Goal: Task Accomplishment & Management: Use online tool/utility

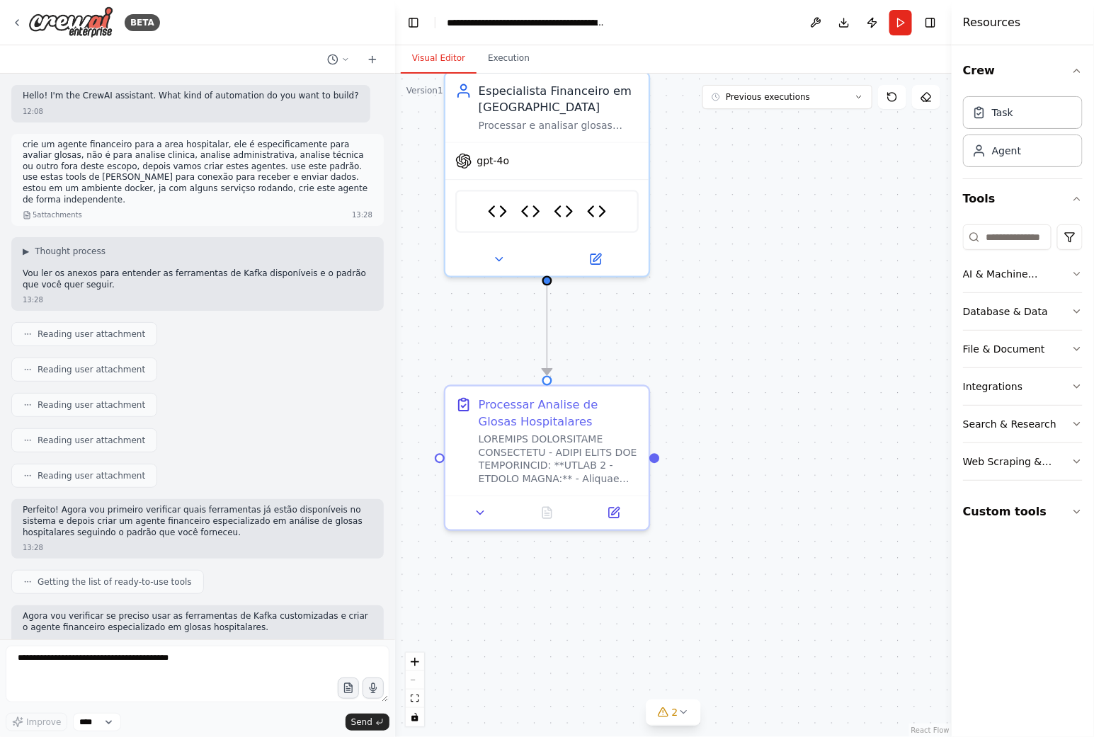
scroll to position [20494, 0]
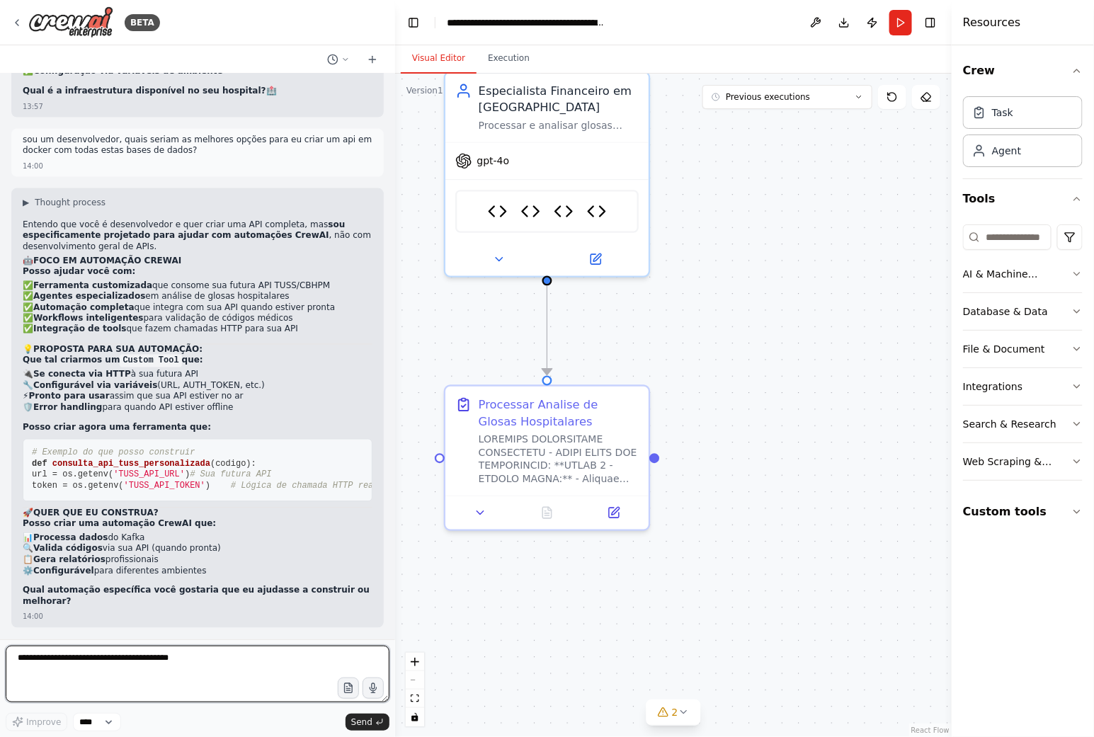
click at [105, 655] on textarea at bounding box center [198, 674] width 384 height 57
paste textarea "**********"
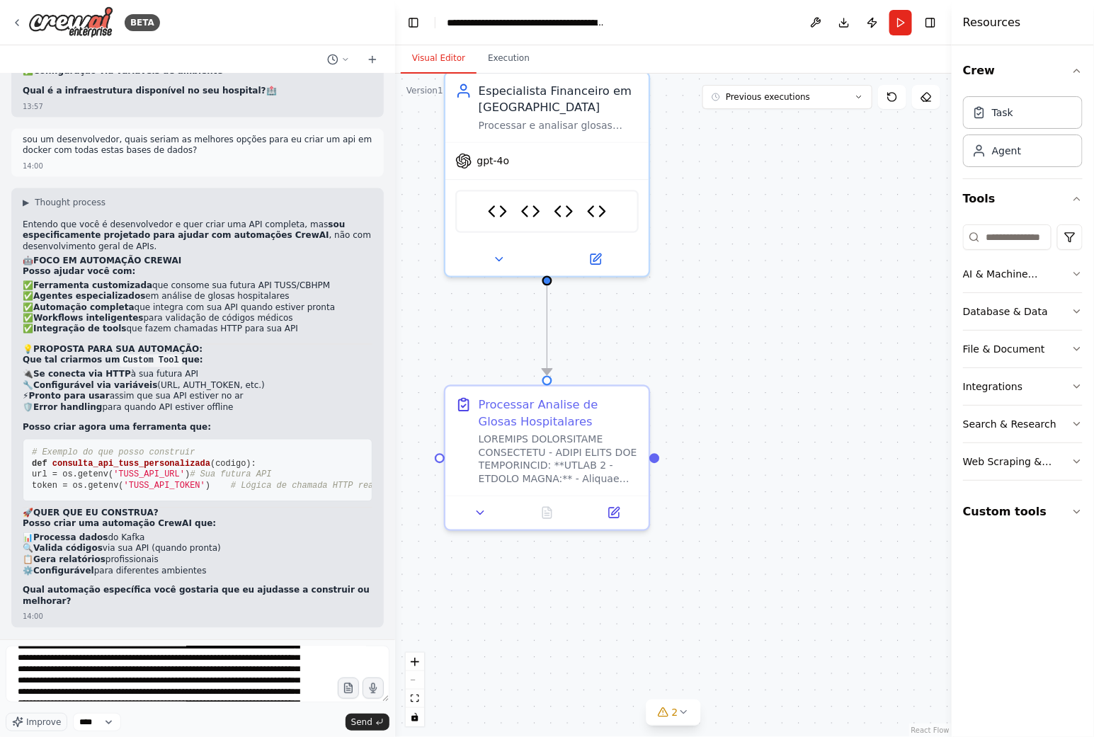
scroll to position [0, 0]
click at [94, 657] on textarea at bounding box center [198, 674] width 384 height 57
click at [100, 657] on textarea at bounding box center [198, 674] width 384 height 57
paste textarea "**********"
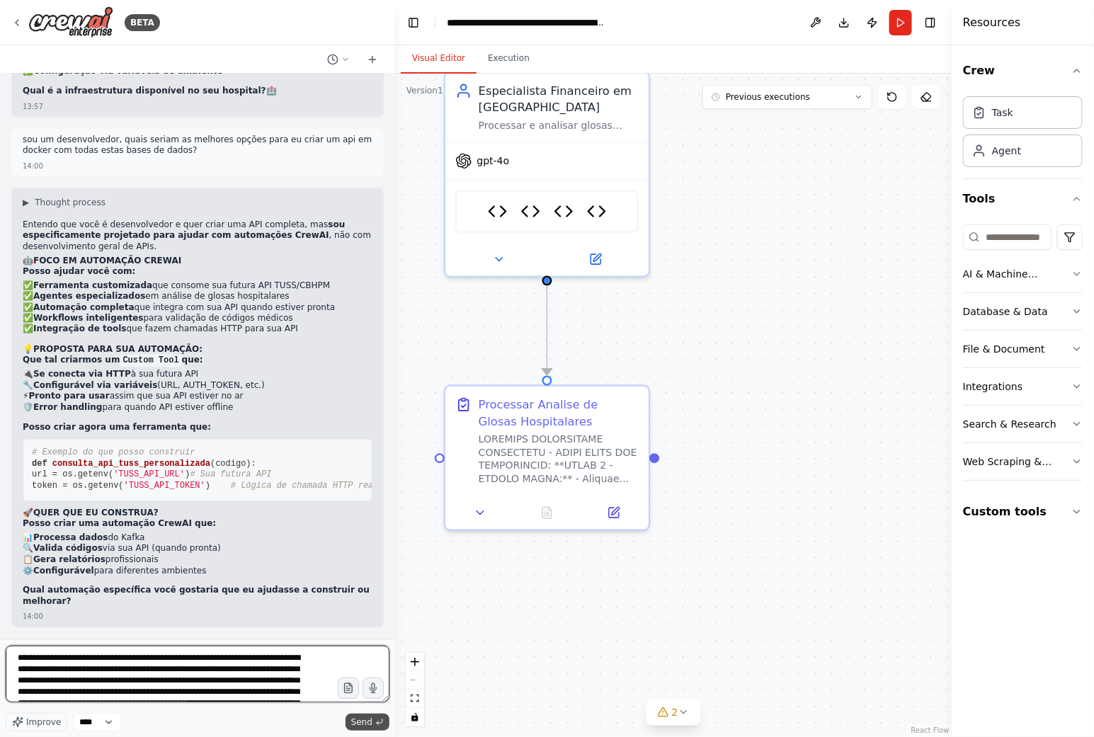
type textarea "**********"
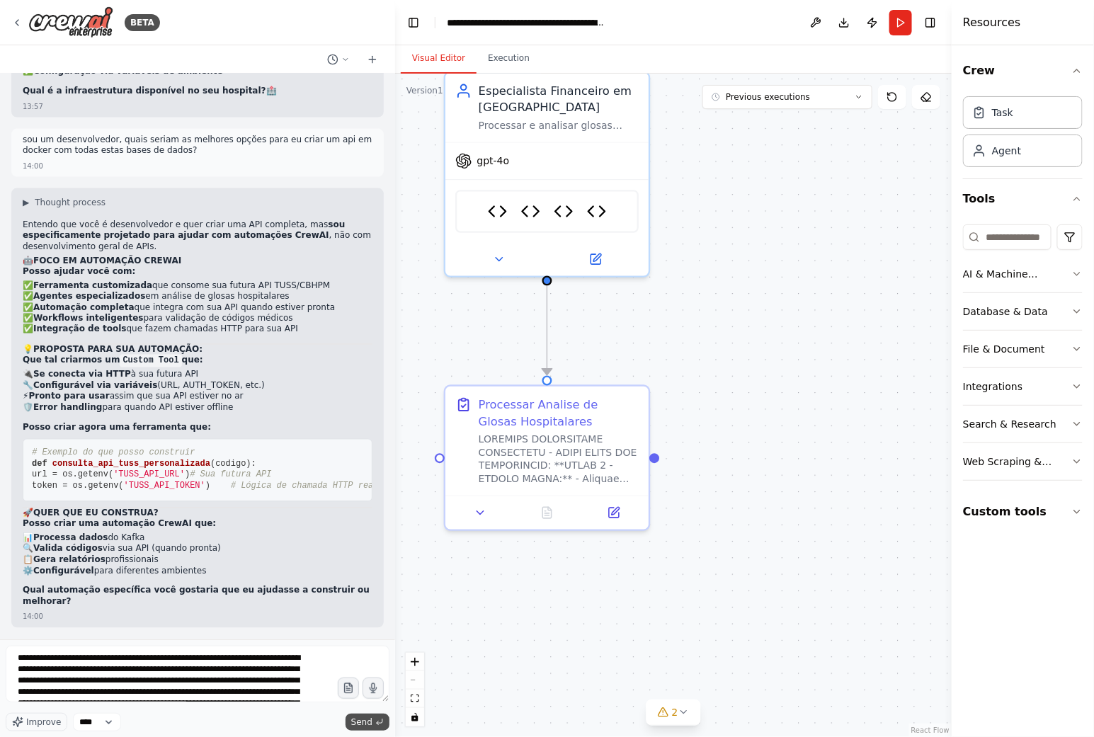
click at [355, 714] on button "Send" at bounding box center [367, 722] width 44 height 17
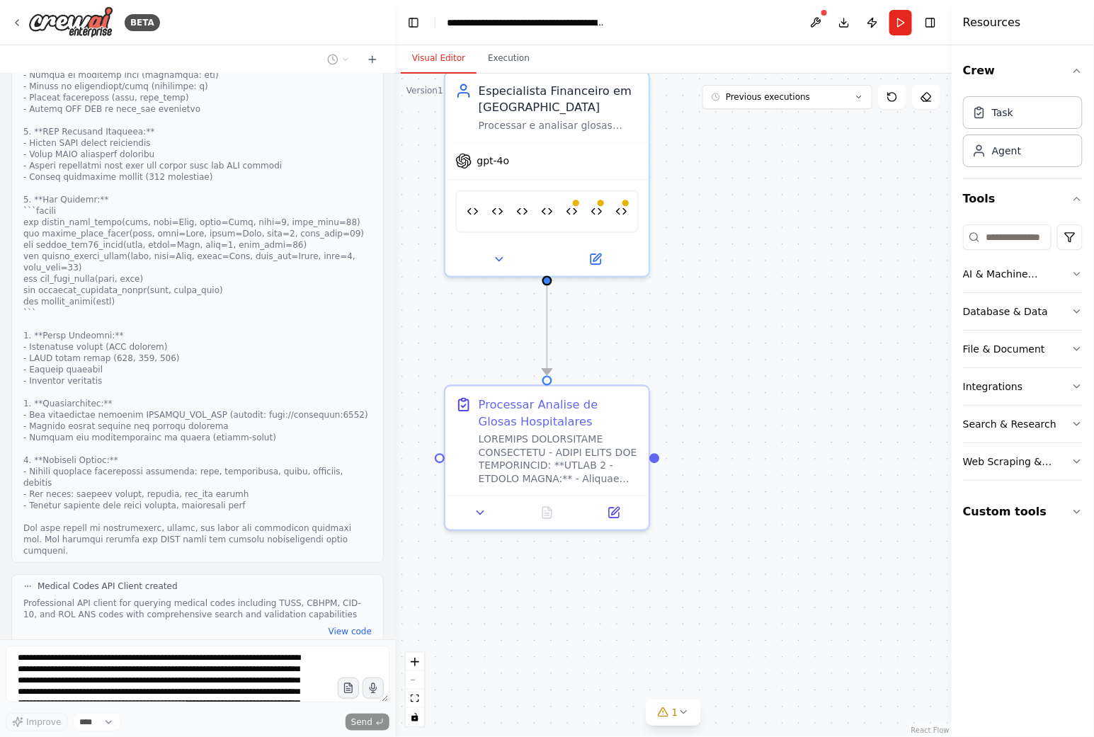
scroll to position [23284, 0]
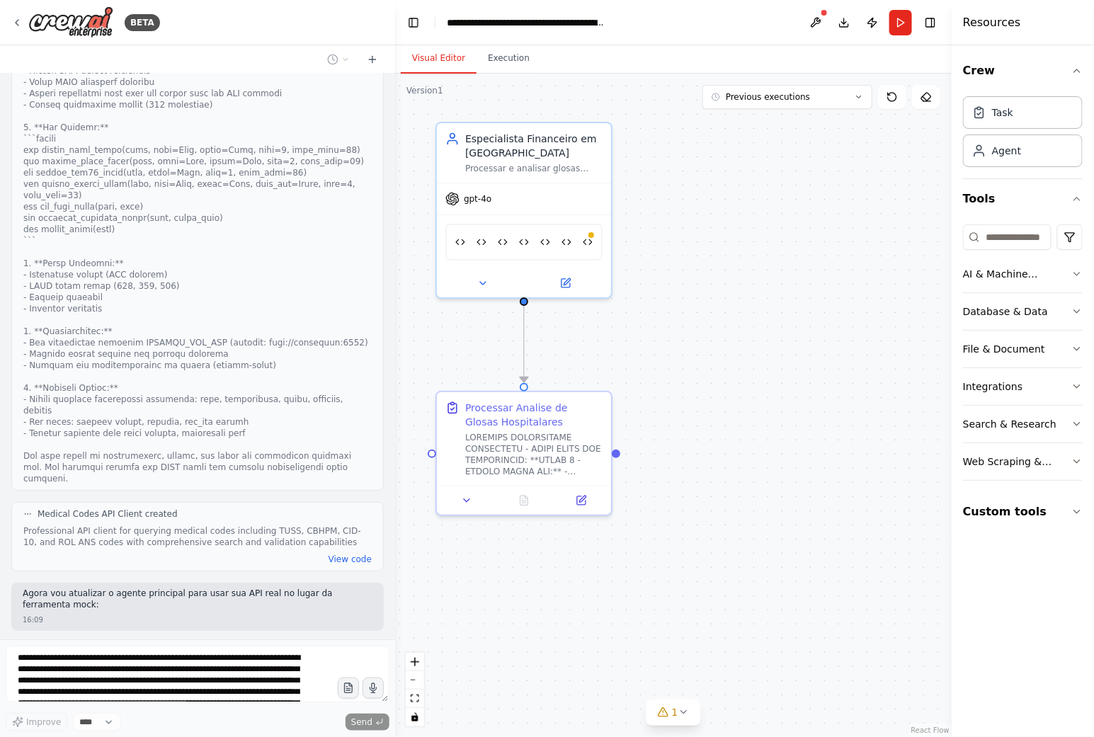
drag, startPoint x: 760, startPoint y: 312, endPoint x: 706, endPoint y: 328, distance: 55.5
click at [706, 328] on div ".deletable-edge-delete-btn { width: 20px; height: 20px; border: 0px solid #ffff…" at bounding box center [673, 405] width 556 height 663
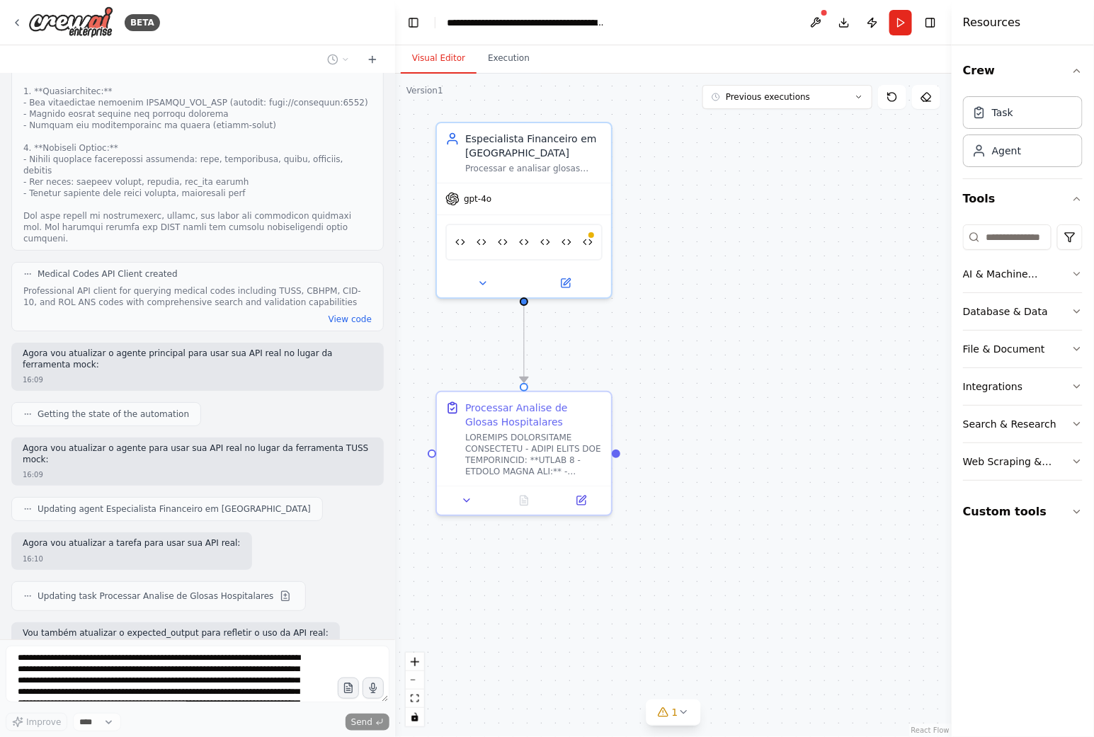
scroll to position [23597, 0]
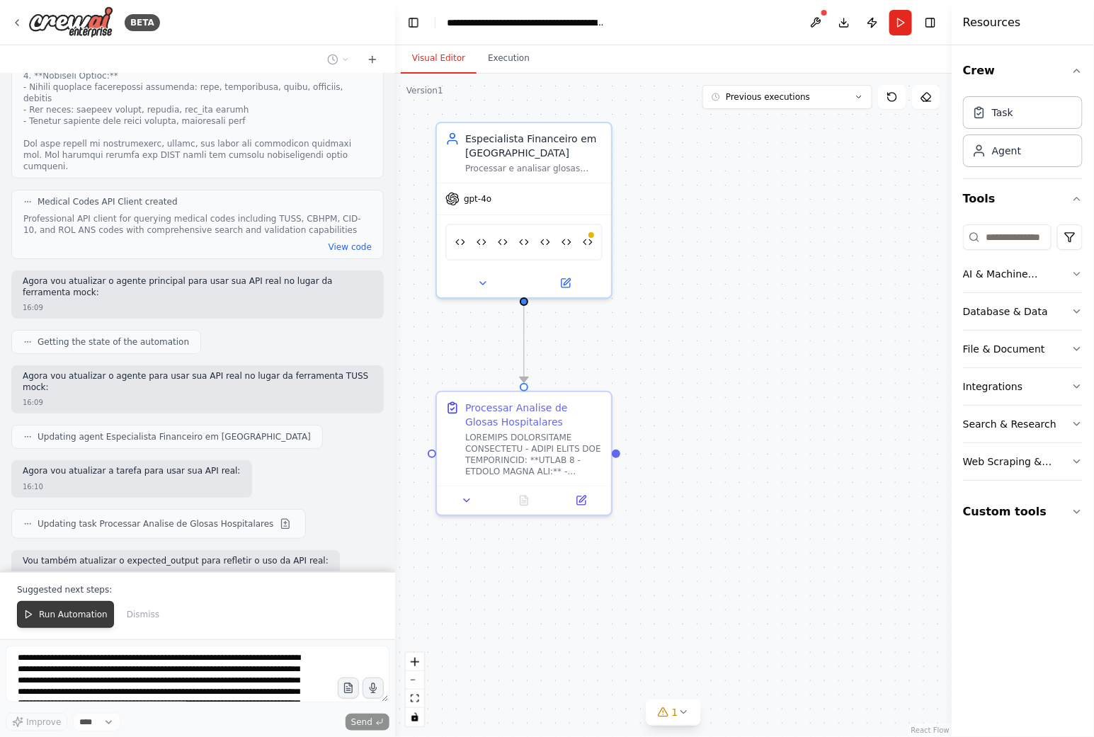
click at [96, 612] on span "Run Automation" at bounding box center [73, 614] width 69 height 11
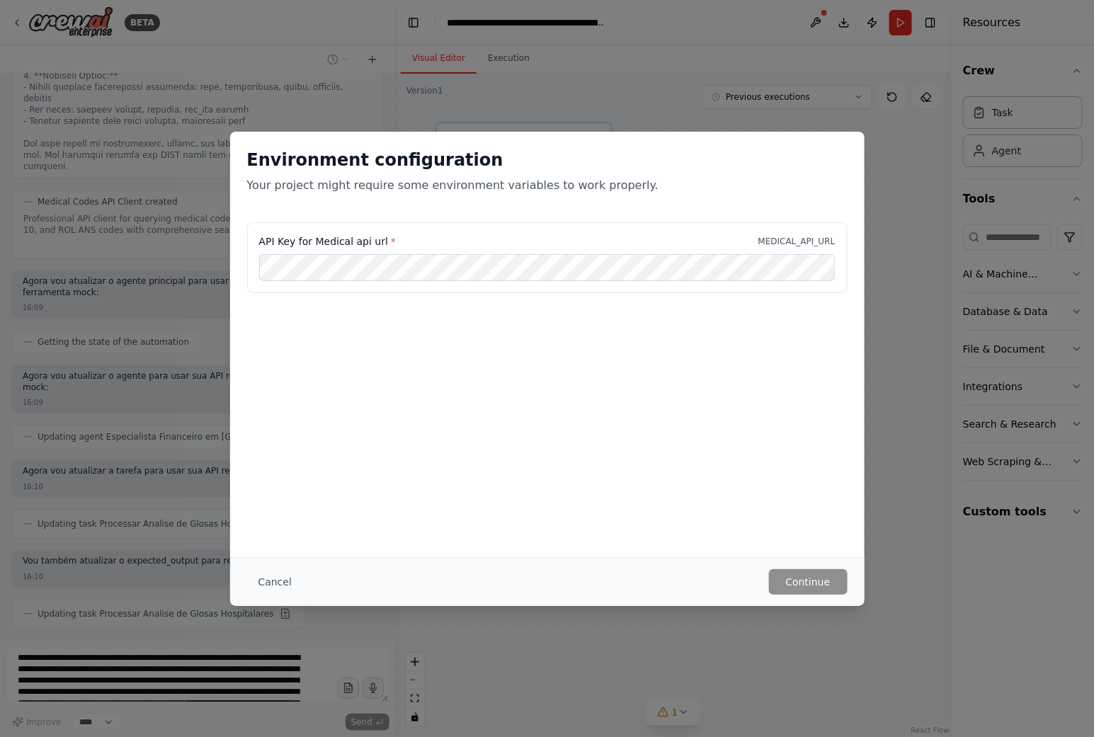
click at [607, 168] on h2 "Environment configuration" at bounding box center [547, 160] width 600 height 23
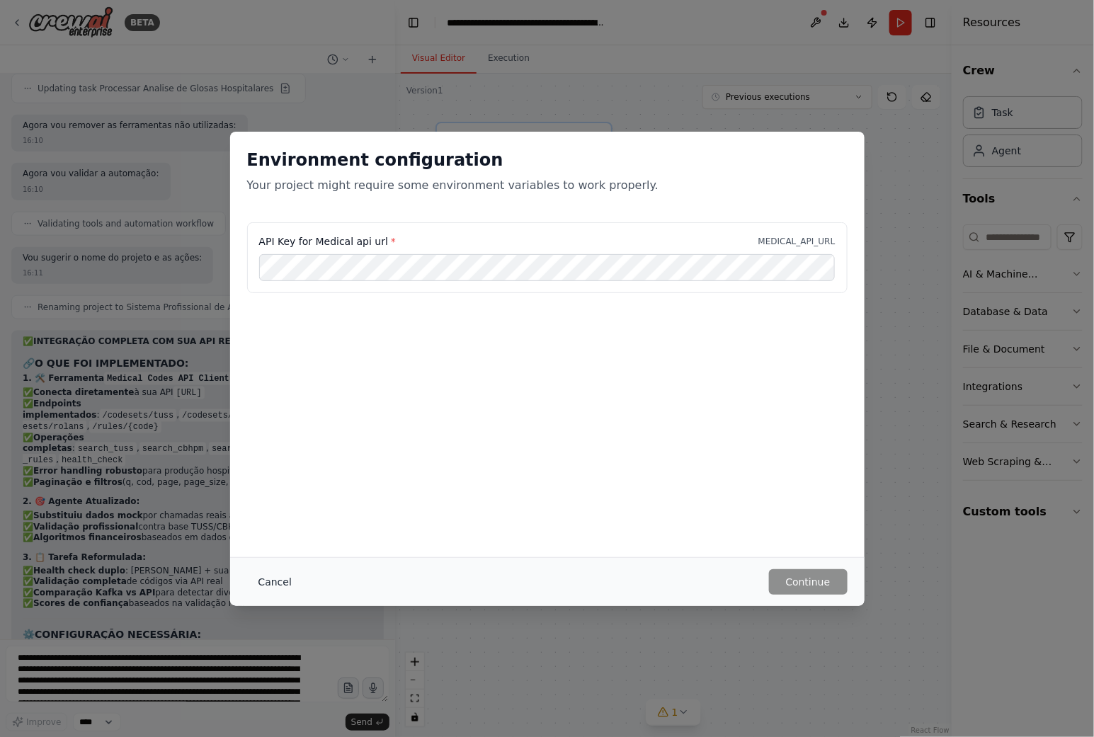
click at [270, 577] on button "Cancel" at bounding box center [275, 581] width 56 height 25
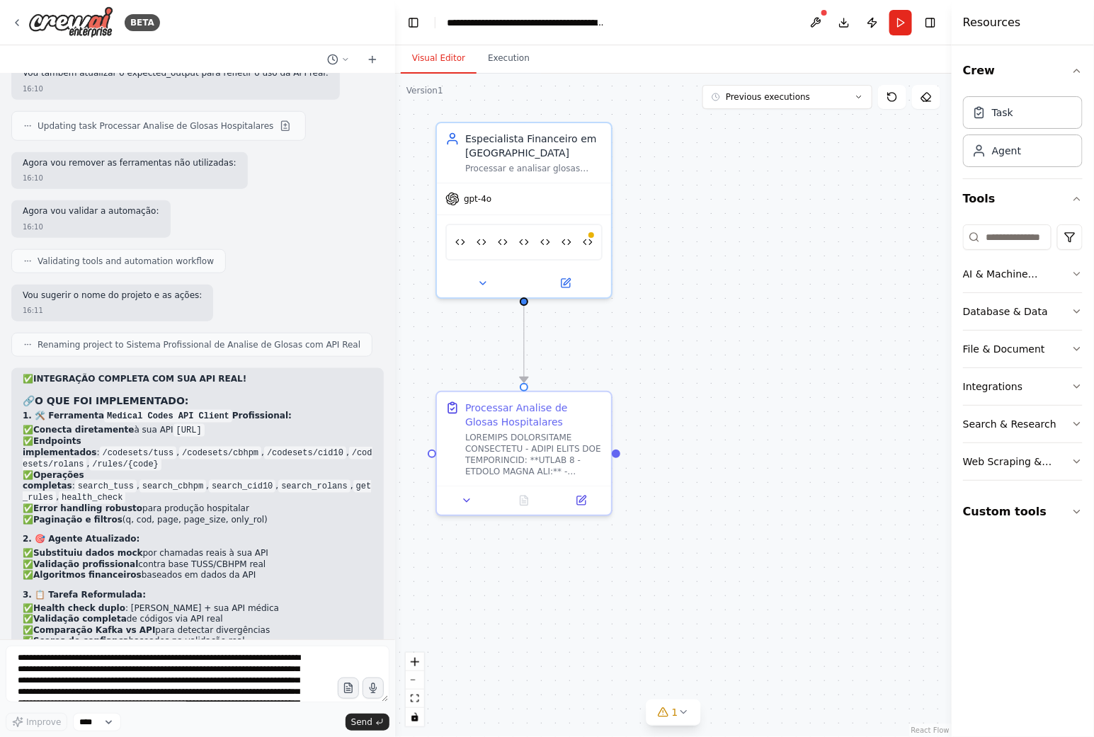
scroll to position [24082, 0]
click at [265, 701] on pre "export MEDICAL_API_URL=http: //localhost:3000" at bounding box center [198, 716] width 350 height 30
drag, startPoint x: 263, startPoint y: 444, endPoint x: 138, endPoint y: 448, distance: 124.7
click at [138, 701] on pre "export MEDICAL_API_URL=http: //localhost:3000" at bounding box center [198, 716] width 350 height 30
copy span "http: //localhost:3000"
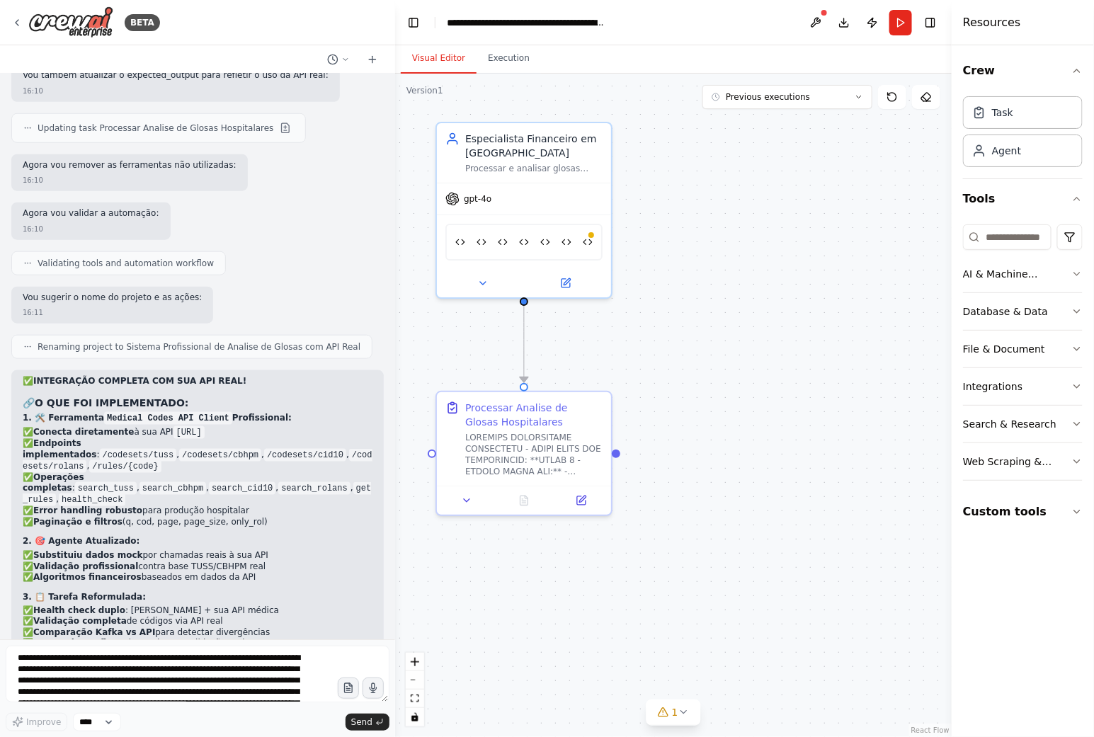
drag, startPoint x: 203, startPoint y: 493, endPoint x: 25, endPoint y: 498, distance: 178.4
copy span "MEDICAL_API_URL=http: //localhost:3000"
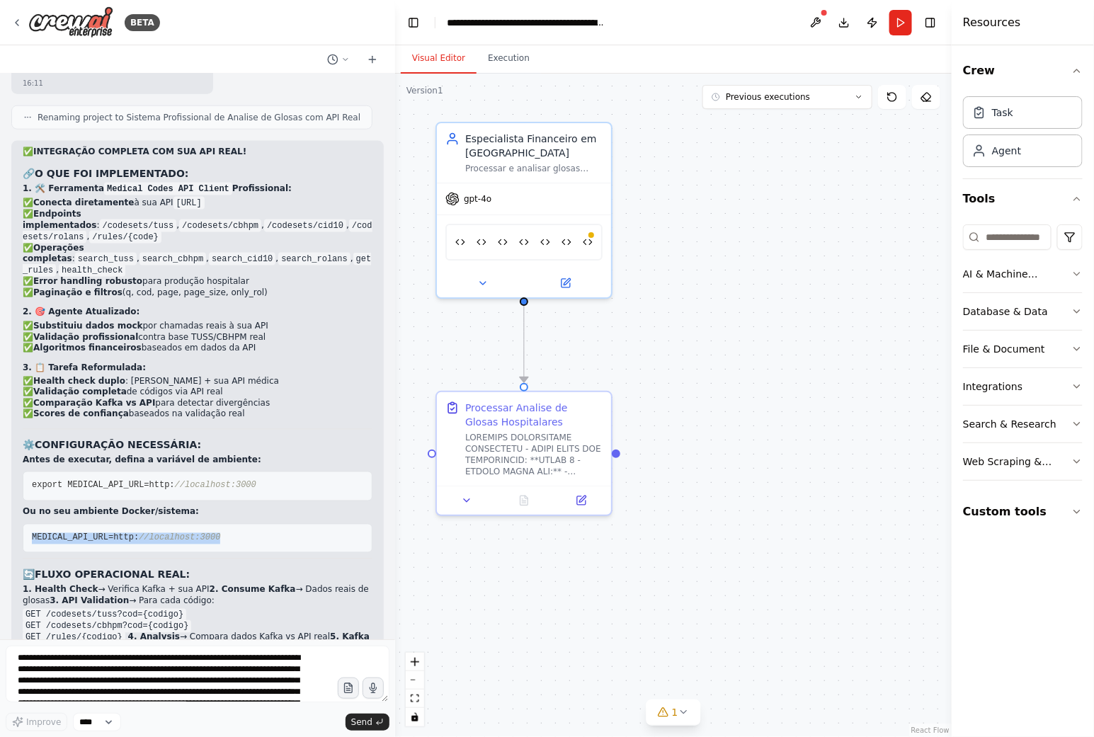
scroll to position [24317, 0]
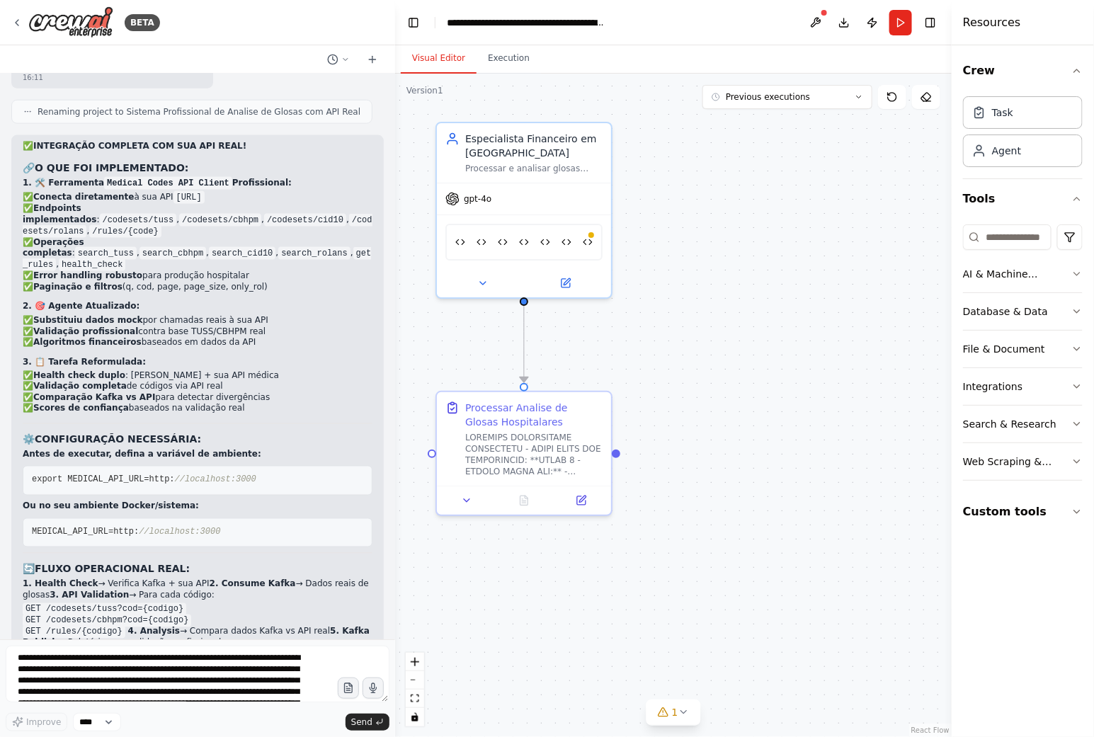
click at [204, 615] on li "GET /codesets/cbhpm?cod={codigo}" at bounding box center [198, 620] width 350 height 11
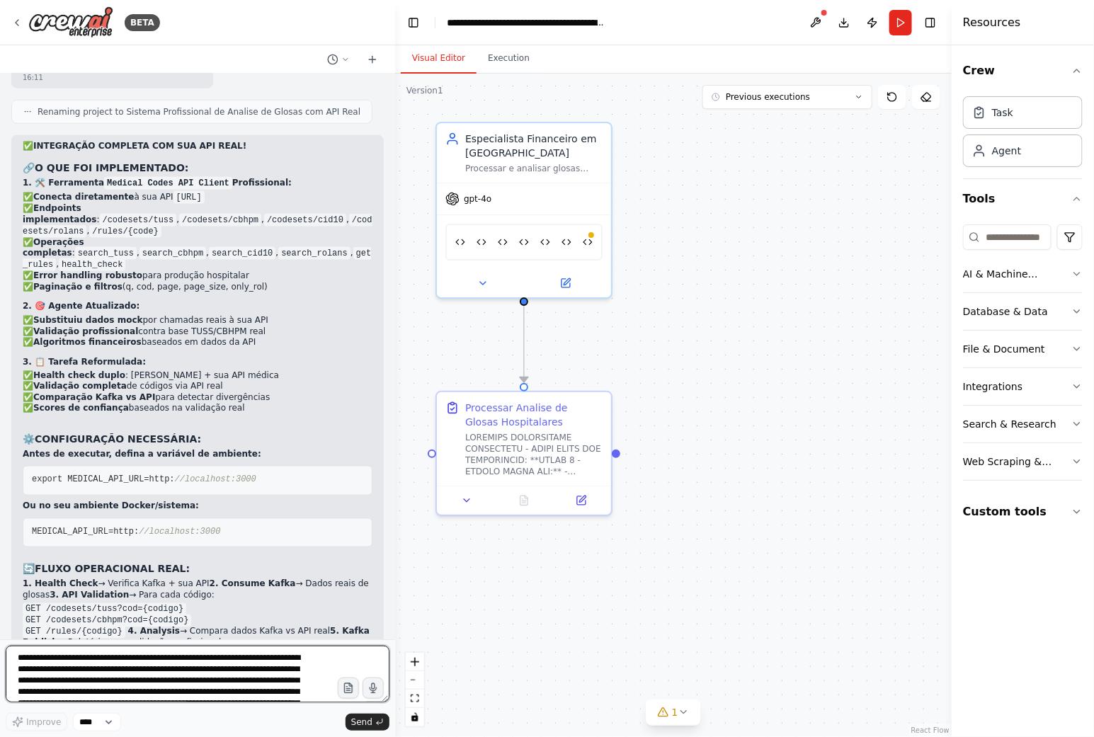
click at [130, 667] on textarea at bounding box center [198, 674] width 384 height 57
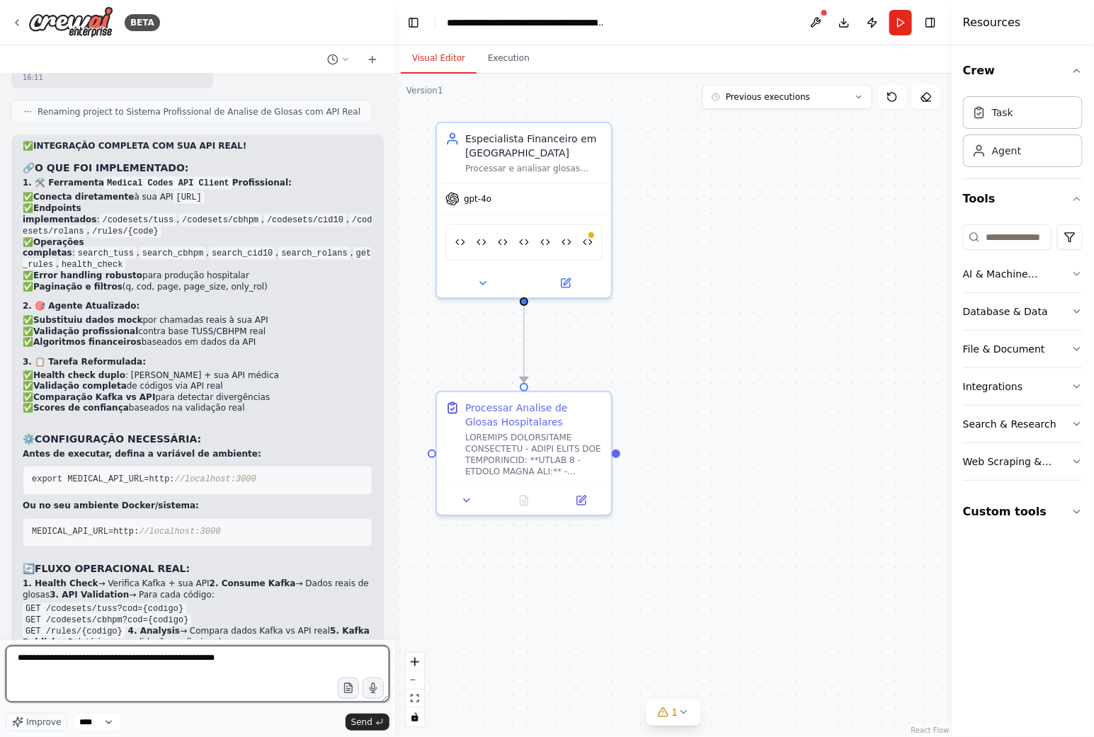
type textarea "**********"
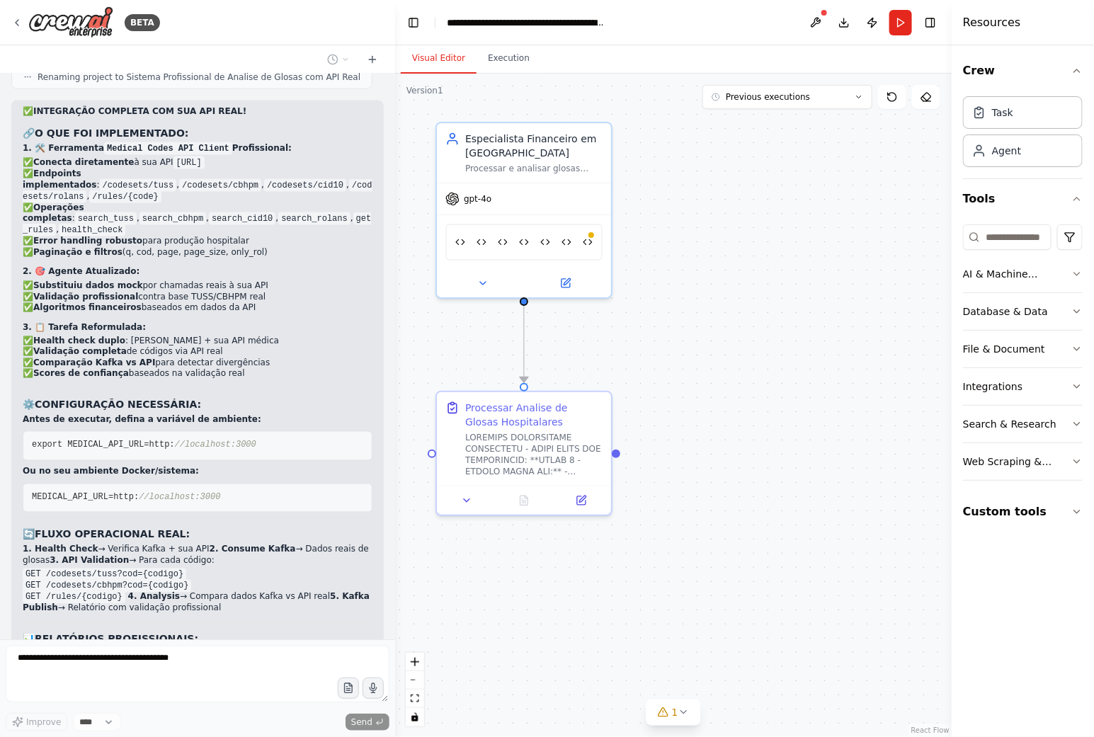
scroll to position [24403, 0]
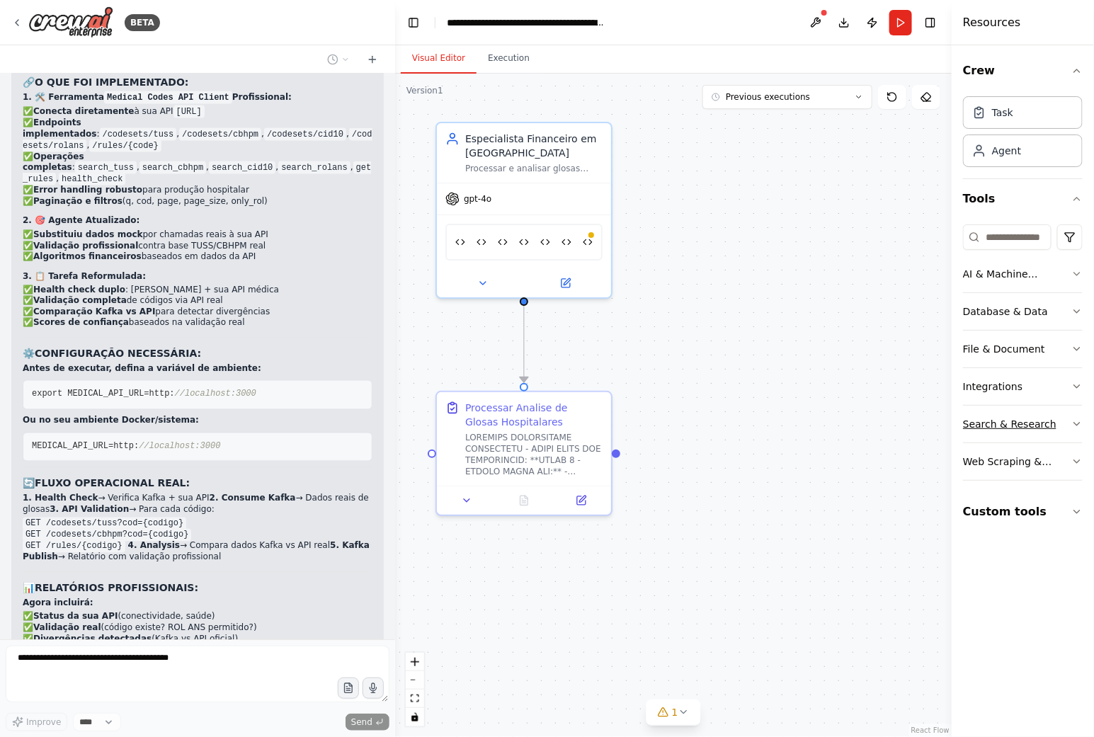
click at [1075, 420] on icon "button" at bounding box center [1076, 423] width 11 height 11
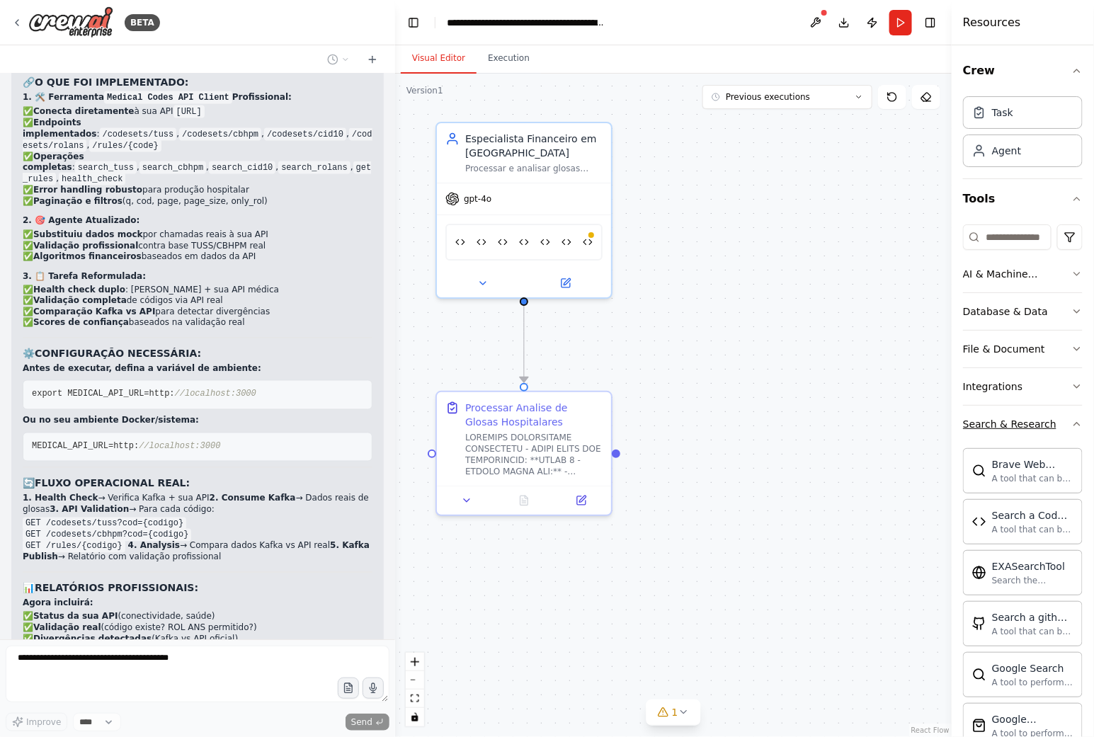
click at [1071, 425] on icon "button" at bounding box center [1076, 423] width 11 height 11
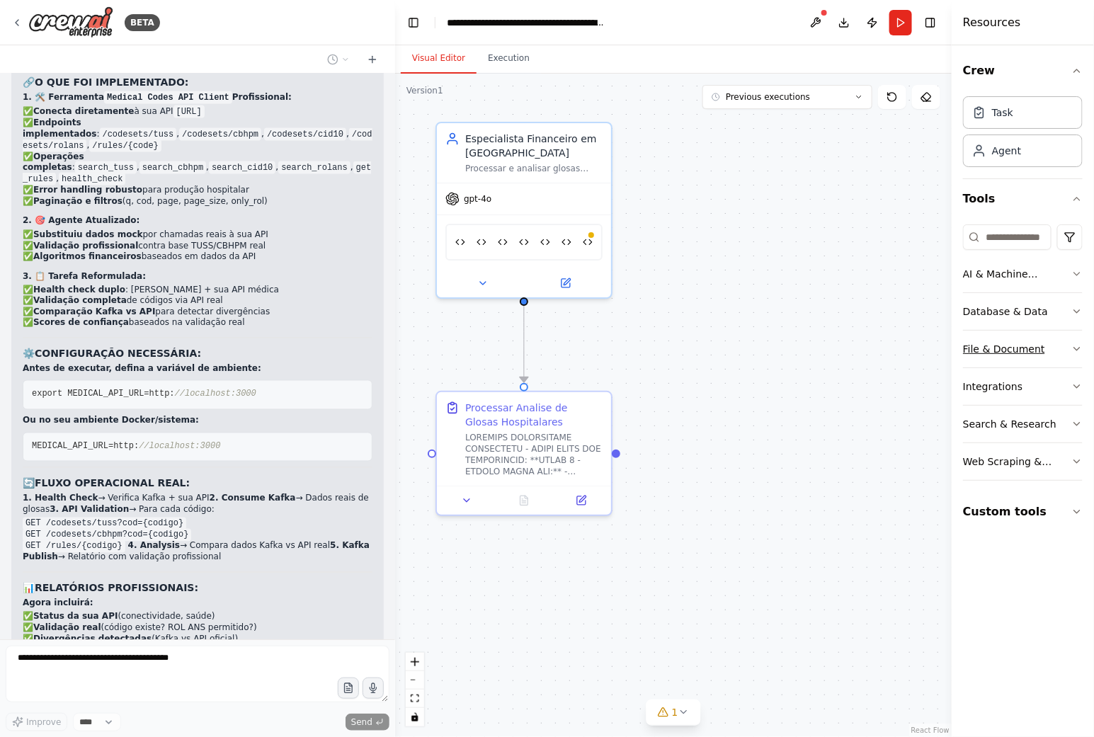
click at [1075, 348] on icon "button" at bounding box center [1077, 349] width 6 height 3
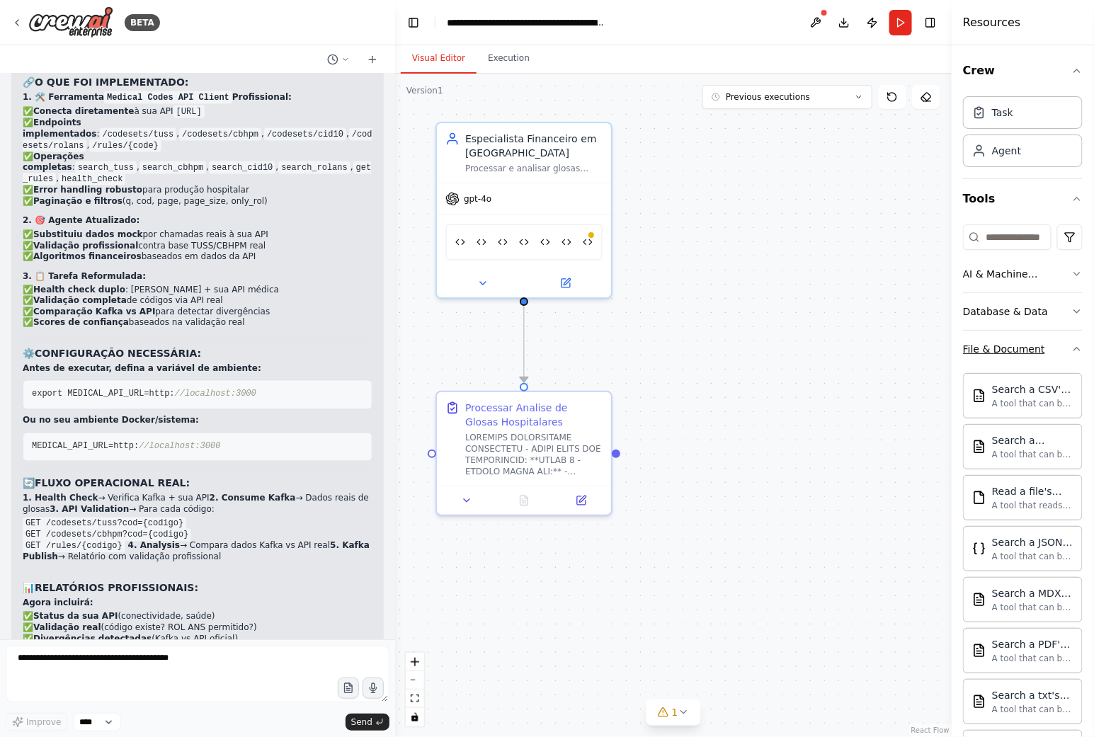
scroll to position [24512, 0]
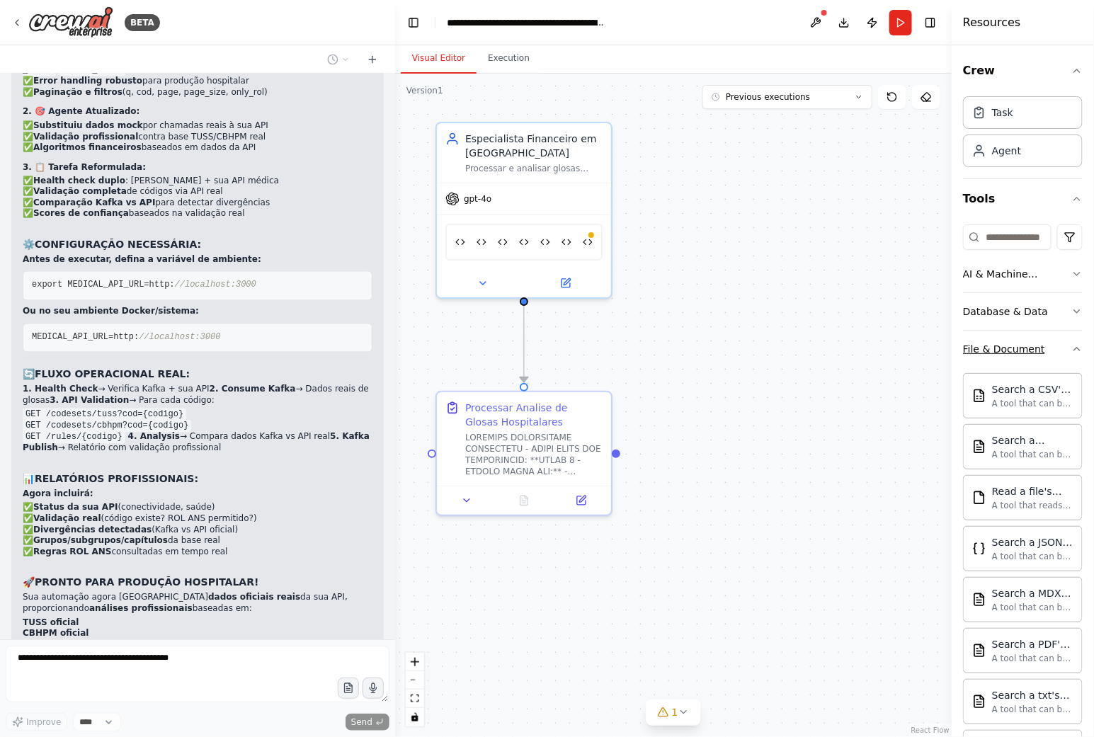
click at [1071, 348] on icon "button" at bounding box center [1076, 348] width 11 height 11
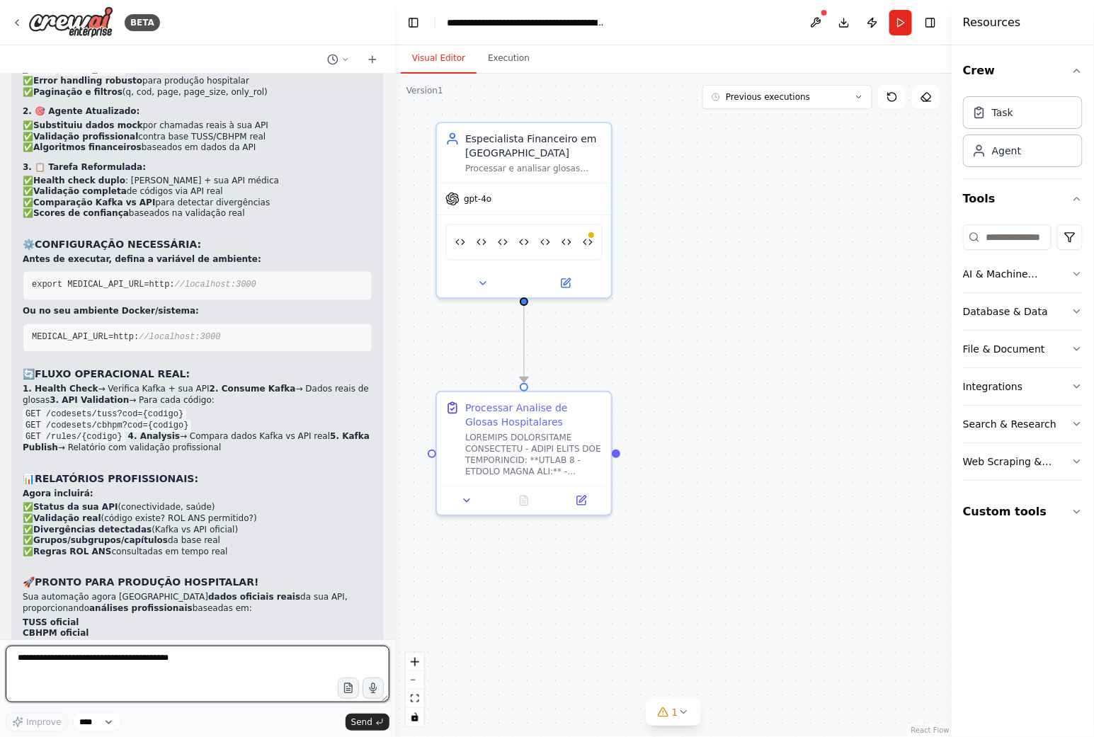
scroll to position [24524, 0]
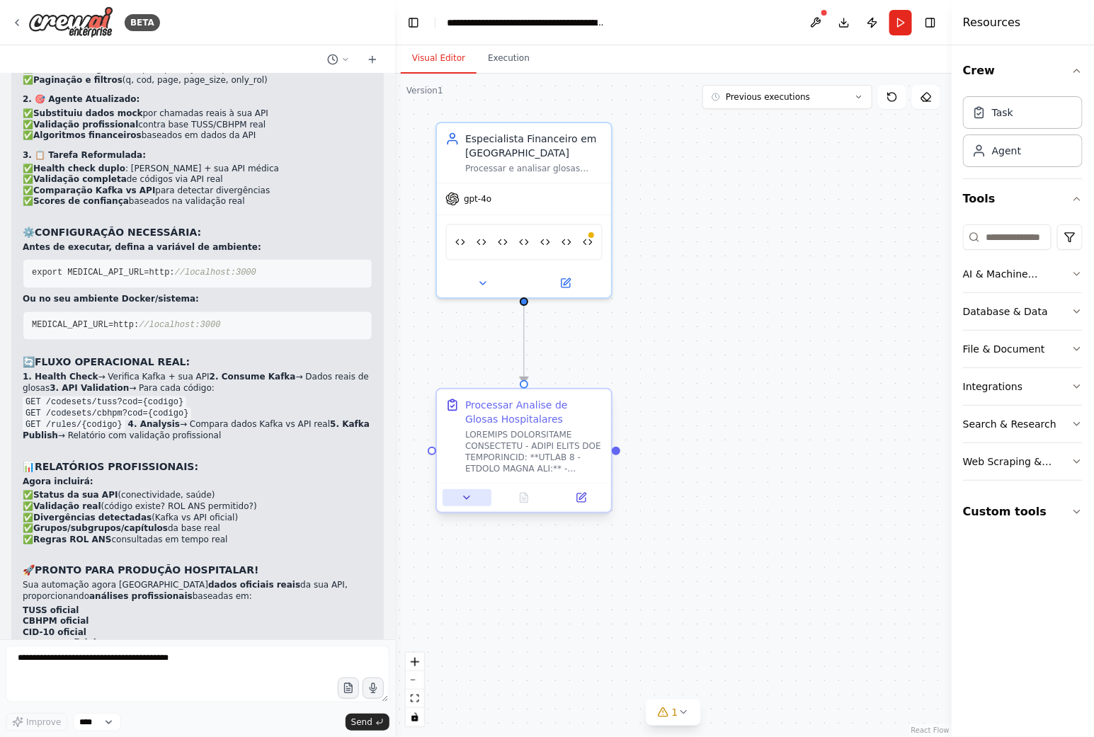
click at [468, 494] on icon at bounding box center [466, 497] width 11 height 11
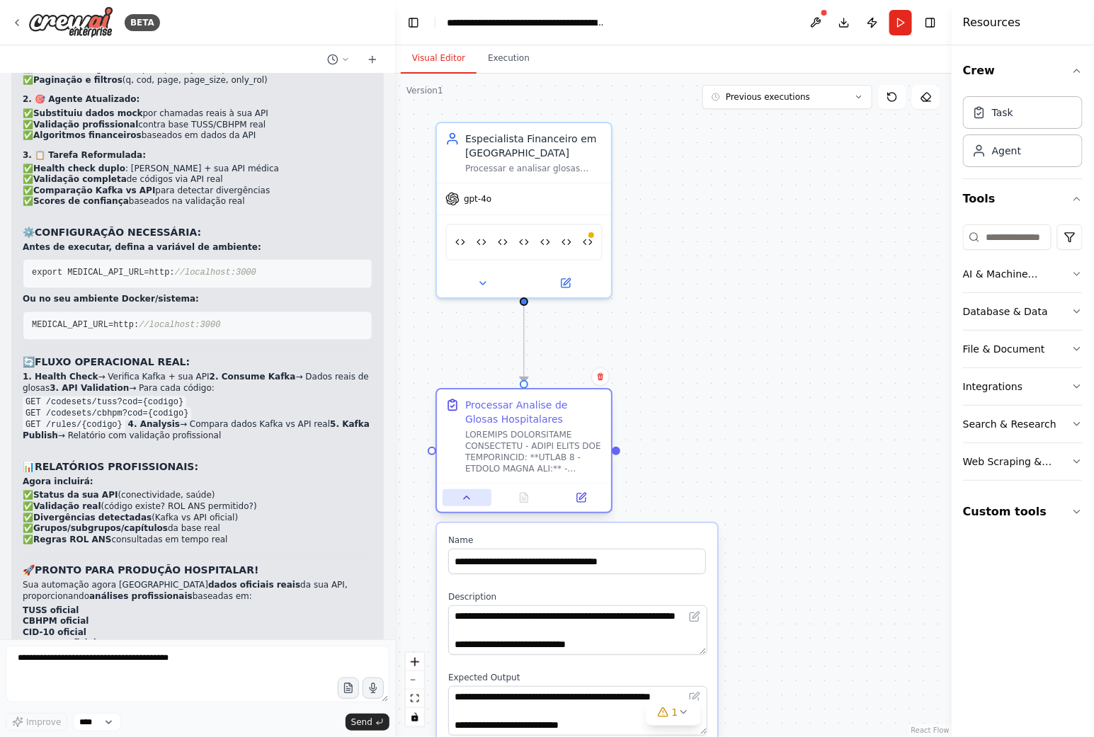
click at [468, 493] on icon at bounding box center [466, 497] width 11 height 11
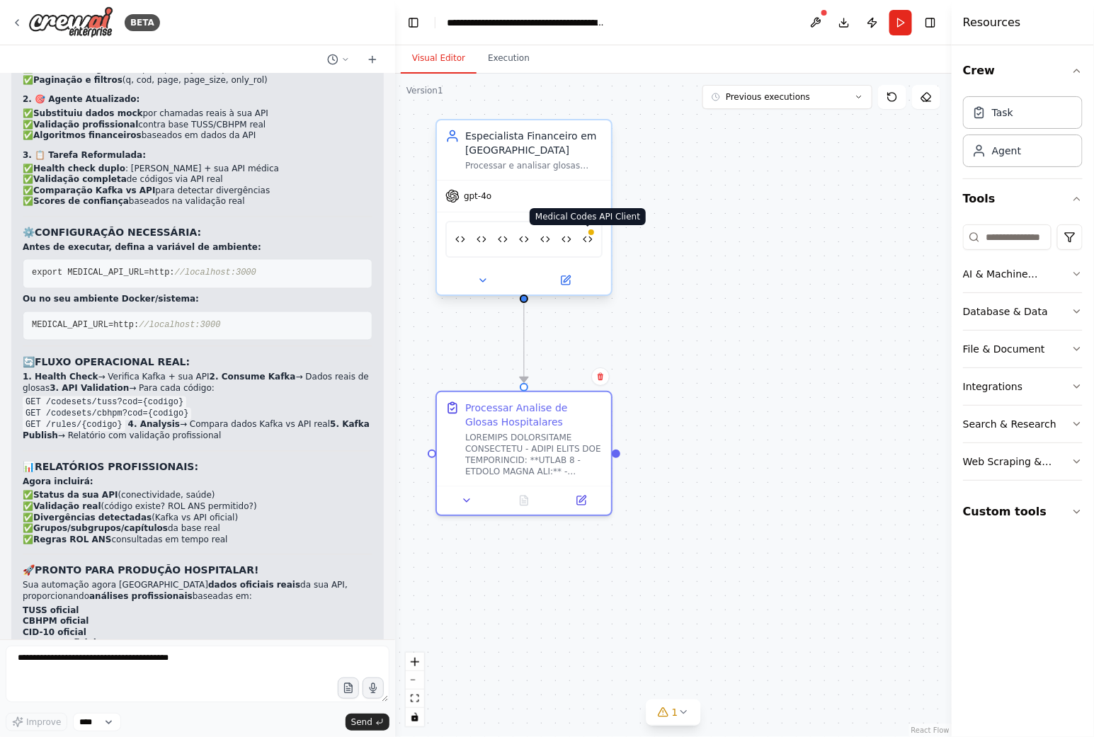
click at [590, 239] on img at bounding box center [588, 239] width 10 height 17
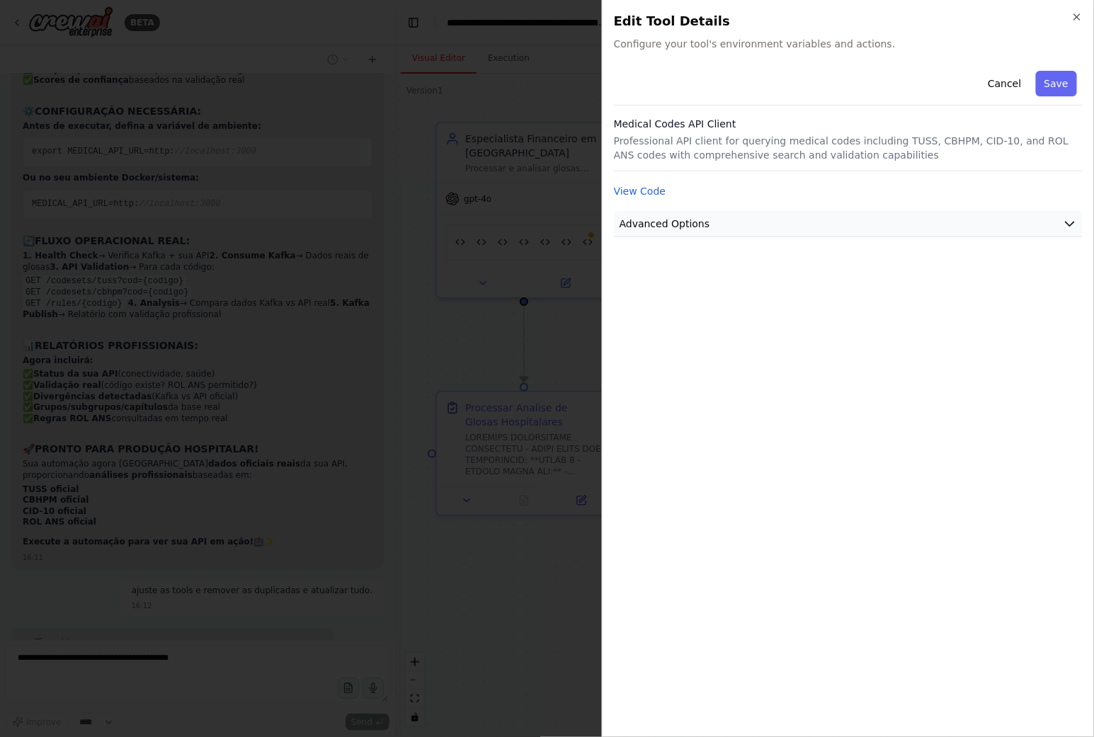
click at [1060, 220] on button "Advanced Options" at bounding box center [848, 224] width 469 height 26
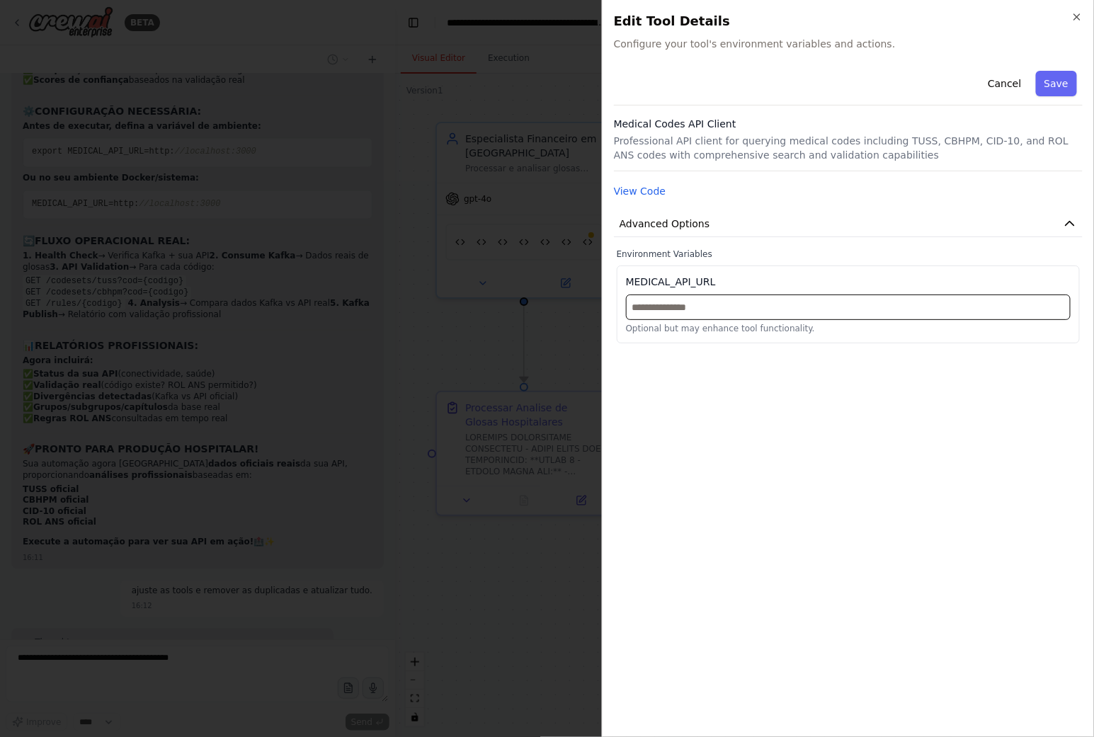
click at [671, 300] on input "text" at bounding box center [848, 306] width 445 height 25
paste input "**********"
type input "**********"
click at [1062, 75] on button "Save" at bounding box center [1056, 83] width 41 height 25
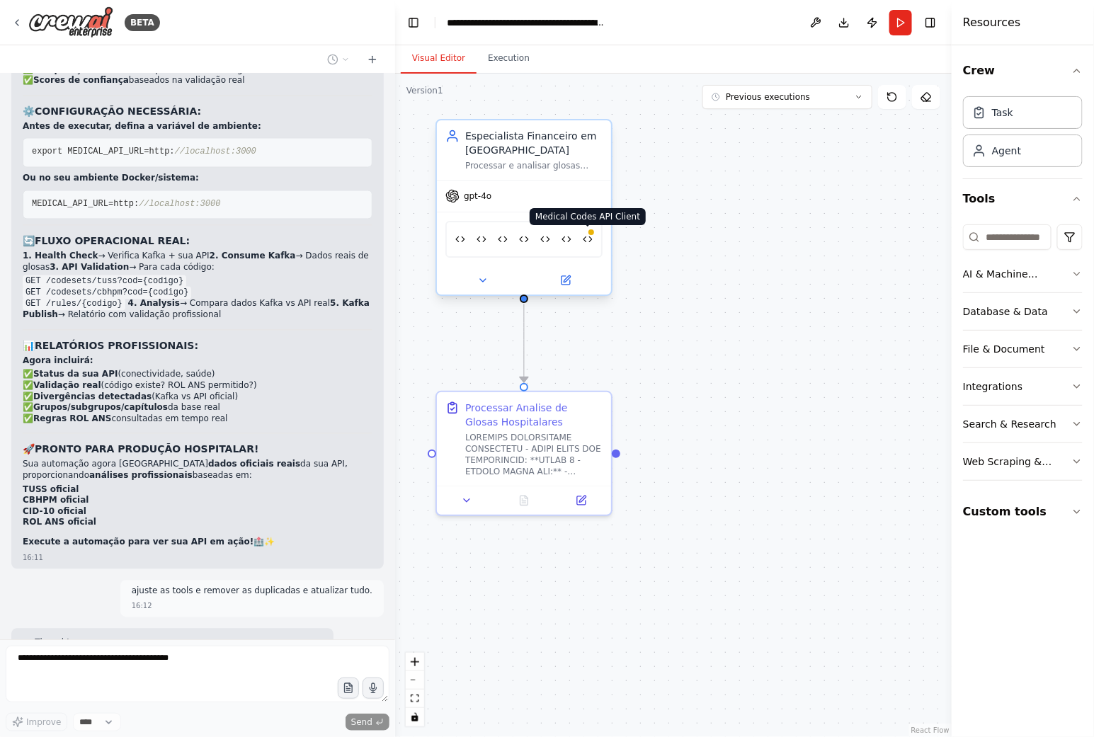
click at [589, 235] on img at bounding box center [588, 239] width 10 height 17
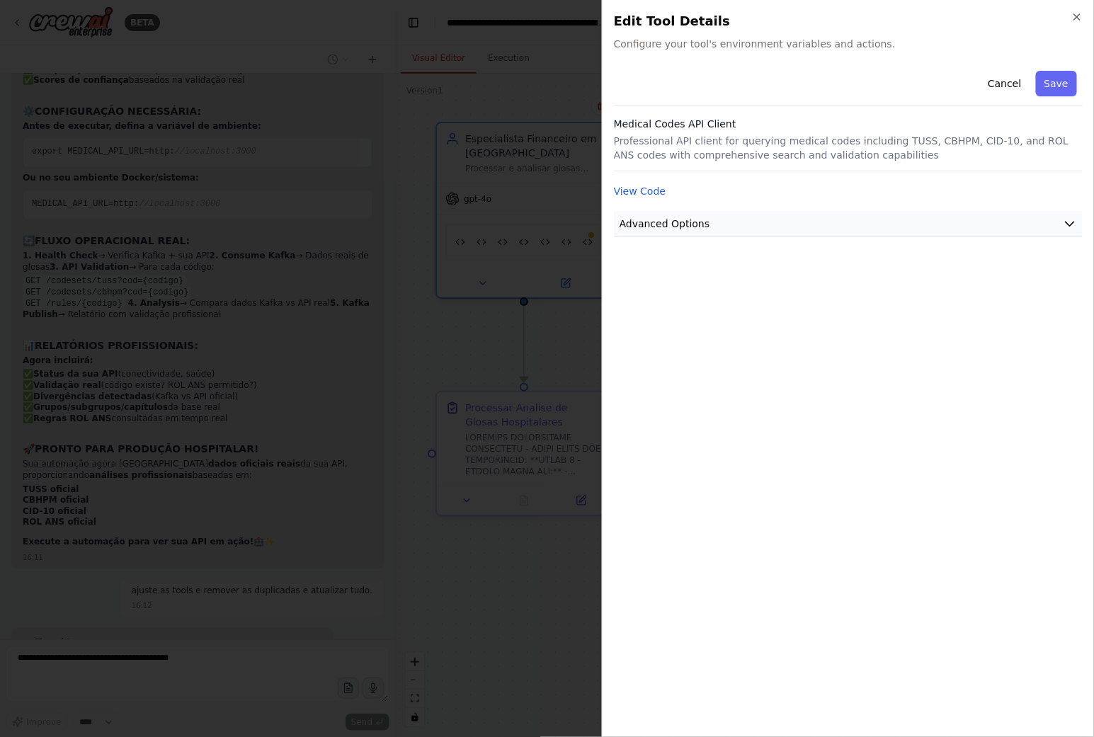
click at [680, 224] on span "Advanced Options" at bounding box center [664, 224] width 91 height 14
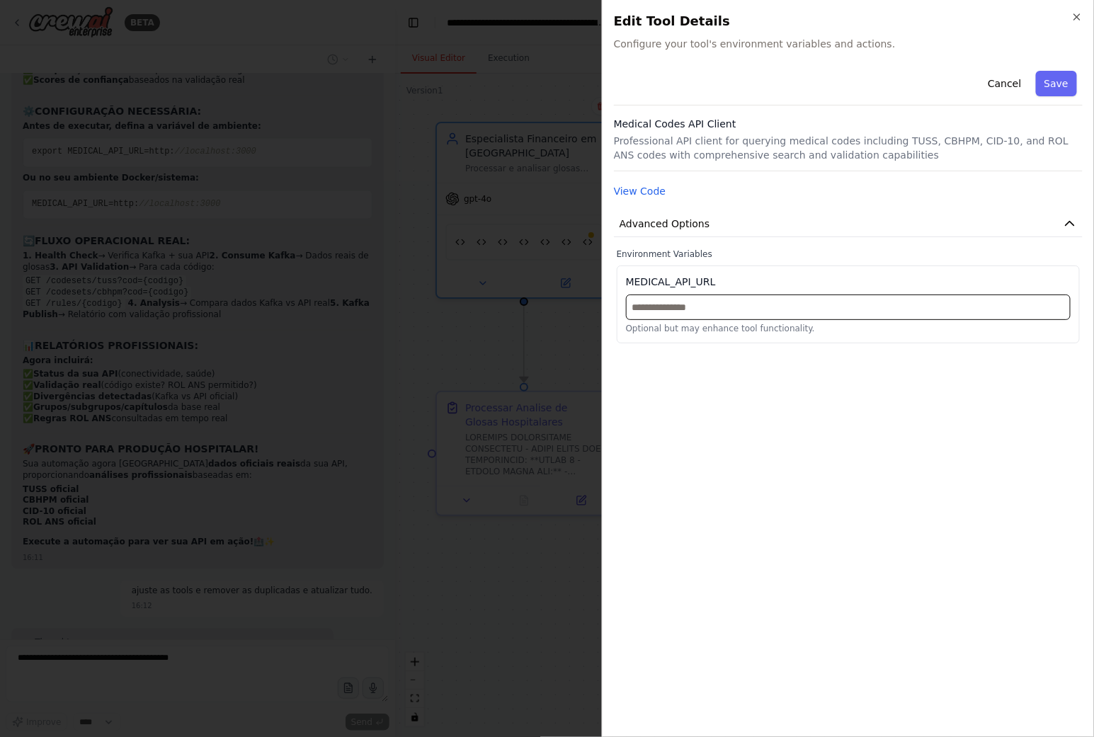
click at [704, 301] on input "text" at bounding box center [848, 306] width 445 height 25
paste input "**********"
type input "**********"
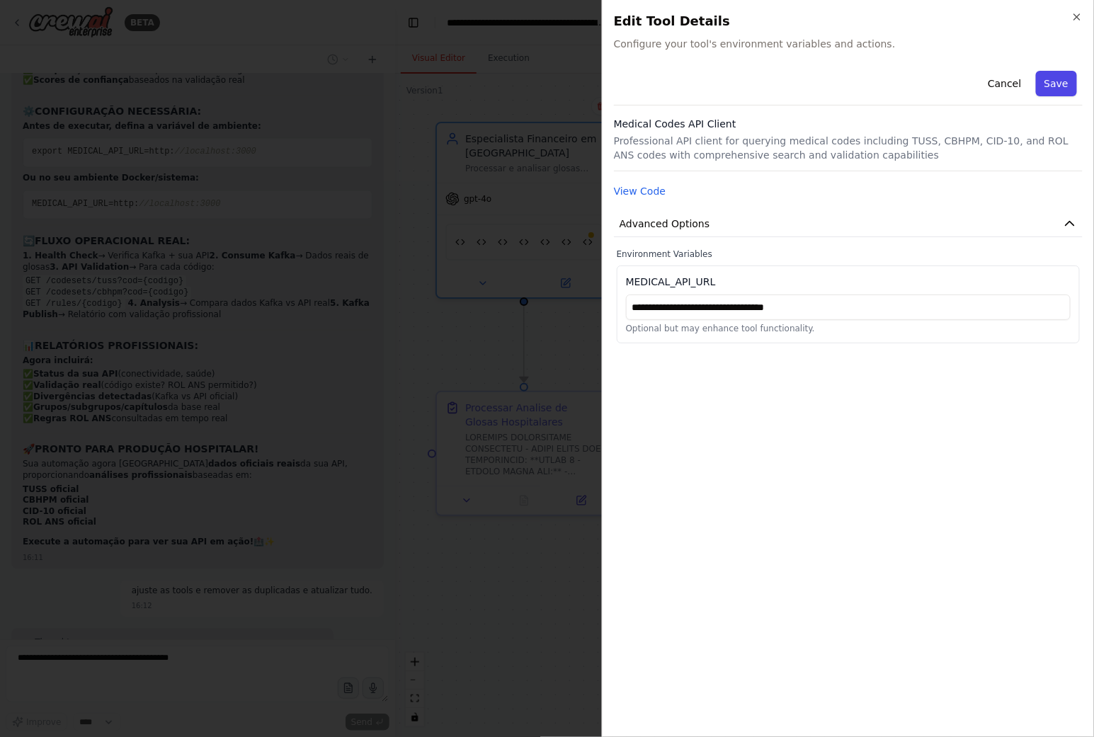
click at [1046, 79] on button "Save" at bounding box center [1056, 83] width 41 height 25
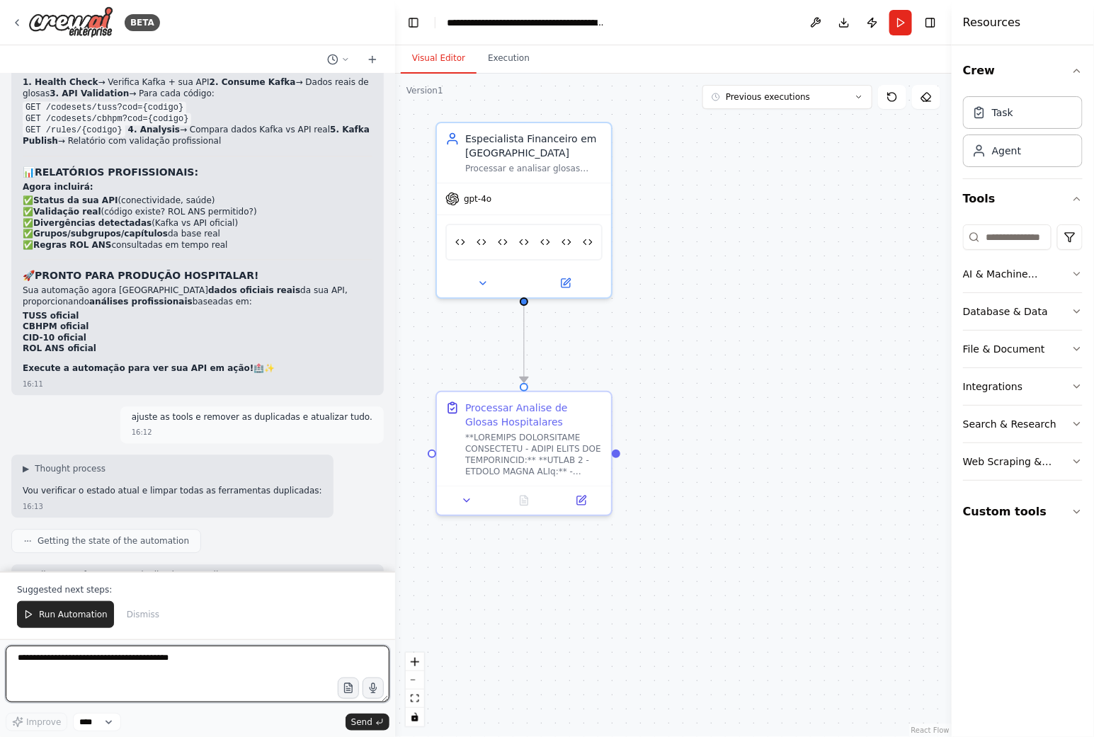
scroll to position [24898, 0]
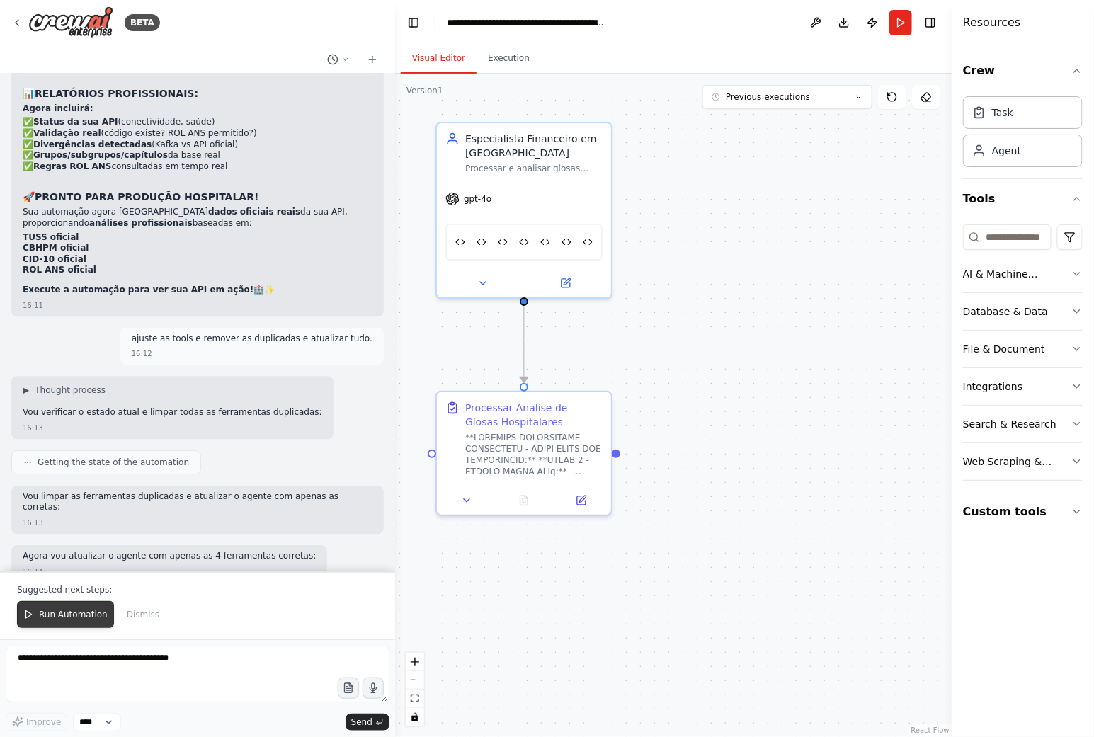
click at [69, 617] on span "Run Automation" at bounding box center [73, 614] width 69 height 11
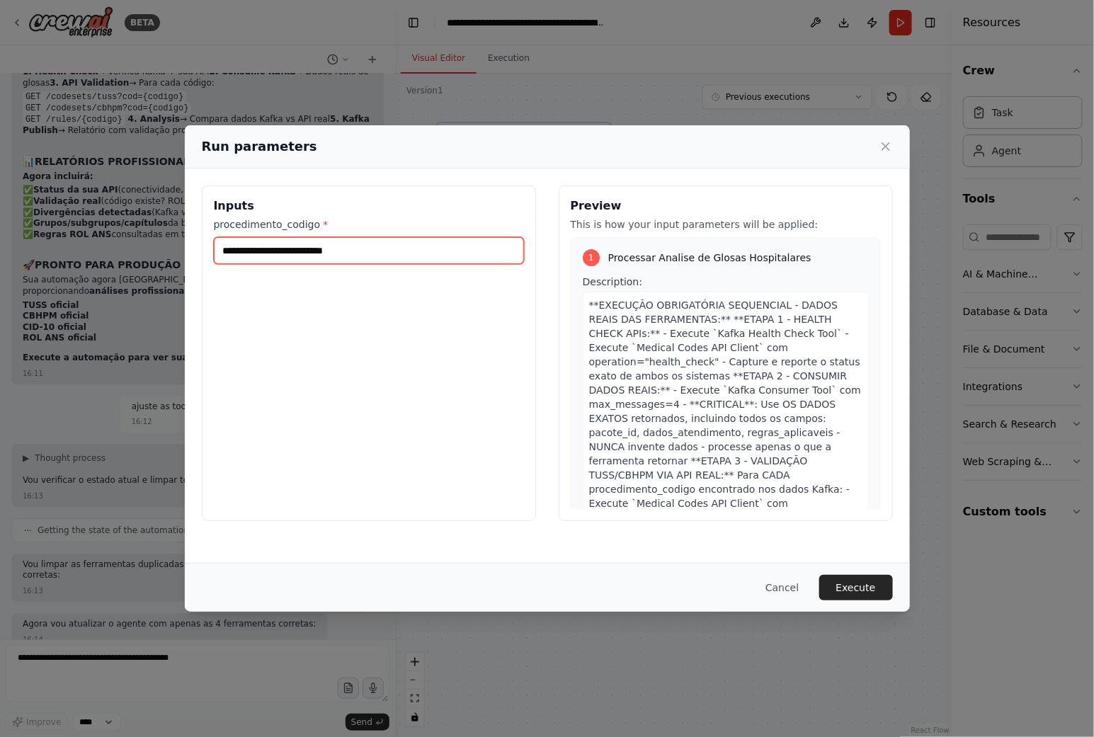
click at [380, 246] on input "procedimento_codigo *" at bounding box center [369, 250] width 310 height 27
type input "*"
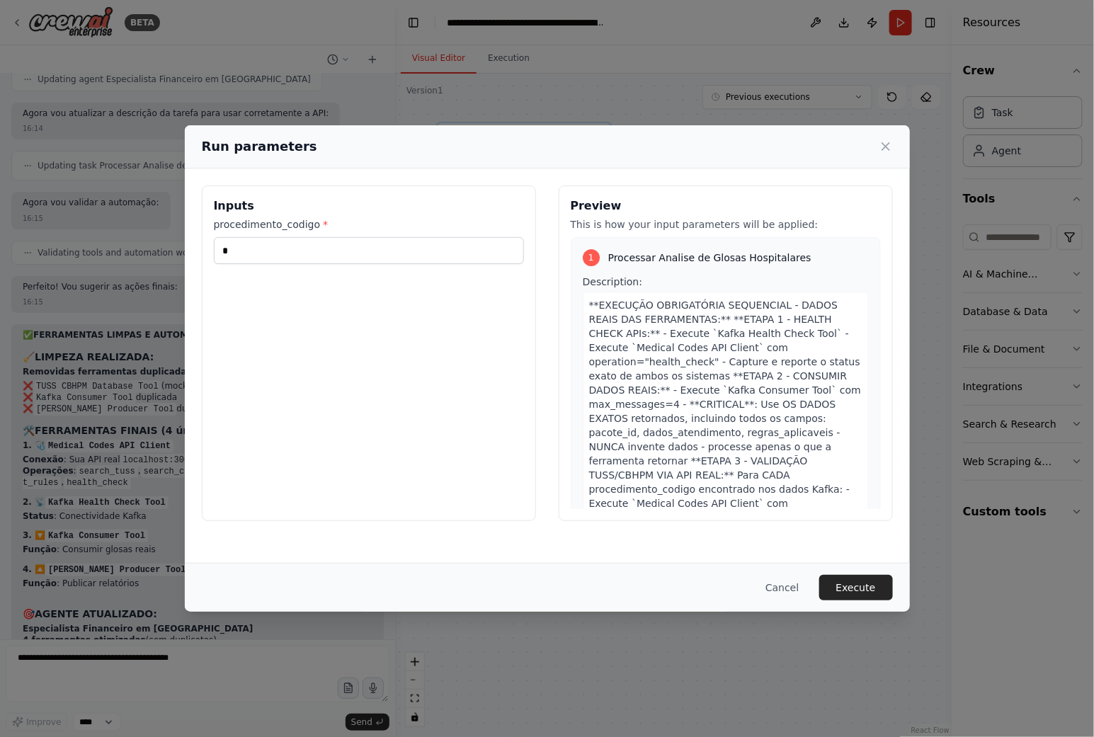
scroll to position [25439, 0]
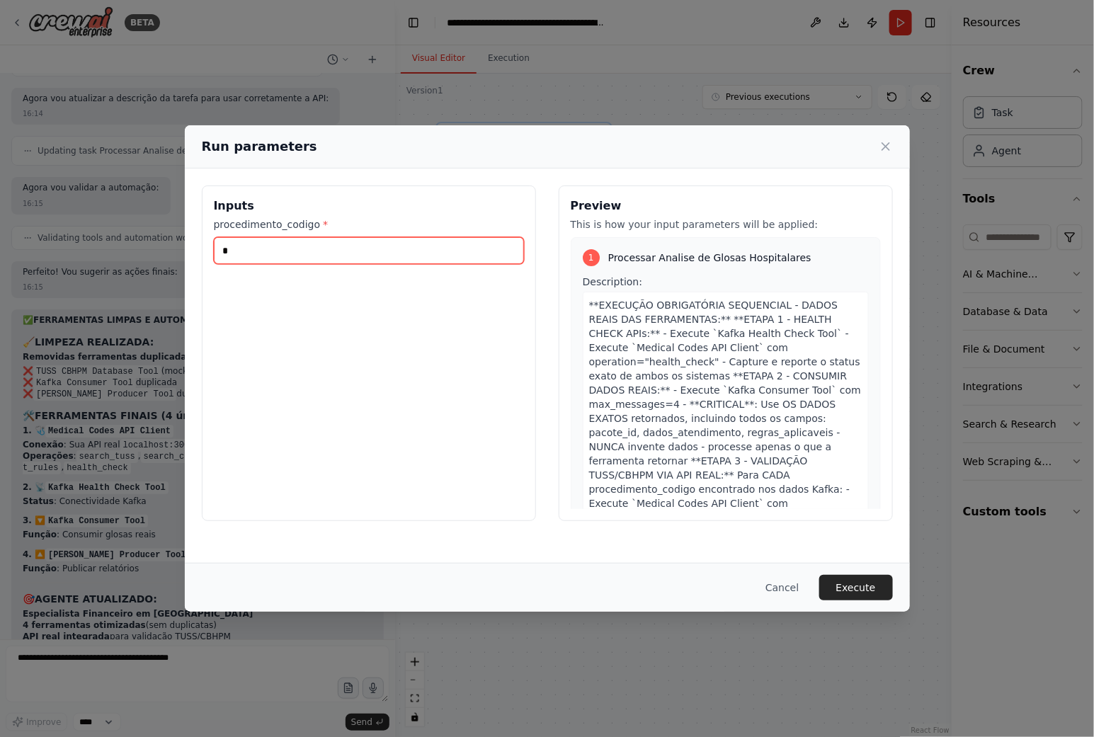
drag, startPoint x: 302, startPoint y: 250, endPoint x: 213, endPoint y: 241, distance: 89.6
click at [214, 241] on input "*" at bounding box center [369, 250] width 310 height 27
paste input "*********"
type input "**********"
click at [867, 578] on button "Execute" at bounding box center [856, 587] width 74 height 25
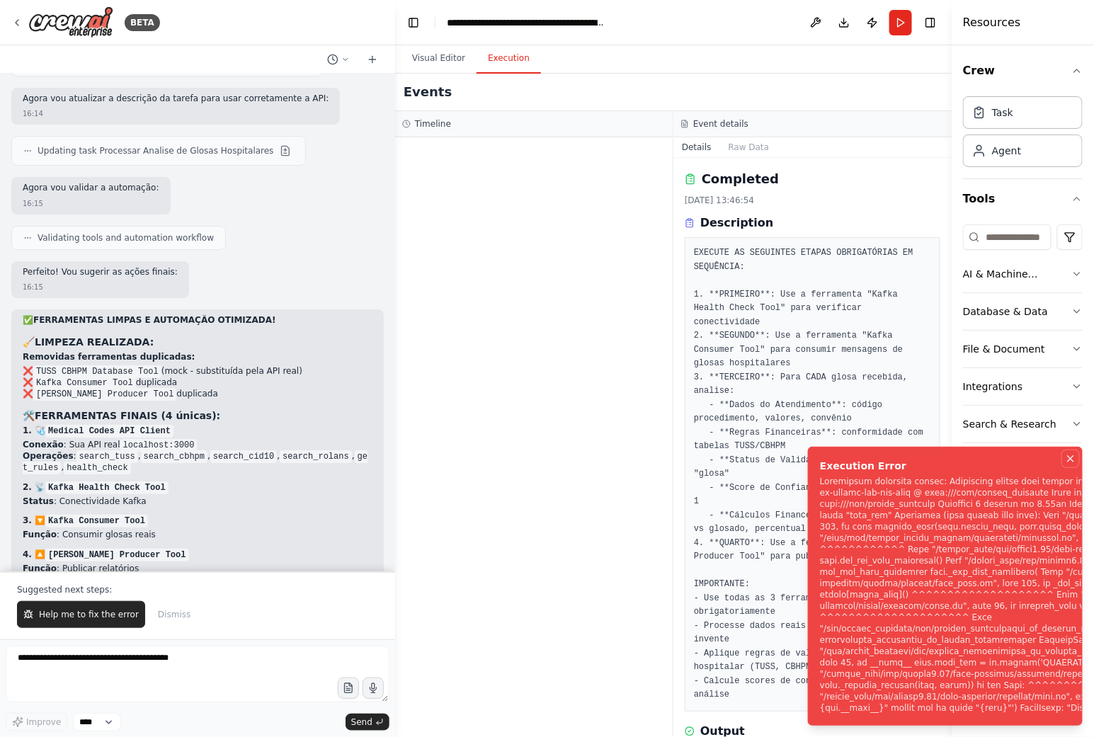
click at [1072, 459] on icon "Notifications (F8)" at bounding box center [1070, 458] width 11 height 11
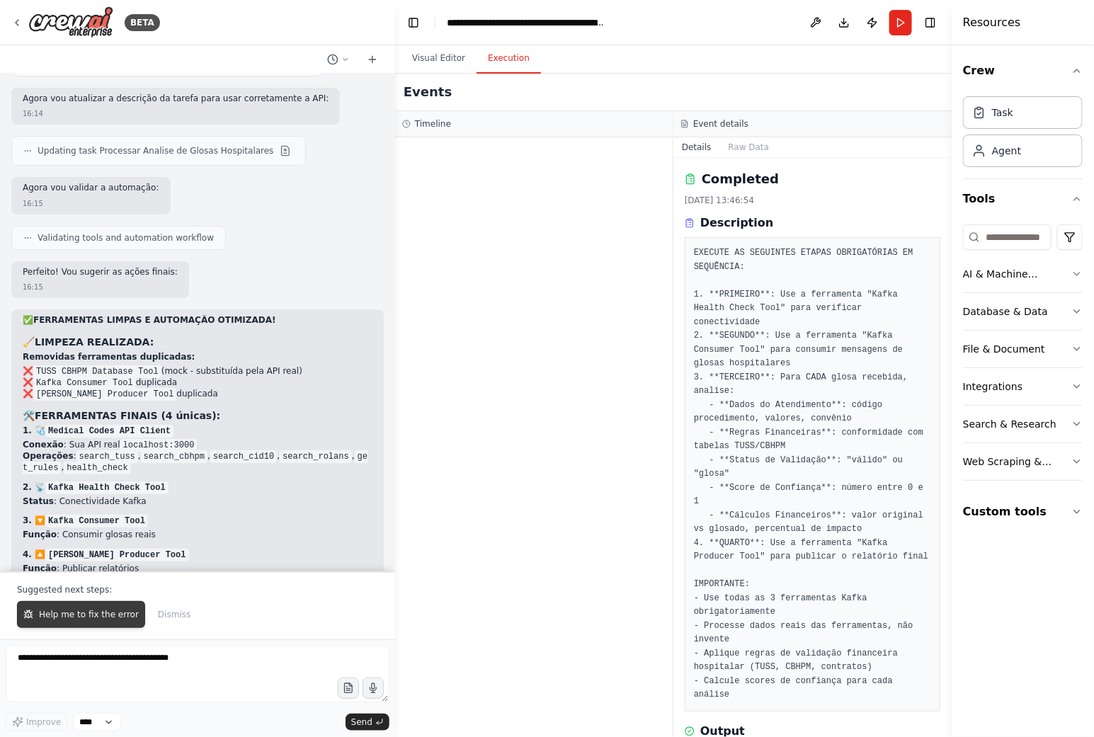
click at [105, 617] on span "Help me to fix the error" at bounding box center [89, 614] width 100 height 11
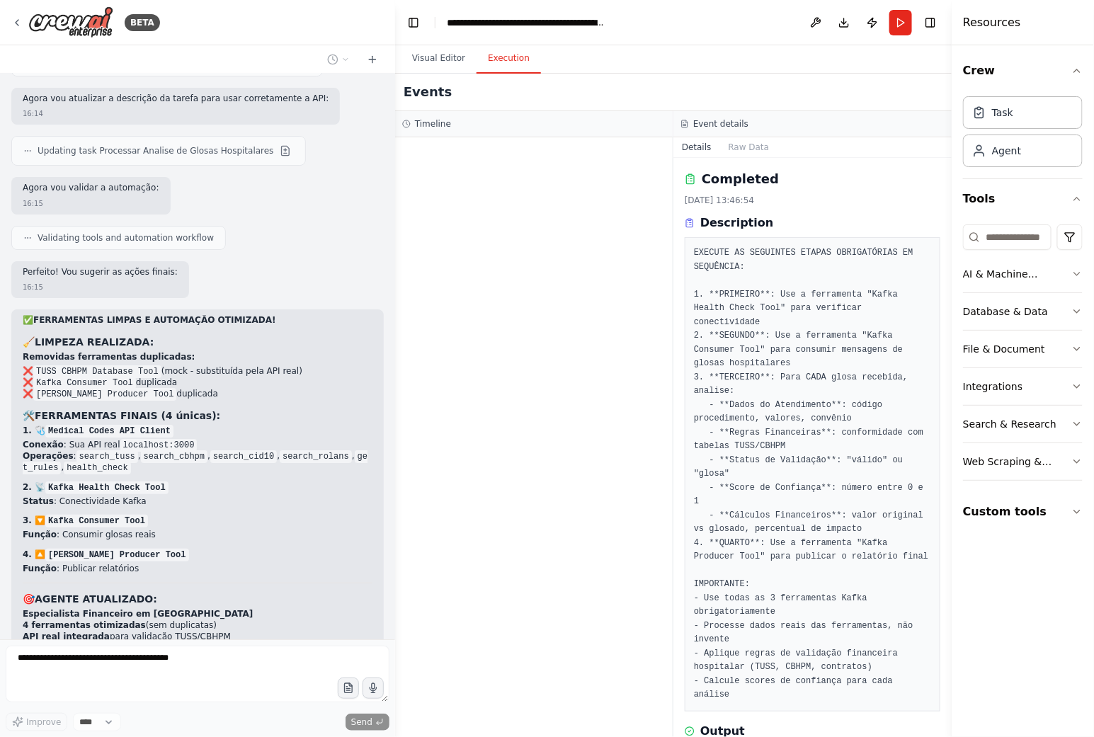
scroll to position [25477, 0]
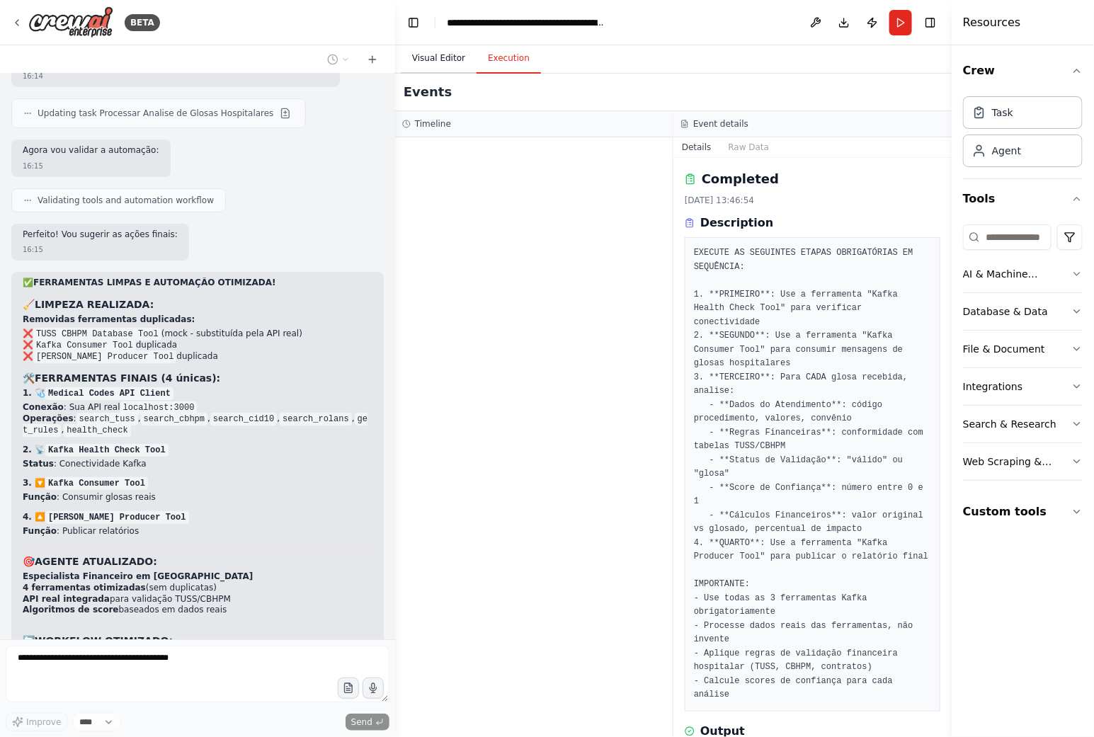
click at [419, 58] on button "Visual Editor" at bounding box center [439, 59] width 76 height 30
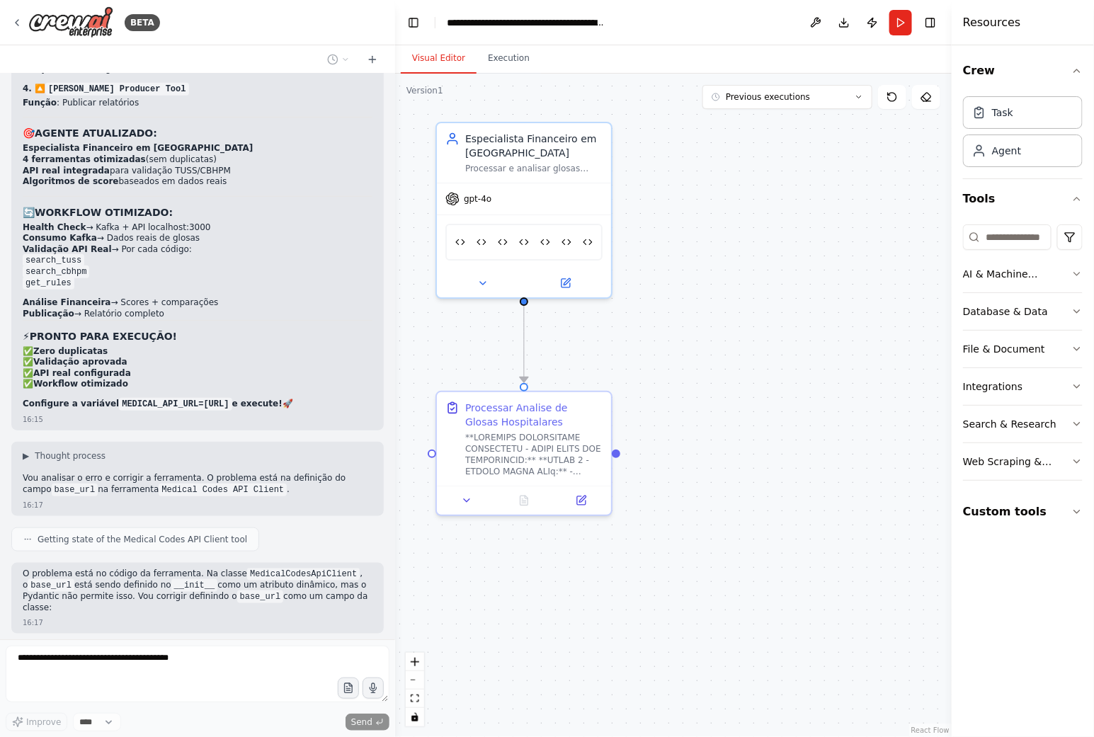
scroll to position [25940, 0]
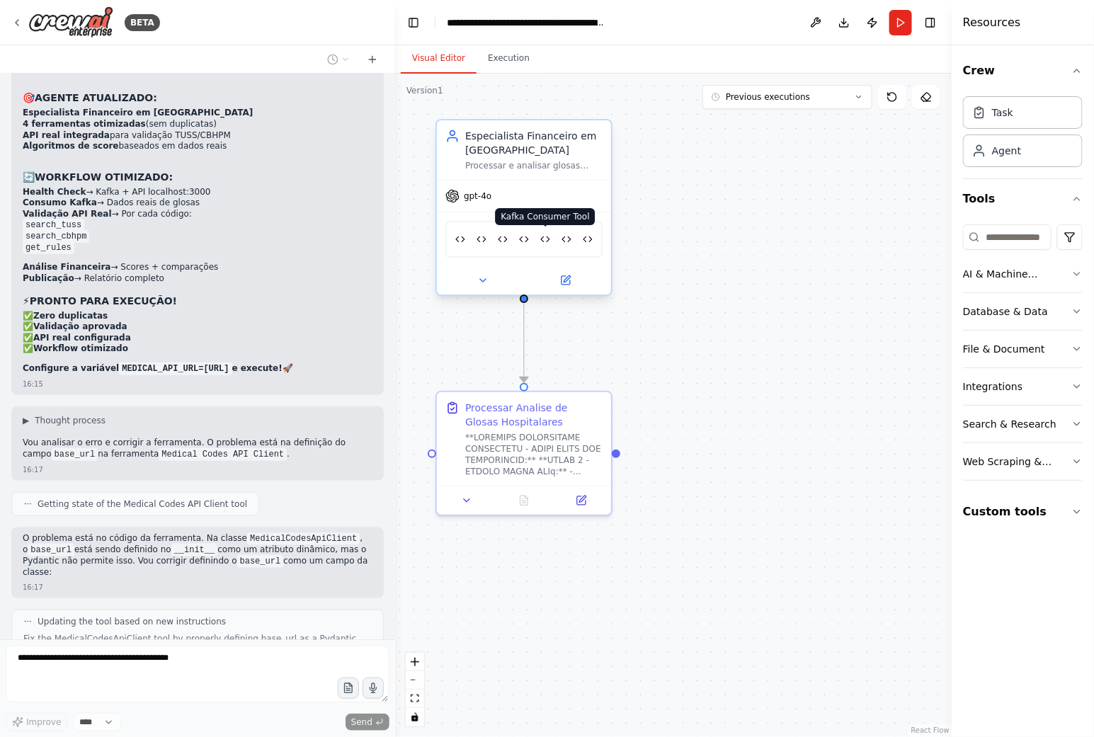
click at [547, 239] on img at bounding box center [545, 239] width 10 height 17
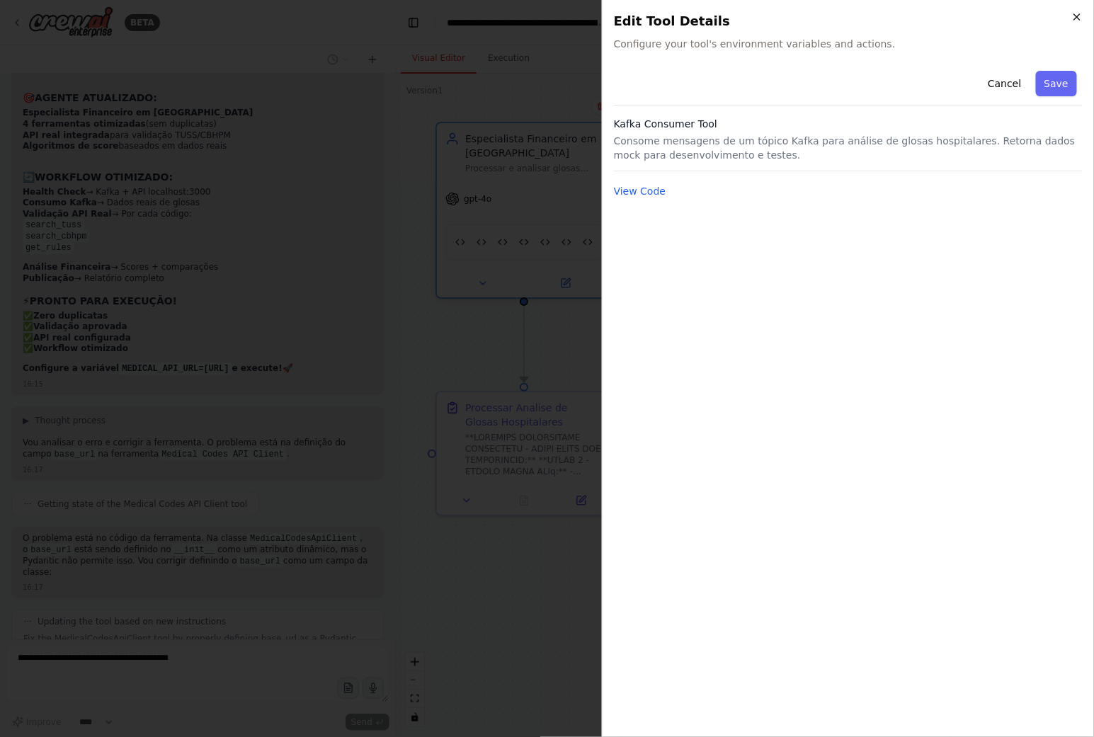
click at [1072, 11] on icon "button" at bounding box center [1076, 16] width 11 height 11
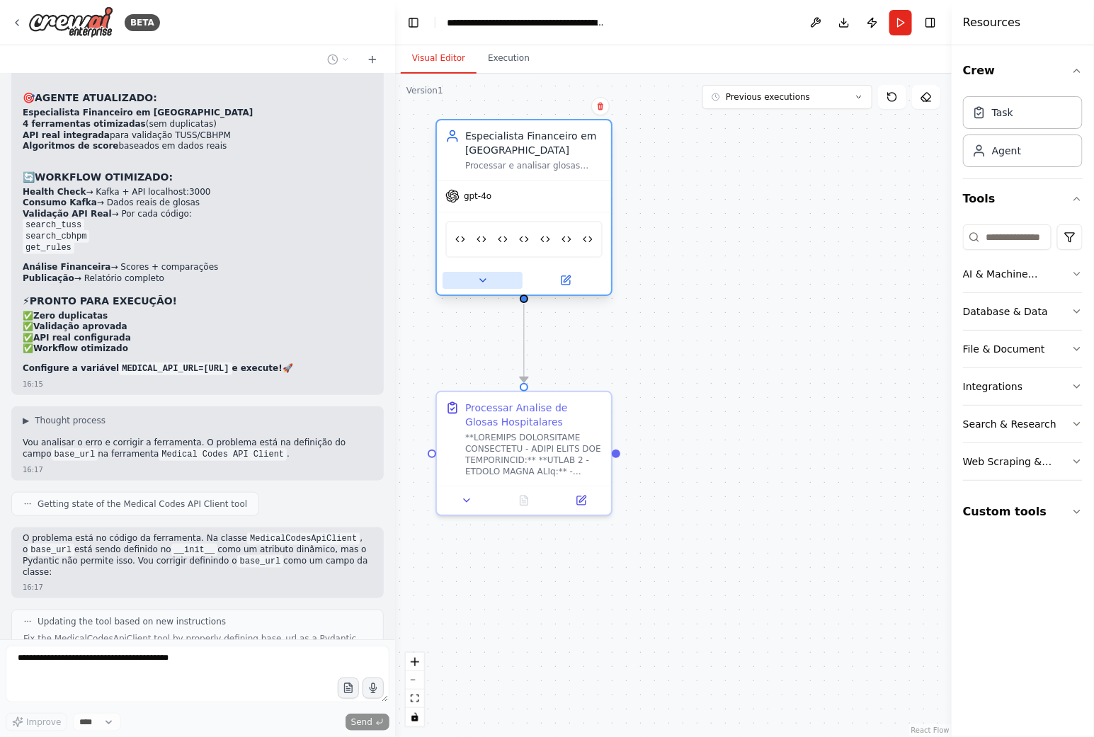
click at [479, 283] on icon at bounding box center [482, 280] width 11 height 11
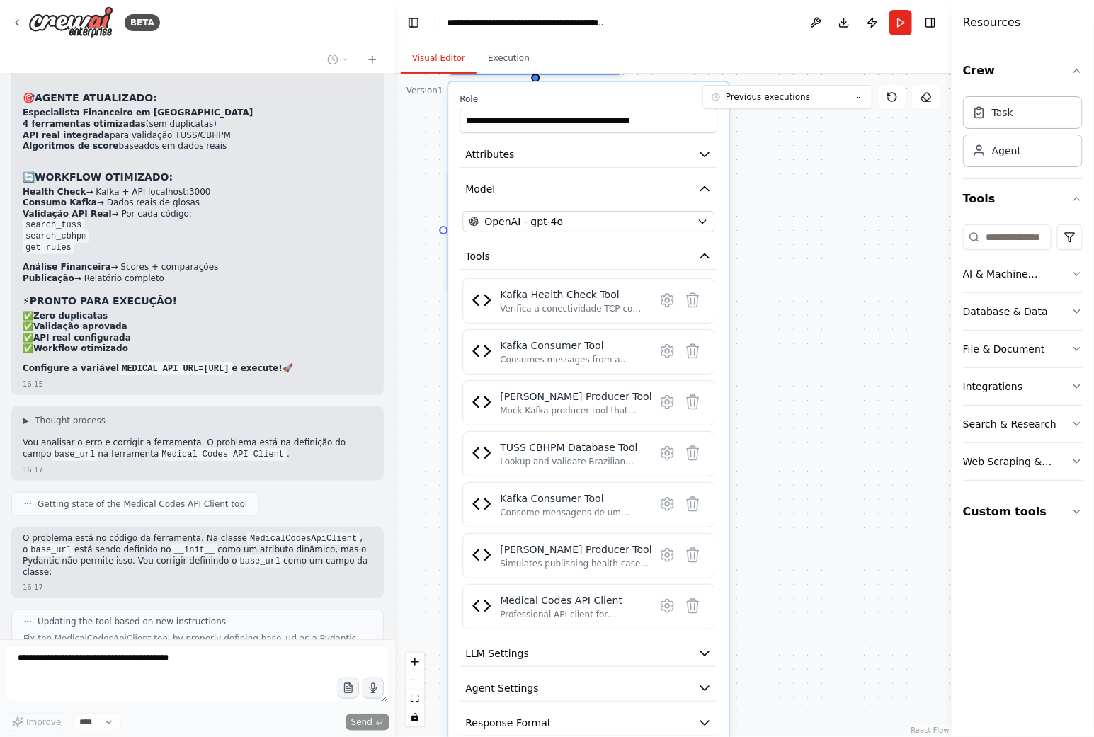
drag, startPoint x: 763, startPoint y: 462, endPoint x: 781, endPoint y: 236, distance: 225.8
click at [781, 236] on div ".deletable-edge-delete-btn { width: 20px; height: 20px; border: 0px solid #ffff…" at bounding box center [673, 405] width 556 height 663
click at [689, 445] on icon at bounding box center [692, 453] width 17 height 17
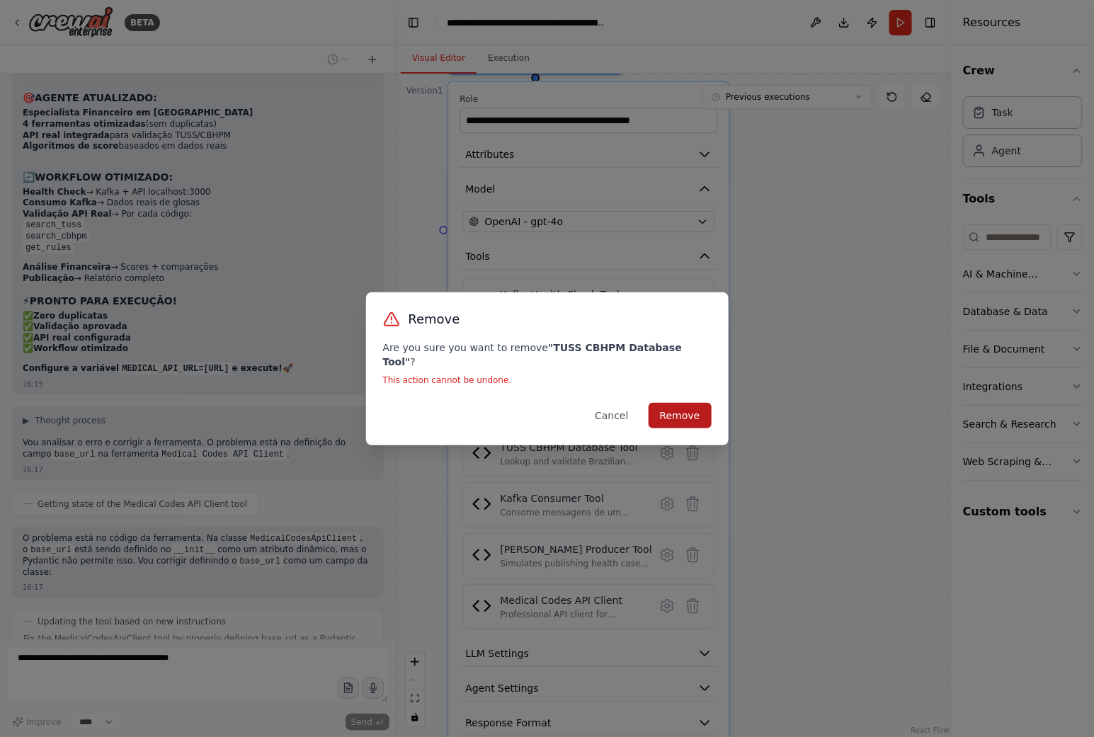
click at [687, 407] on button "Remove" at bounding box center [679, 415] width 63 height 25
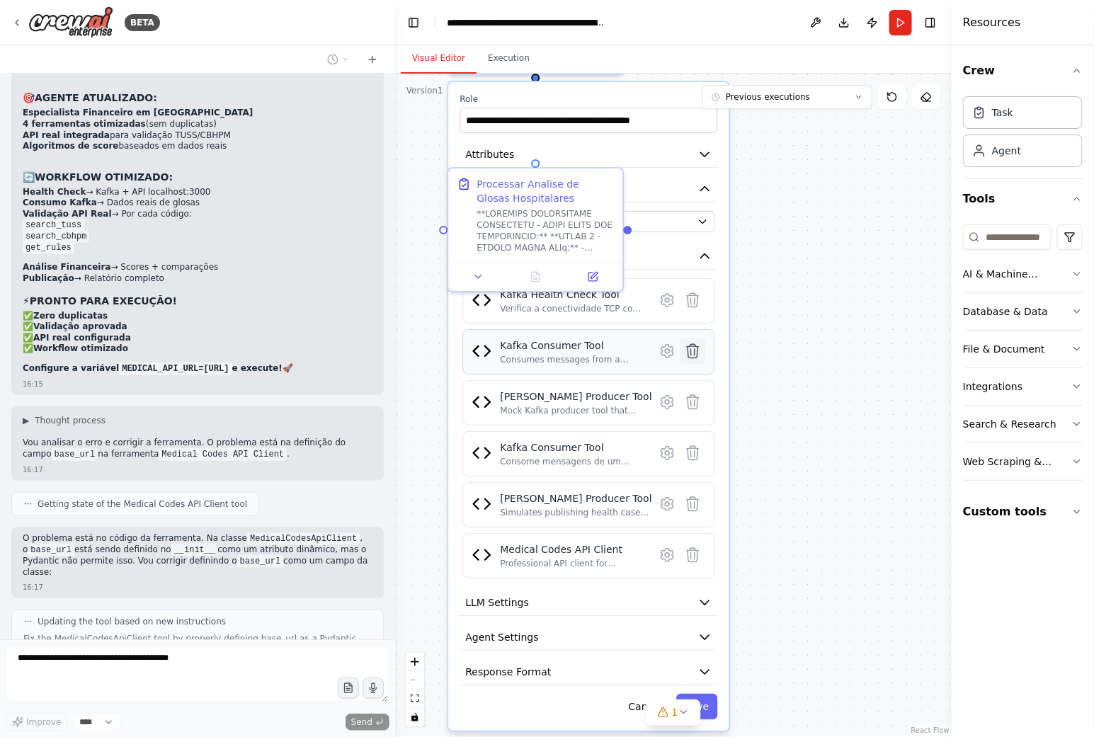
click at [695, 350] on icon at bounding box center [693, 351] width 12 height 14
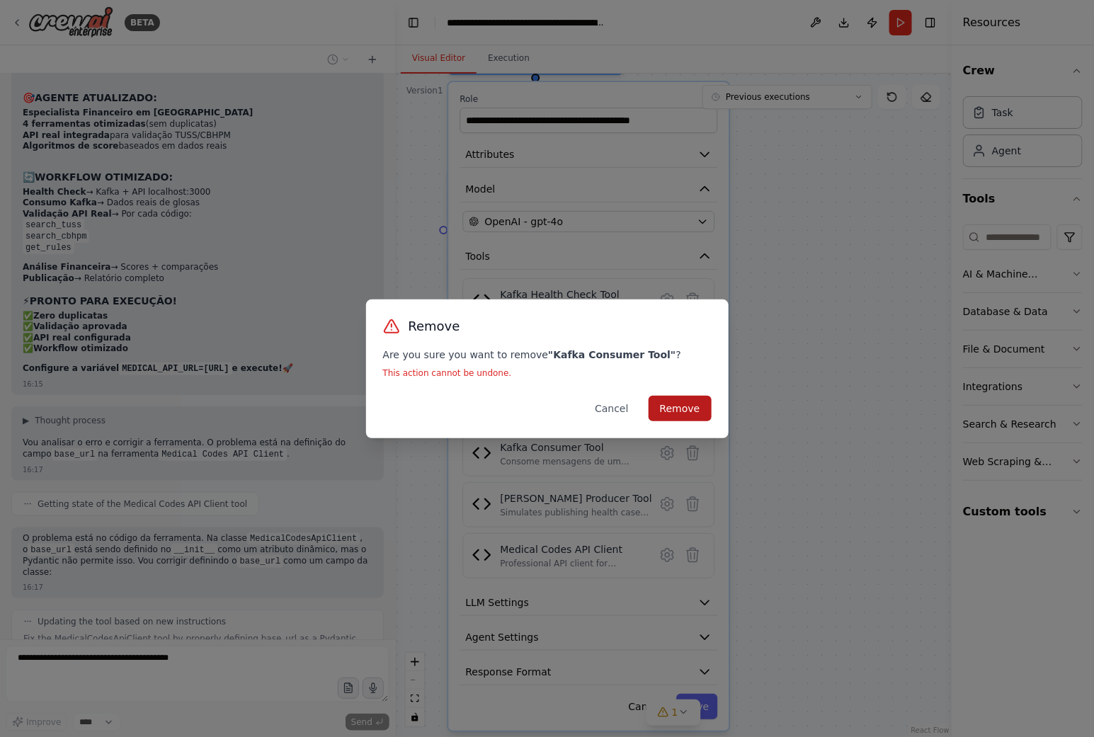
click at [695, 412] on button "Remove" at bounding box center [679, 408] width 63 height 25
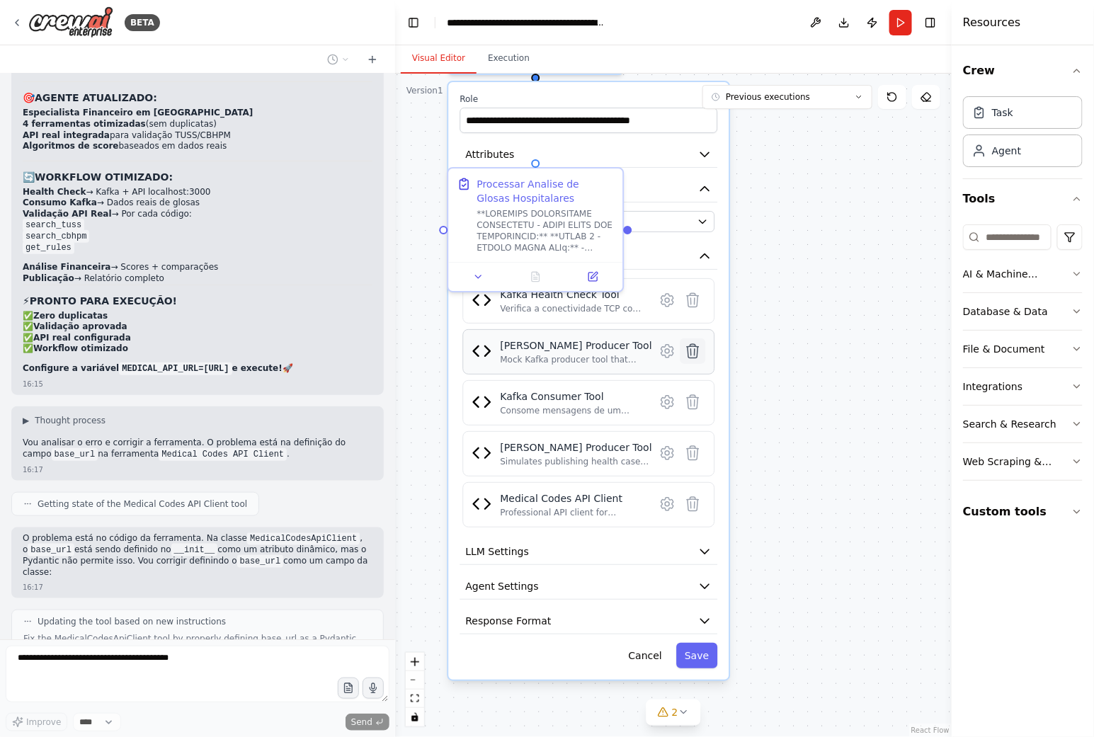
click at [697, 344] on icon at bounding box center [693, 351] width 12 height 14
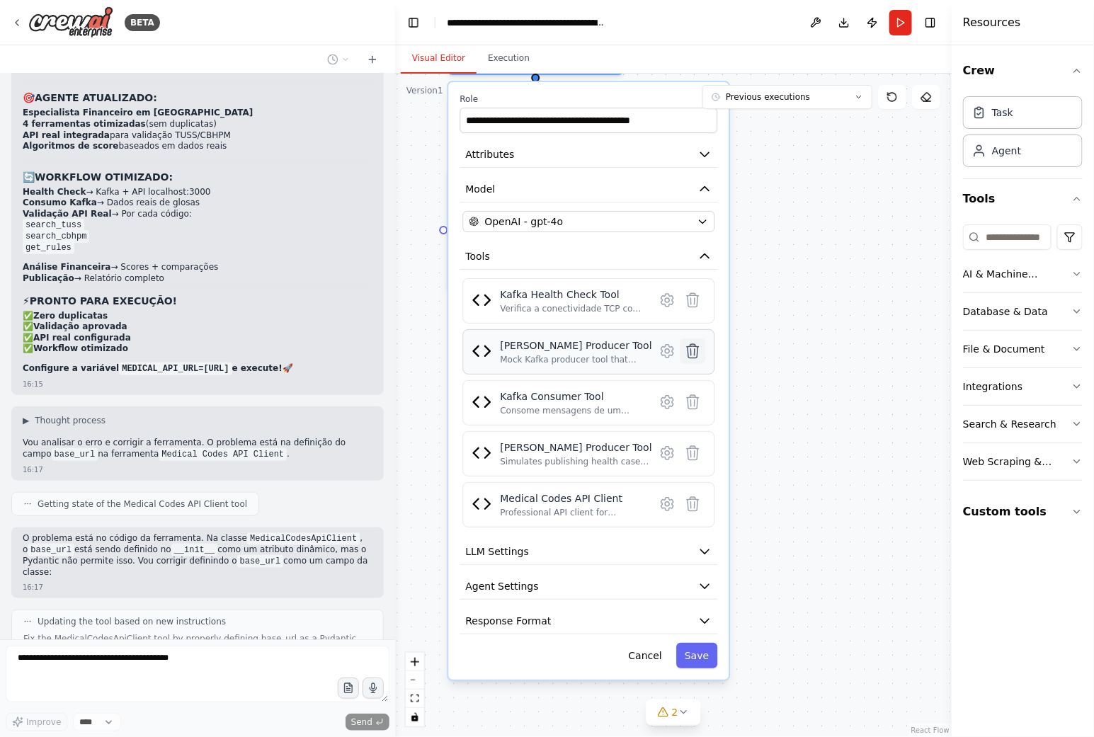
click at [687, 345] on icon at bounding box center [692, 351] width 17 height 17
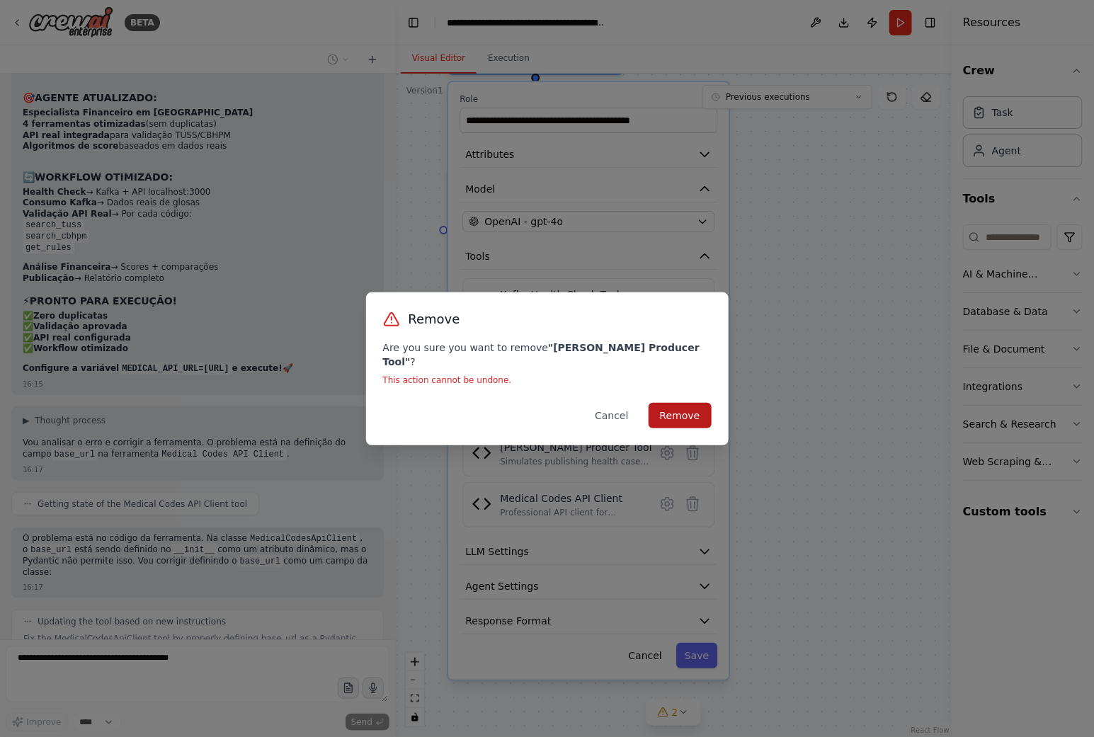
click at [685, 415] on button "Remove" at bounding box center [679, 415] width 63 height 25
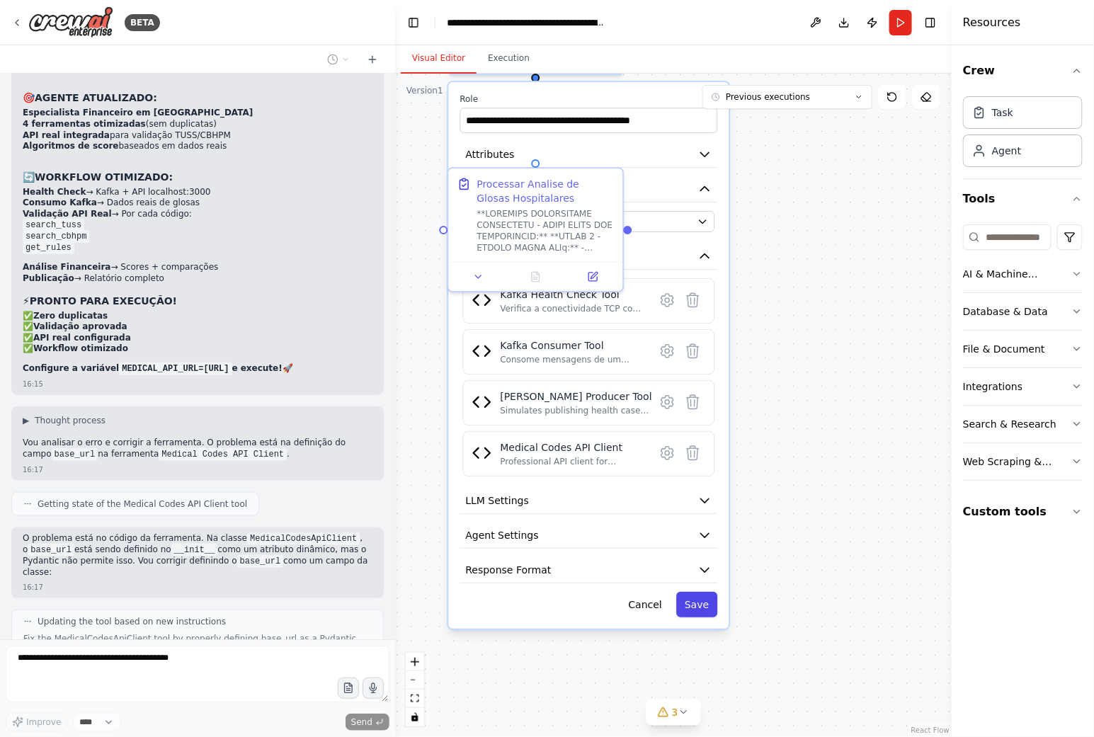
click at [697, 600] on button "Save" at bounding box center [696, 604] width 41 height 25
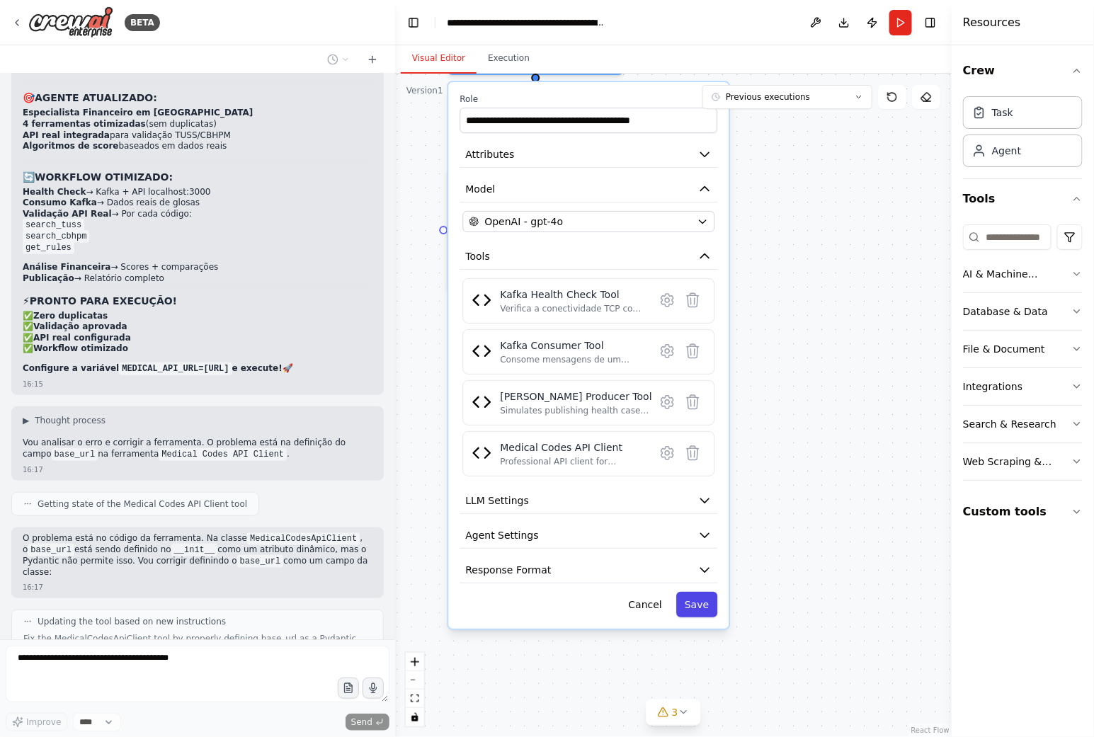
scroll to position [25998, 0]
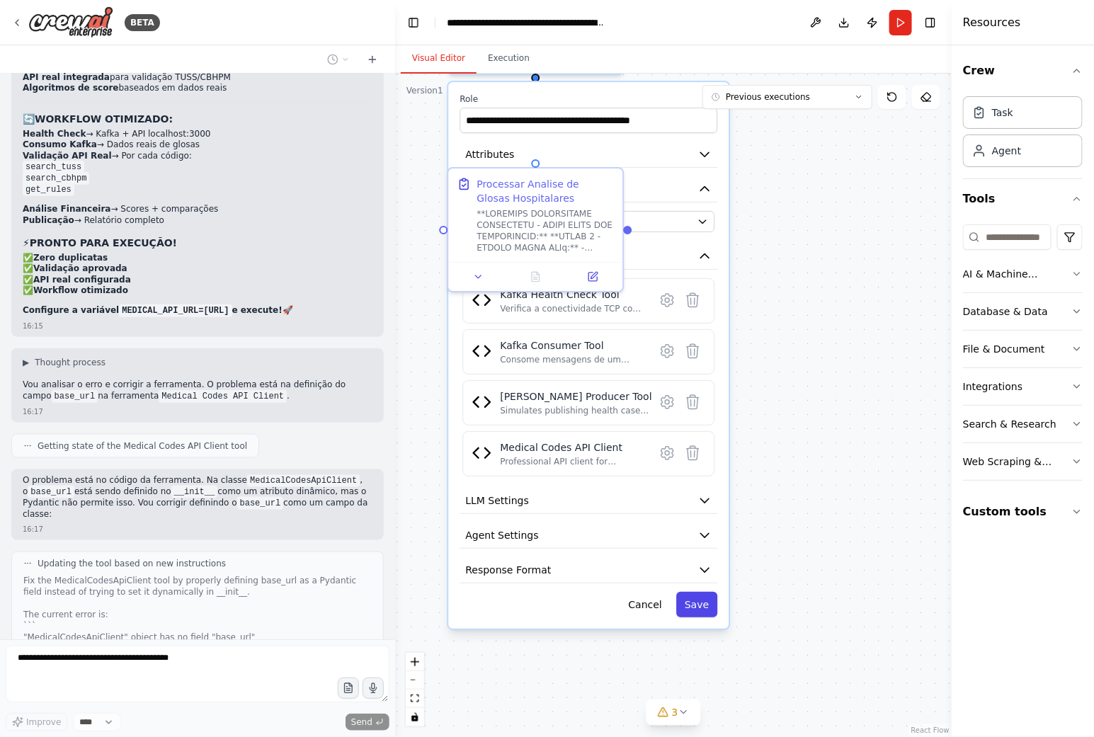
click at [702, 599] on button "Save" at bounding box center [696, 604] width 41 height 25
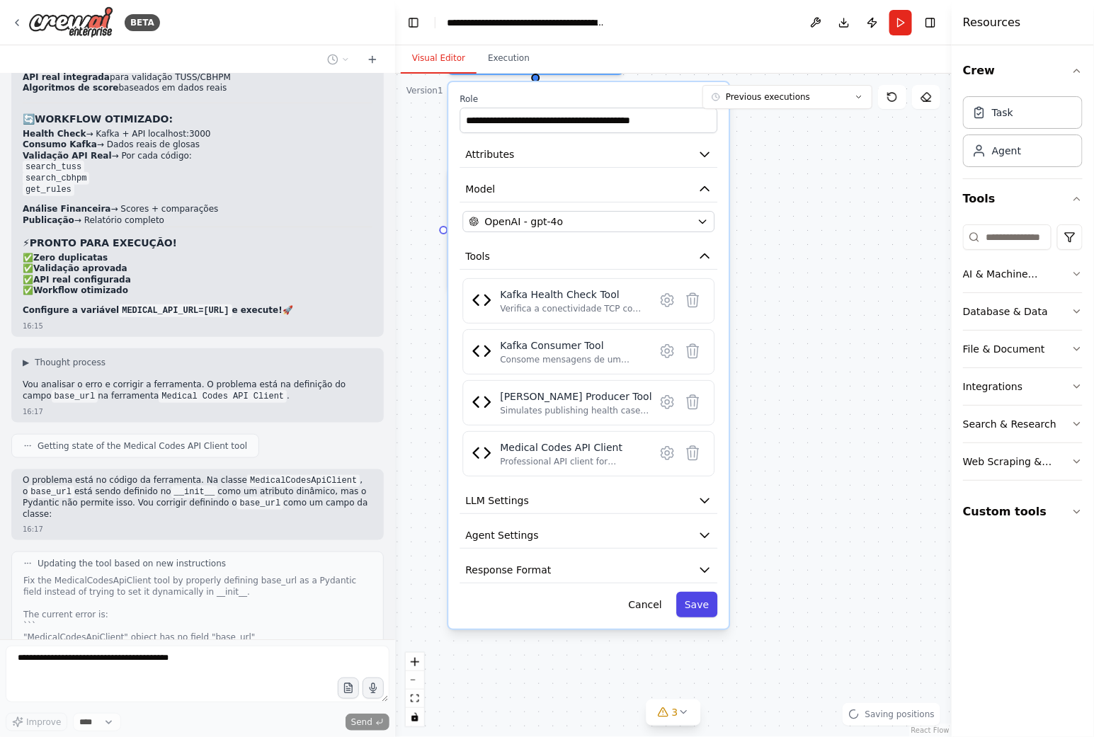
click at [703, 597] on button "Save" at bounding box center [696, 604] width 41 height 25
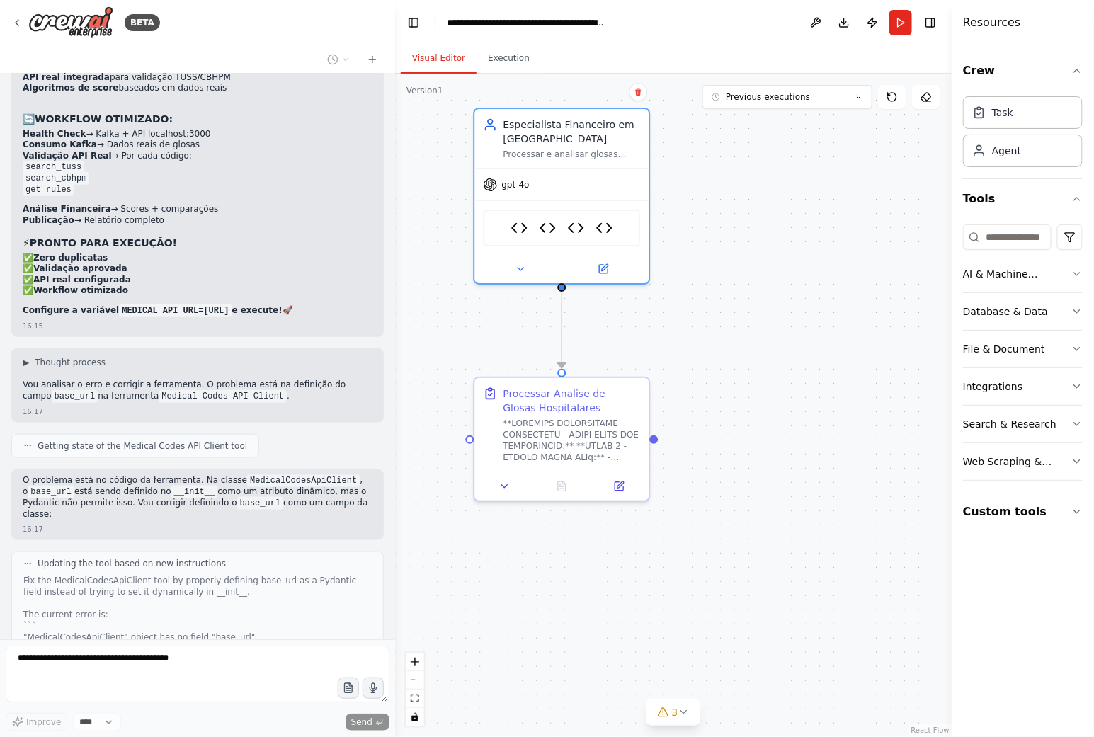
drag, startPoint x: 704, startPoint y: 277, endPoint x: 731, endPoint y: 488, distance: 212.6
click at [731, 488] on div ".deletable-edge-delete-btn { width: 20px; height: 20px; border: 0px solid #ffff…" at bounding box center [673, 405] width 556 height 663
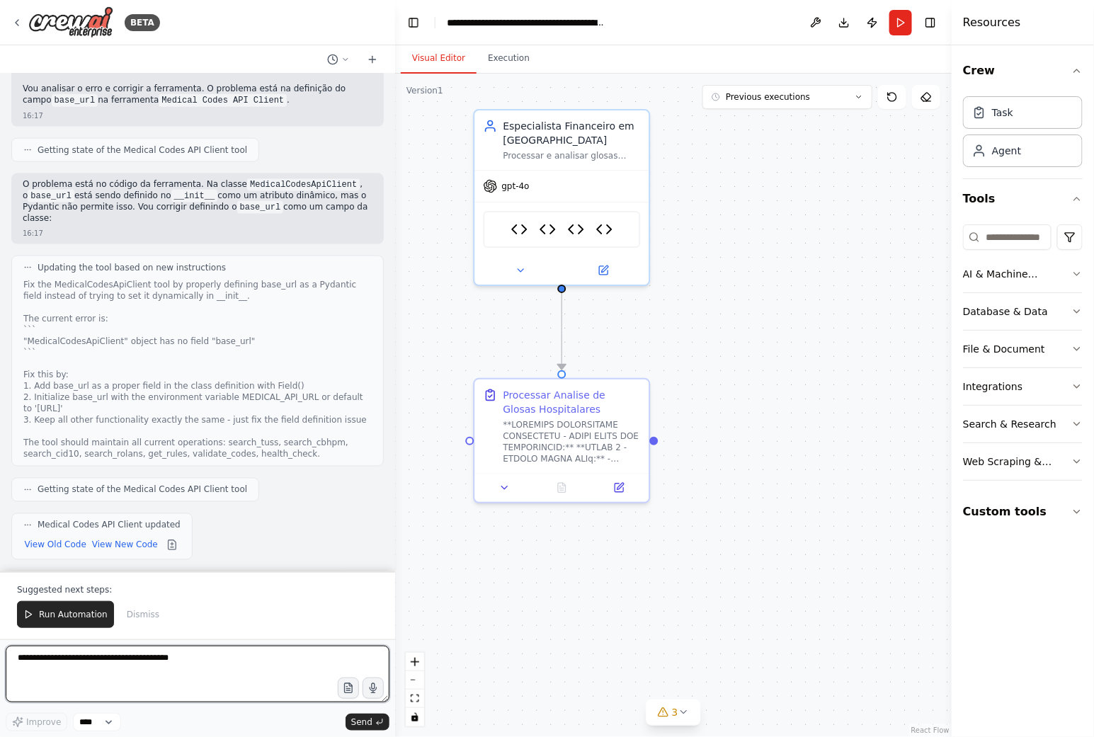
scroll to position [26294, 0]
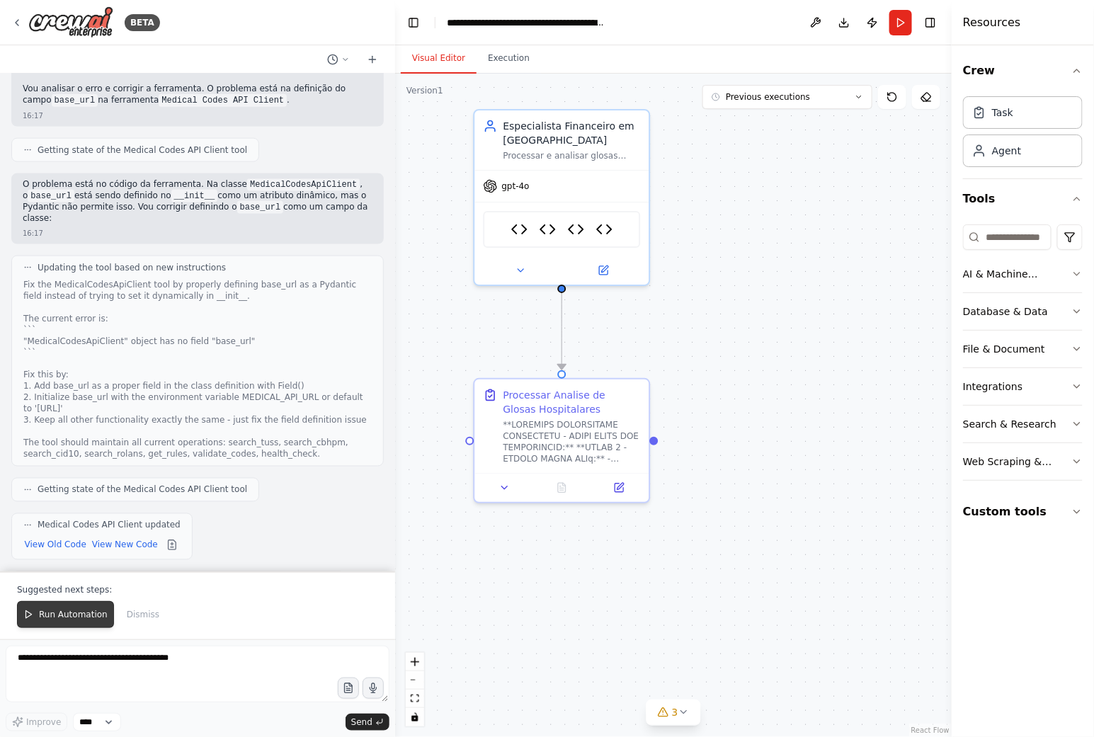
click at [75, 617] on span "Run Automation" at bounding box center [73, 614] width 69 height 11
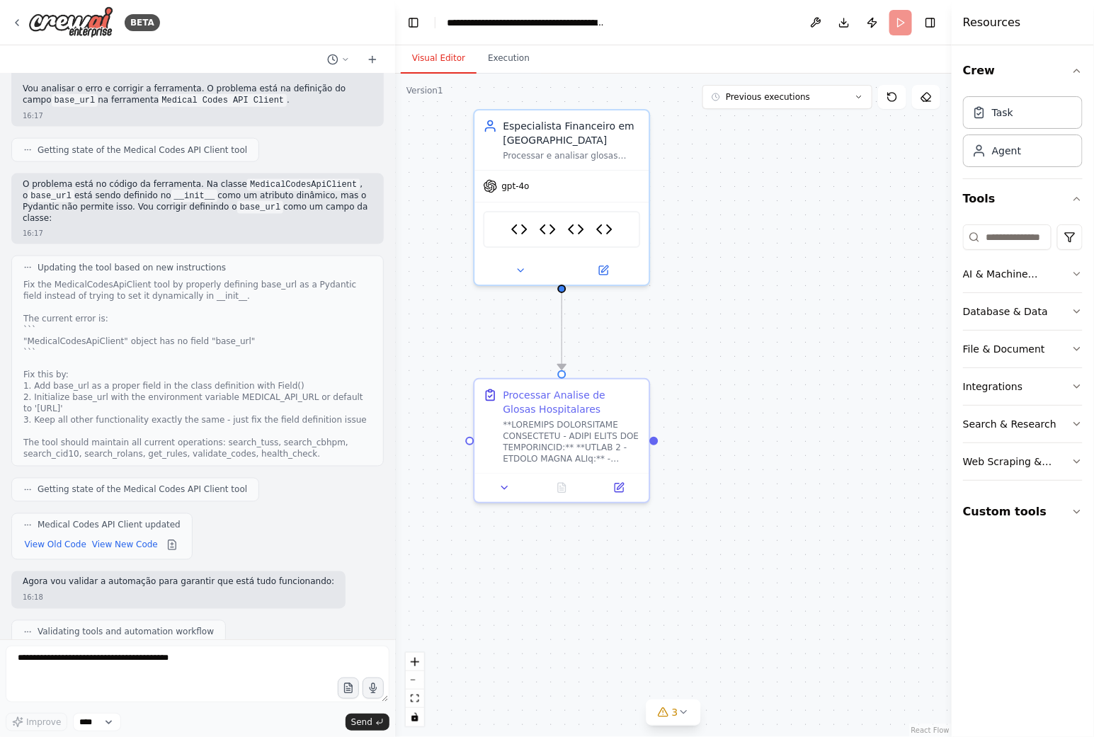
scroll to position [26227, 0]
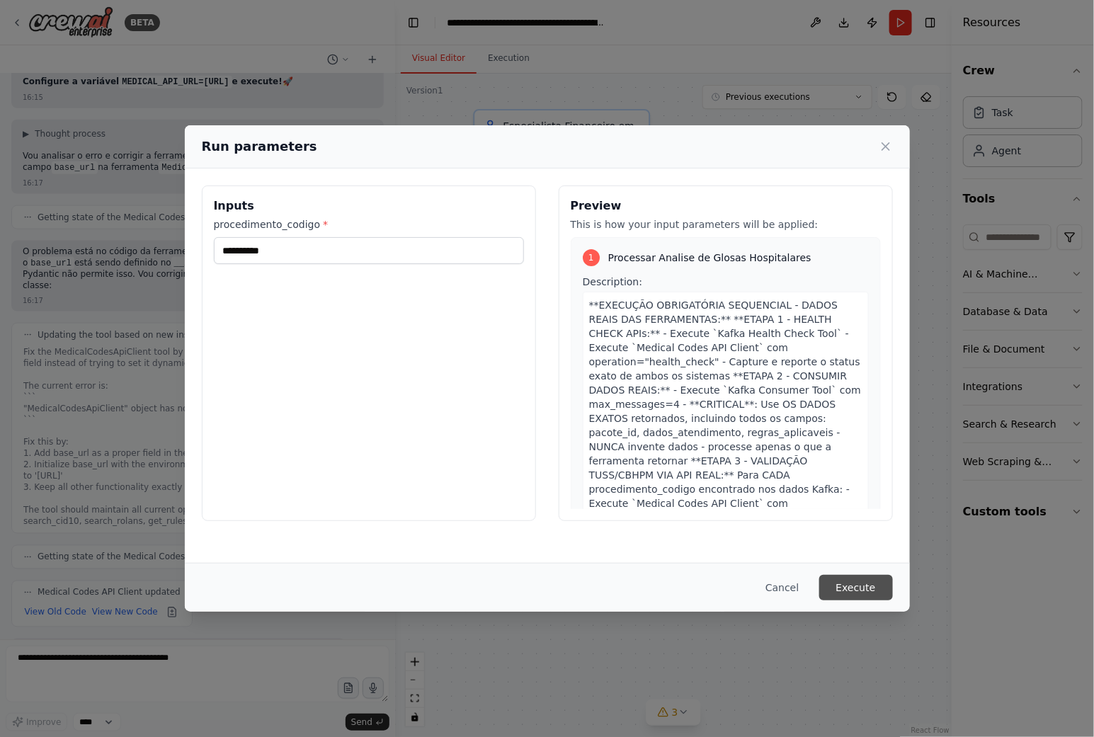
click at [867, 591] on button "Execute" at bounding box center [856, 587] width 74 height 25
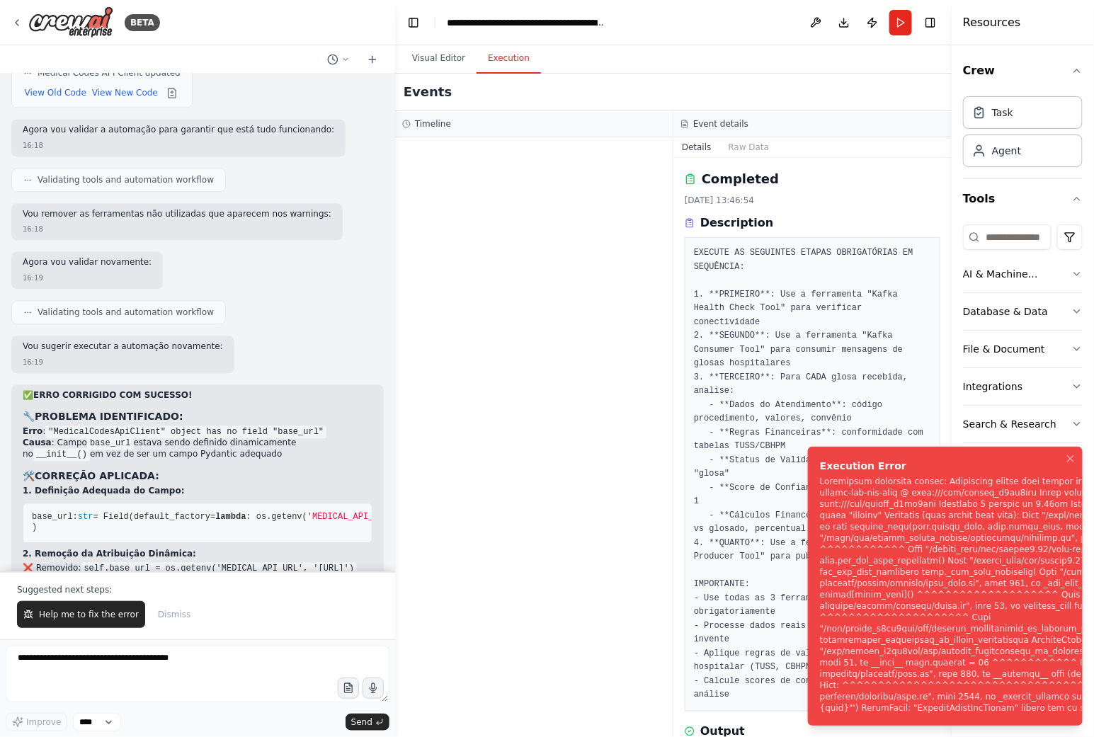
scroll to position [26749, 0]
click at [109, 609] on span "Help me to fix the error" at bounding box center [89, 614] width 100 height 11
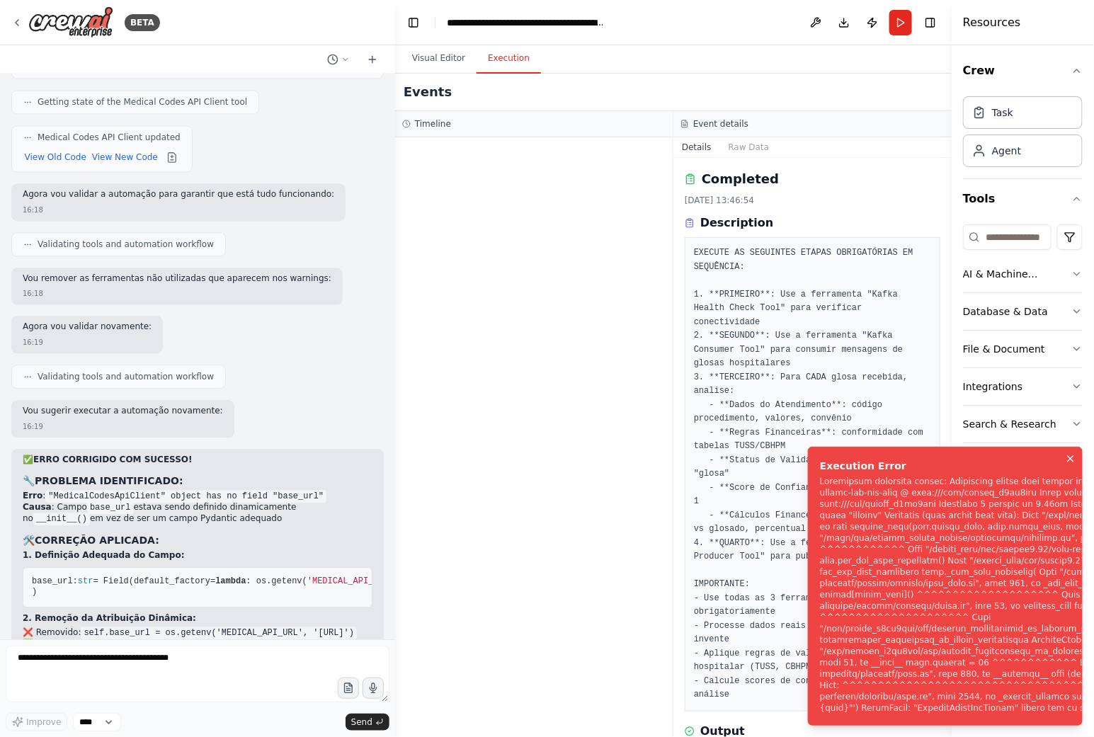
scroll to position [26719, 0]
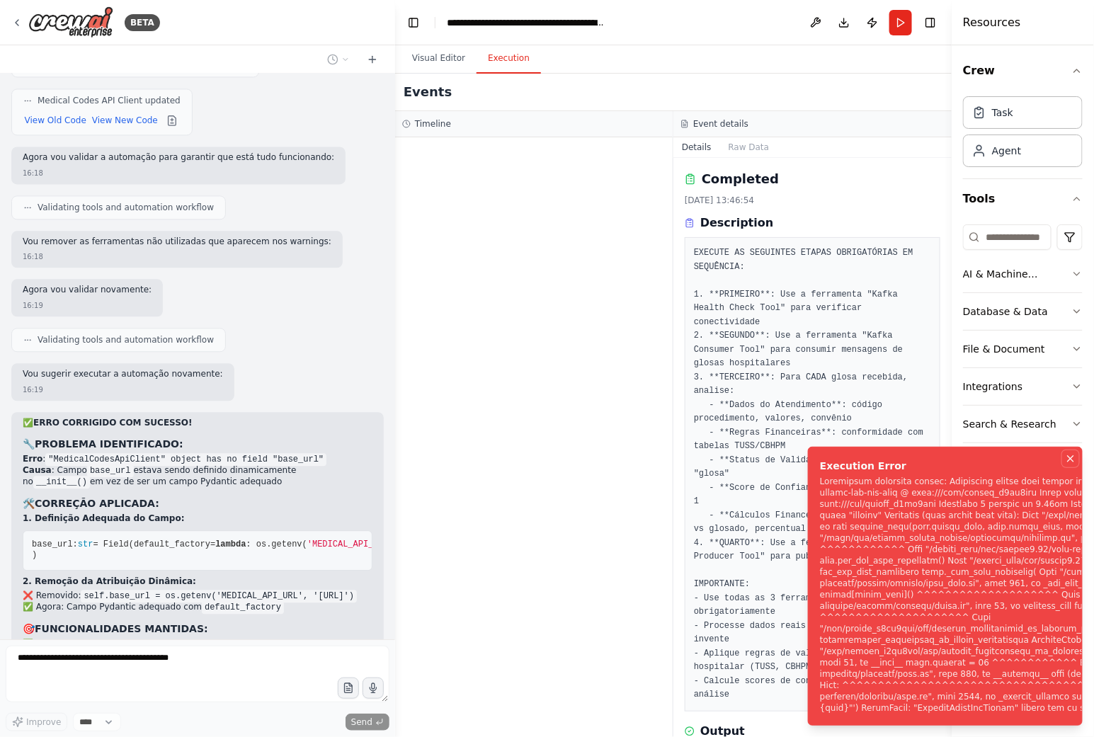
click at [1065, 453] on icon "Notifications (F8)" at bounding box center [1070, 458] width 11 height 11
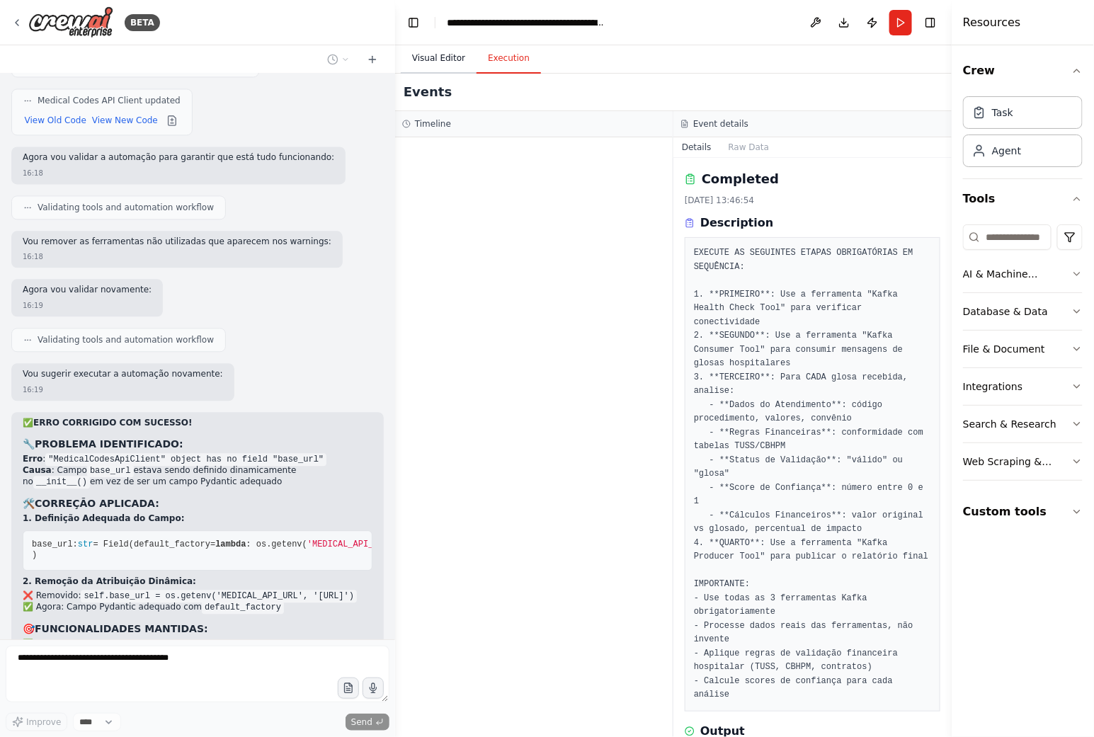
click at [443, 52] on button "Visual Editor" at bounding box center [439, 59] width 76 height 30
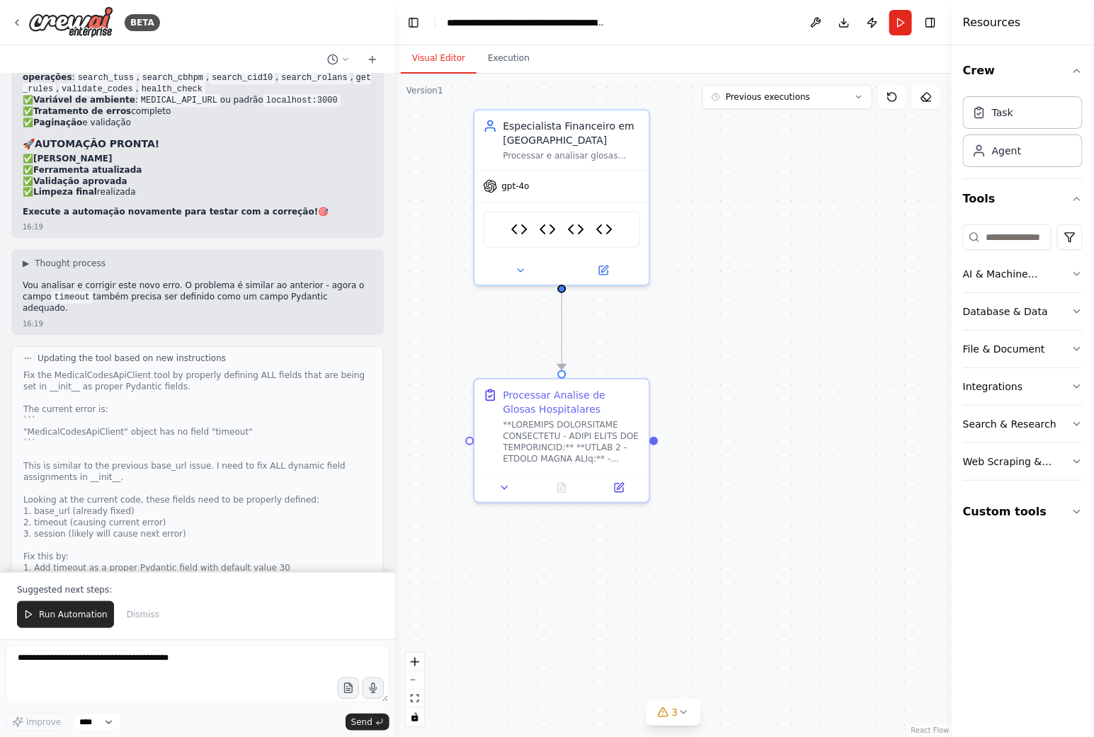
scroll to position [27375, 0]
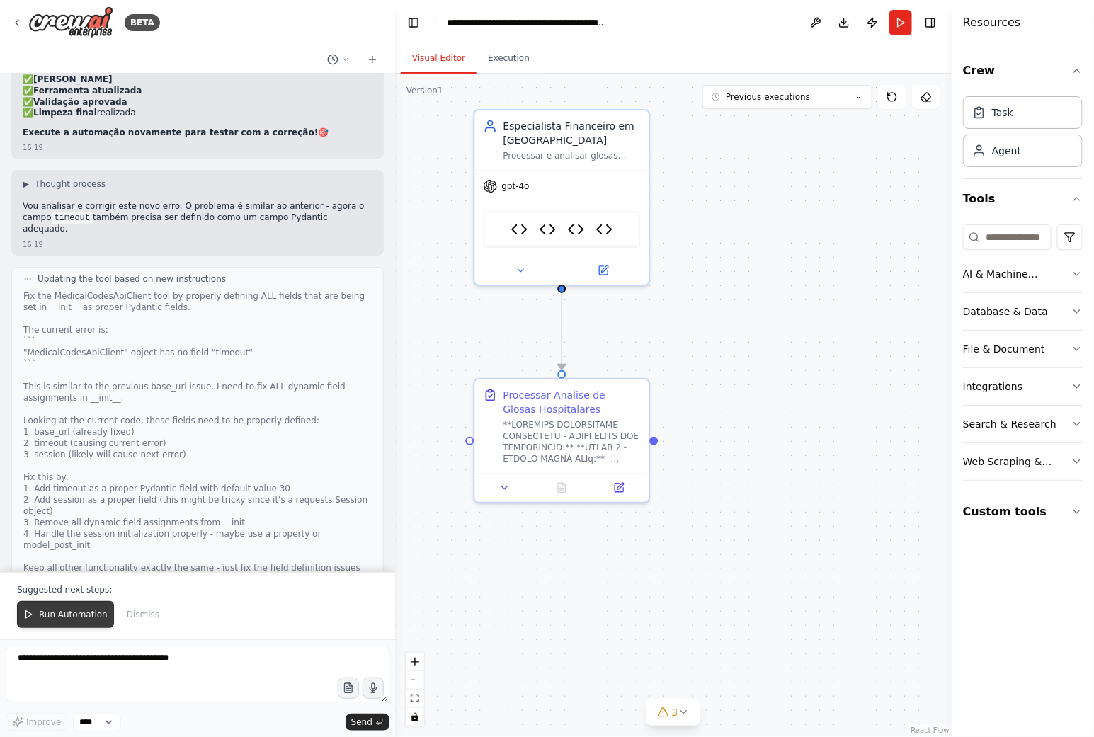
click at [74, 613] on span "Run Automation" at bounding box center [73, 614] width 69 height 11
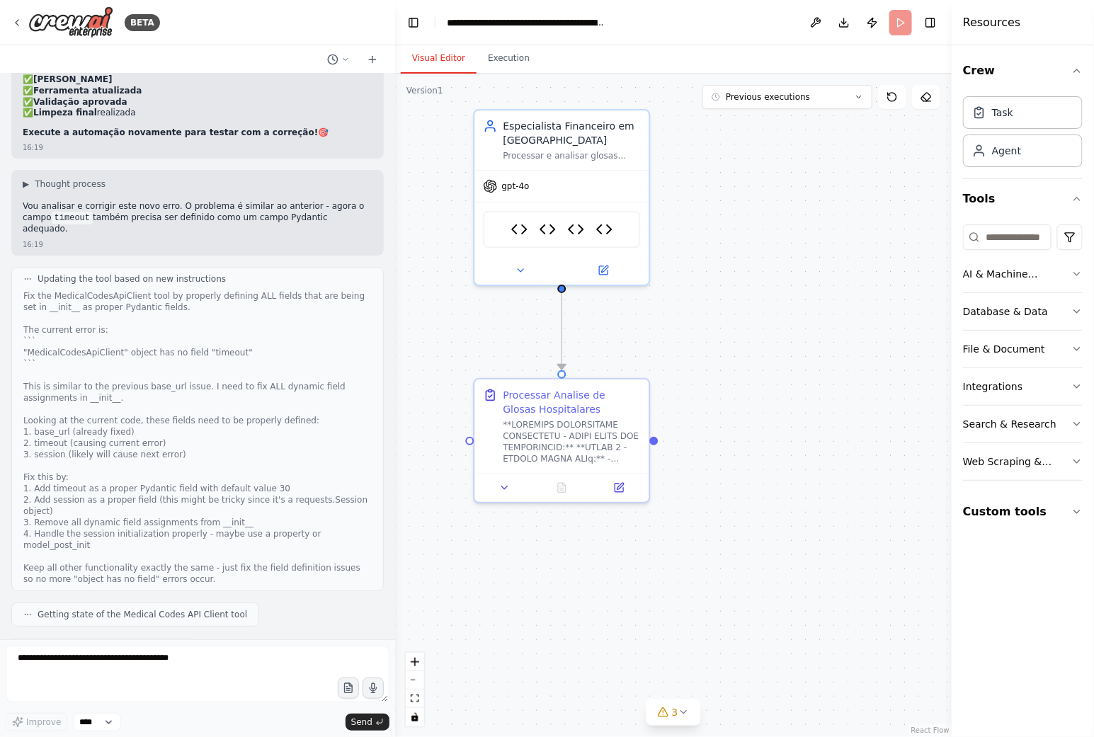
scroll to position [27307, 0]
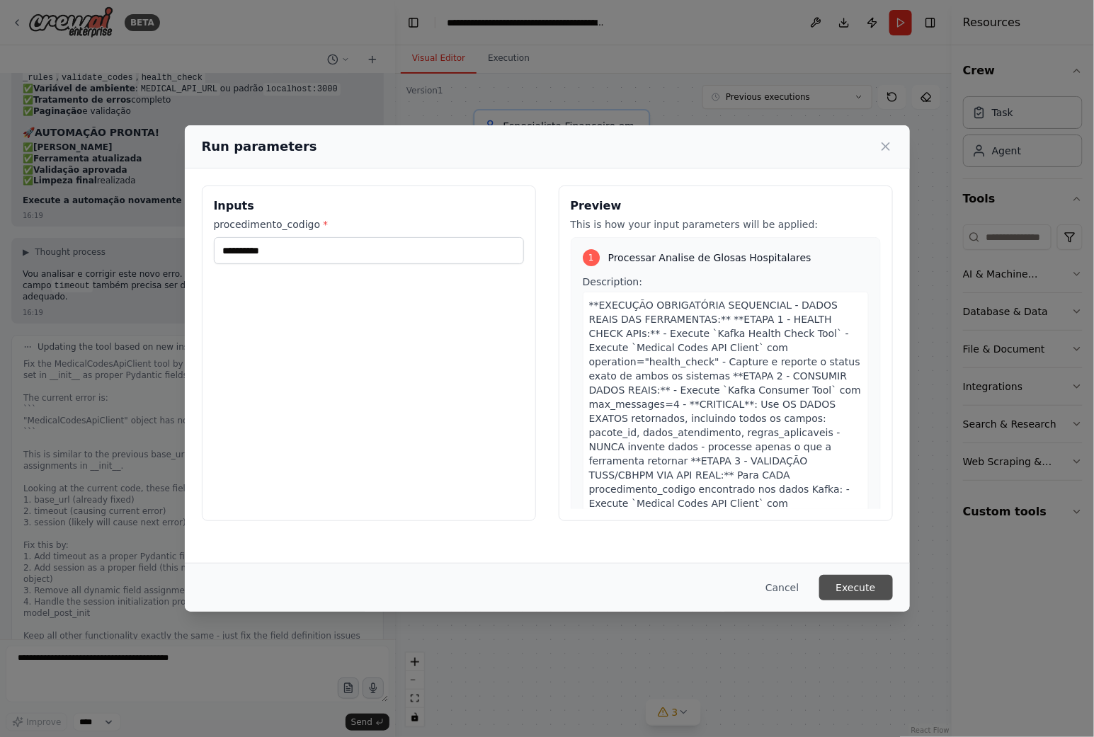
click at [850, 588] on button "Execute" at bounding box center [856, 587] width 74 height 25
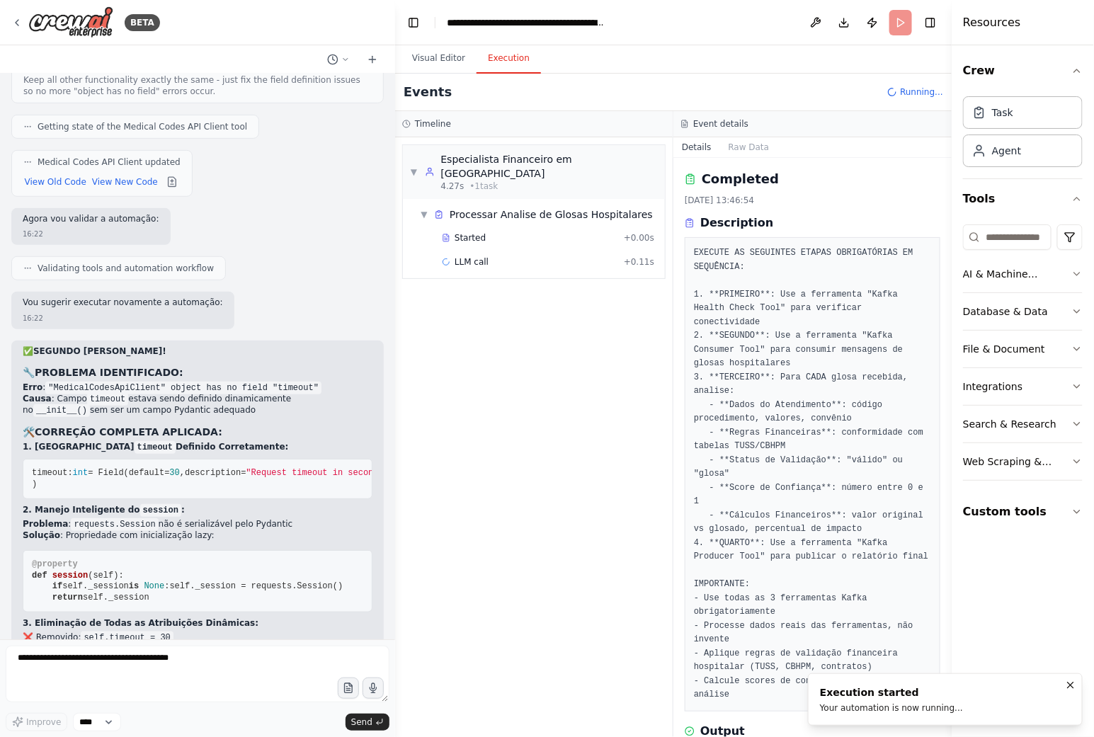
scroll to position [27877, 0]
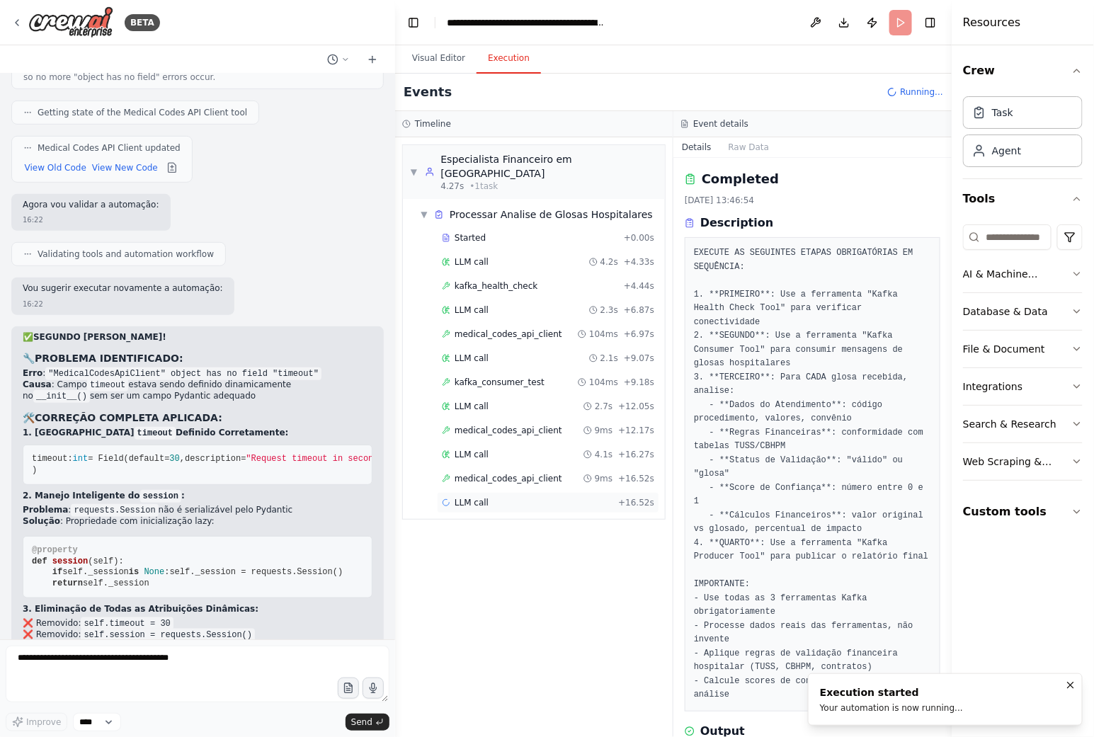
click at [477, 497] on span "LLM call" at bounding box center [471, 502] width 34 height 11
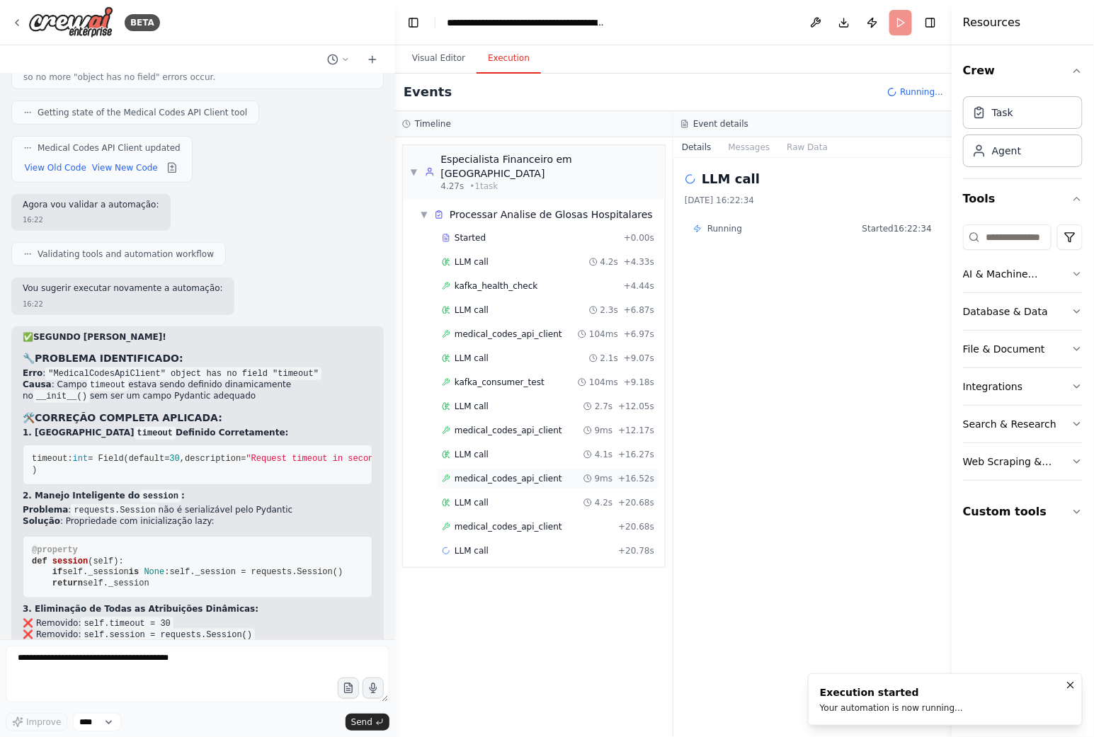
click at [488, 473] on span "medical_codes_api_client" at bounding box center [508, 478] width 108 height 11
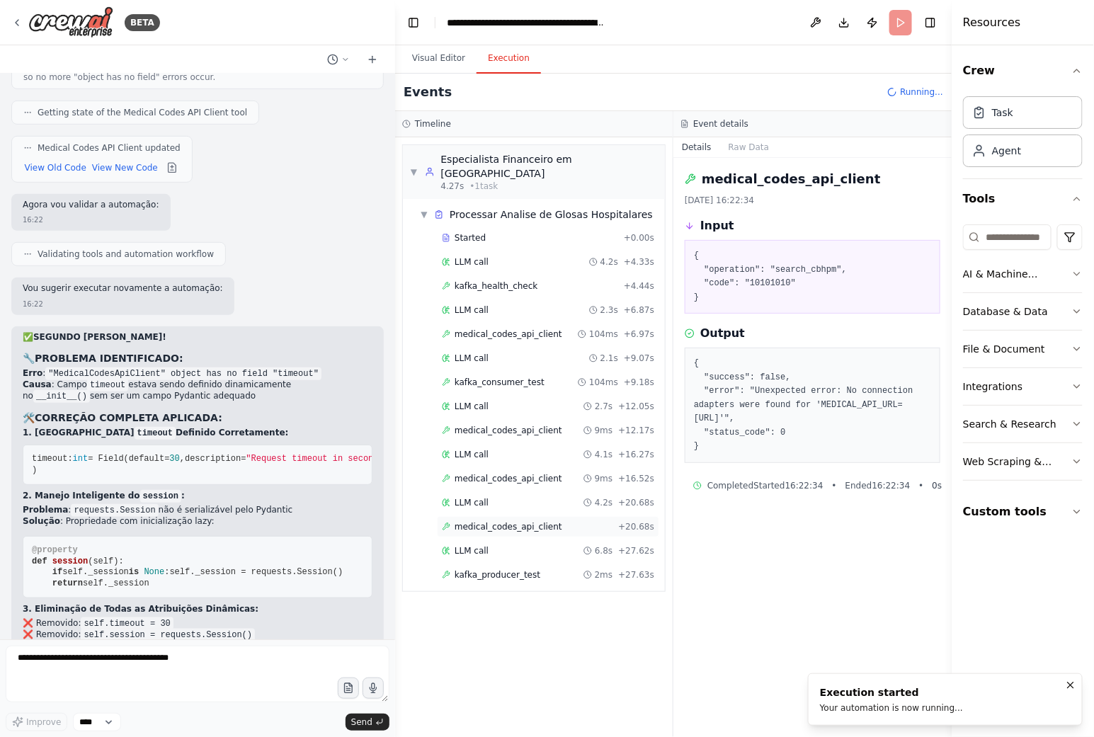
click at [514, 521] on span "medical_codes_api_client" at bounding box center [508, 526] width 108 height 11
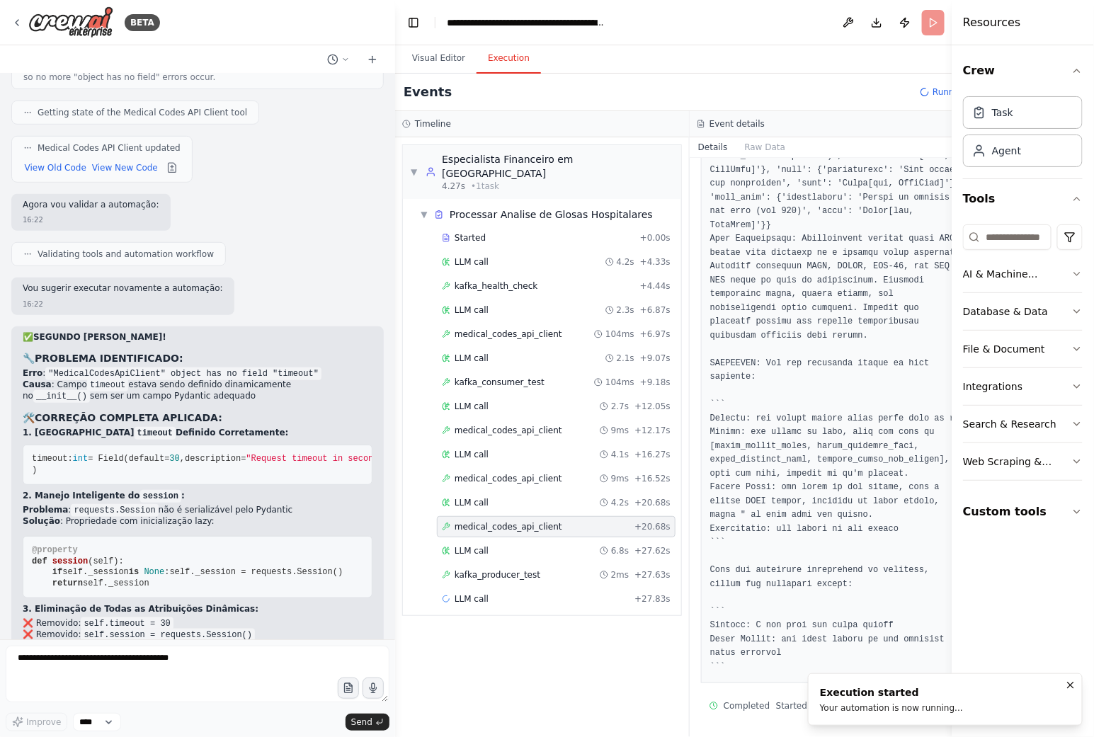
scroll to position [1089, 0]
click at [496, 545] on div "LLM call 6.8s + 27.62s" at bounding box center [556, 550] width 229 height 11
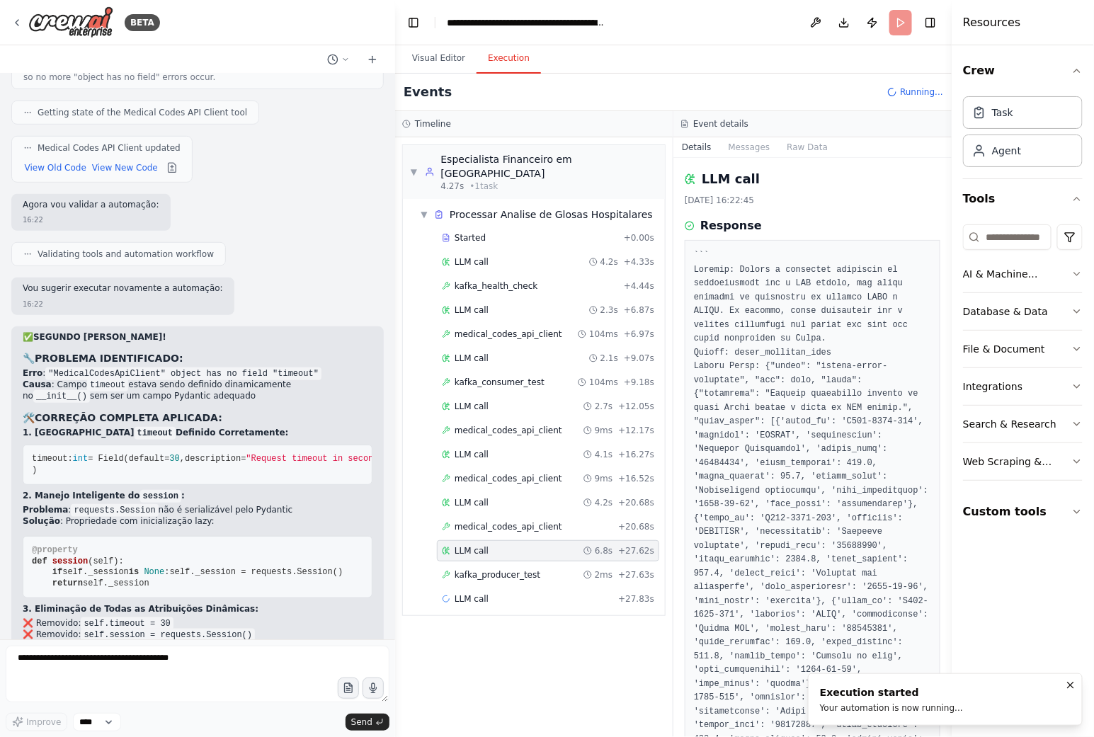
click at [496, 546] on div "LLM call 6.8s + 27.62s" at bounding box center [548, 550] width 222 height 21
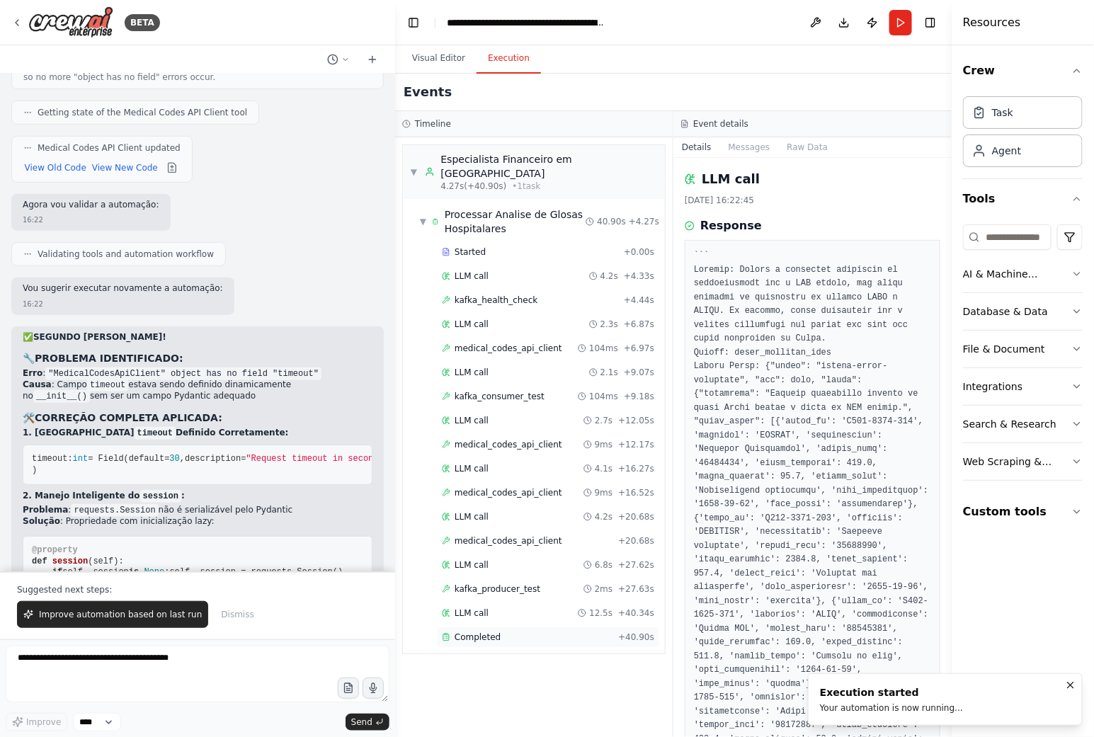
click at [481, 631] on span "Completed" at bounding box center [477, 636] width 46 height 11
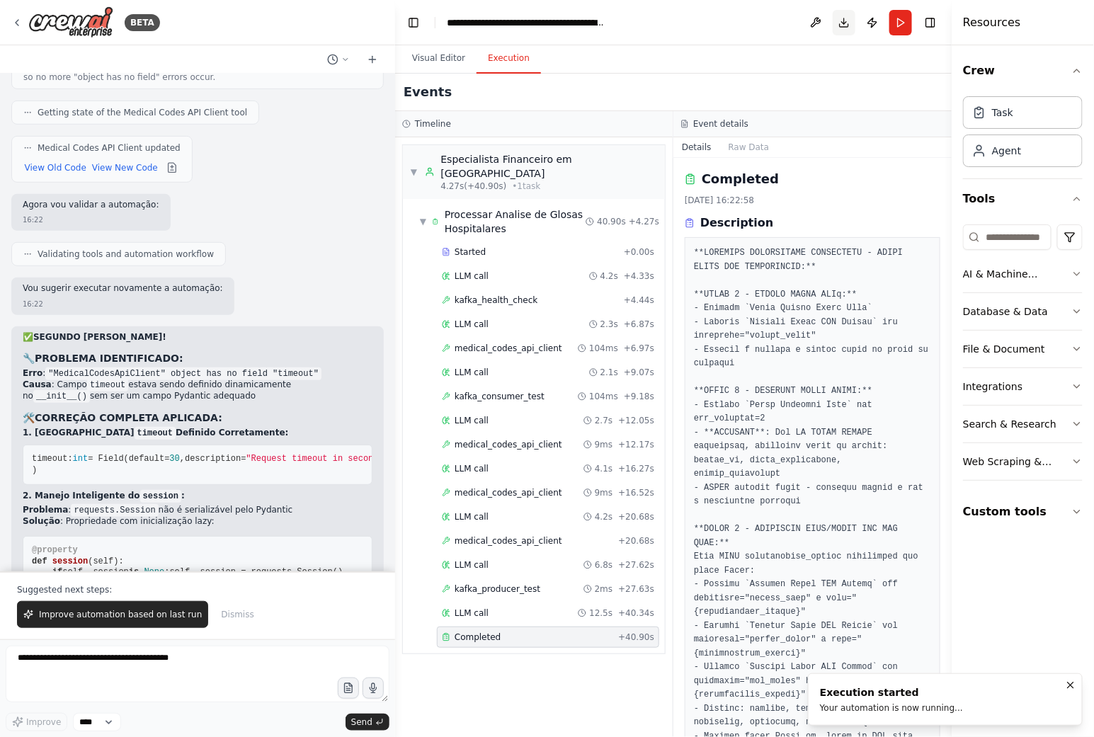
click at [840, 22] on button "Download" at bounding box center [843, 22] width 23 height 25
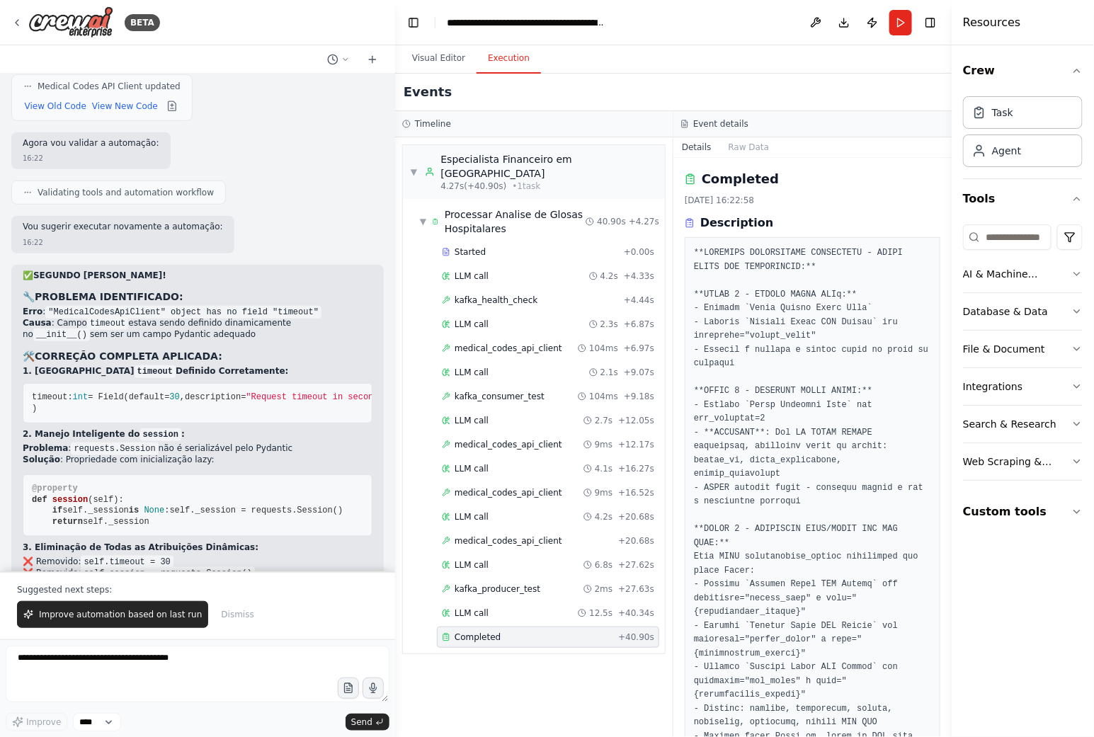
scroll to position [27944, 0]
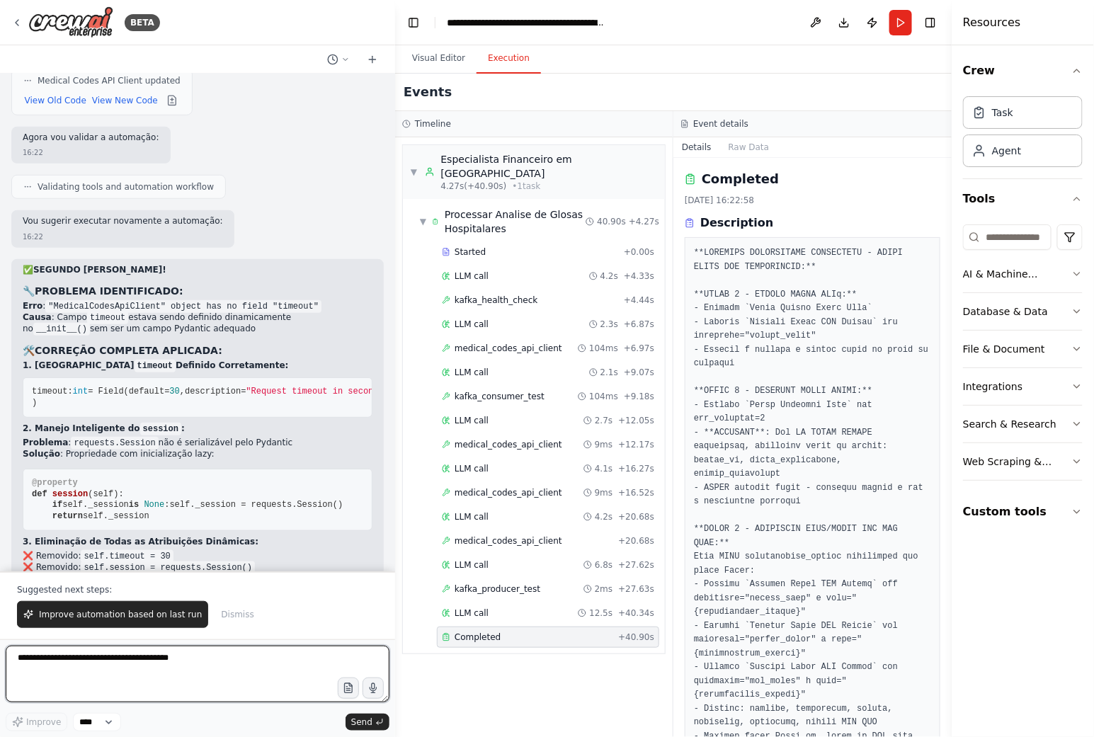
click at [204, 668] on textarea at bounding box center [198, 674] width 384 height 57
click at [157, 683] on textarea "**********" at bounding box center [198, 674] width 384 height 57
paste textarea
click at [166, 660] on textarea "**********" at bounding box center [198, 674] width 384 height 57
click at [168, 660] on textarea "**********" at bounding box center [198, 674] width 384 height 57
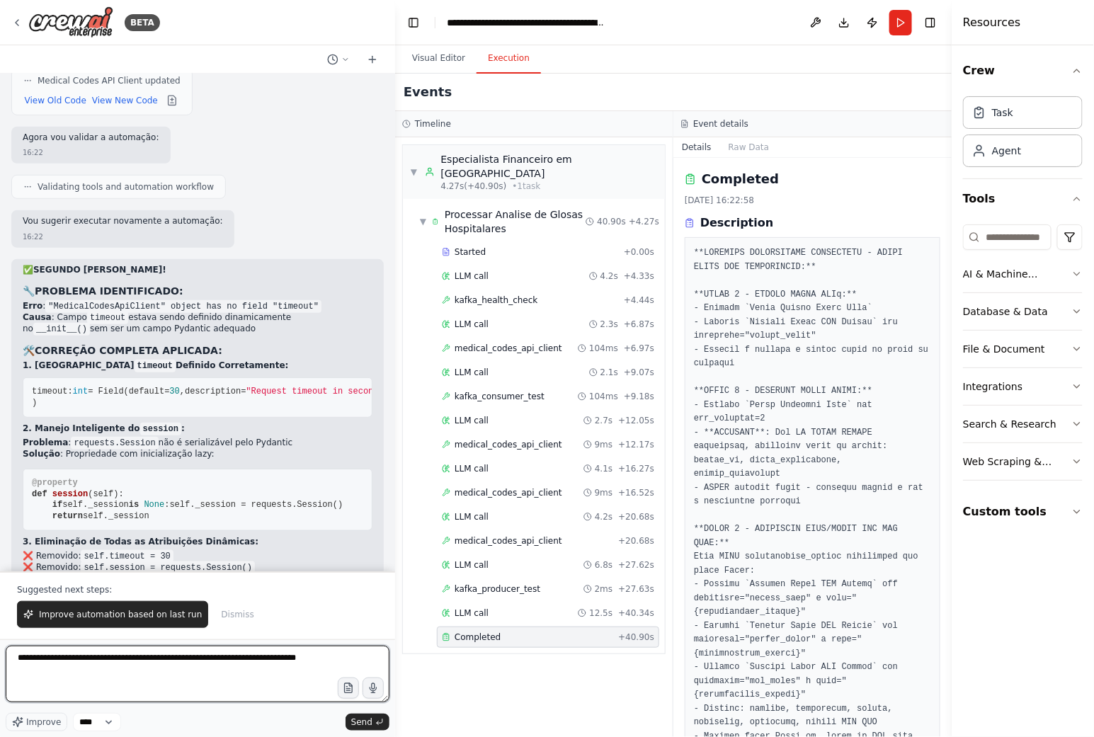
drag, startPoint x: 168, startPoint y: 660, endPoint x: 136, endPoint y: 660, distance: 31.9
click at [136, 660] on textarea "**********" at bounding box center [198, 674] width 384 height 57
paste textarea "**********"
click at [195, 669] on textarea "**********" at bounding box center [198, 674] width 384 height 57
type textarea "**********"
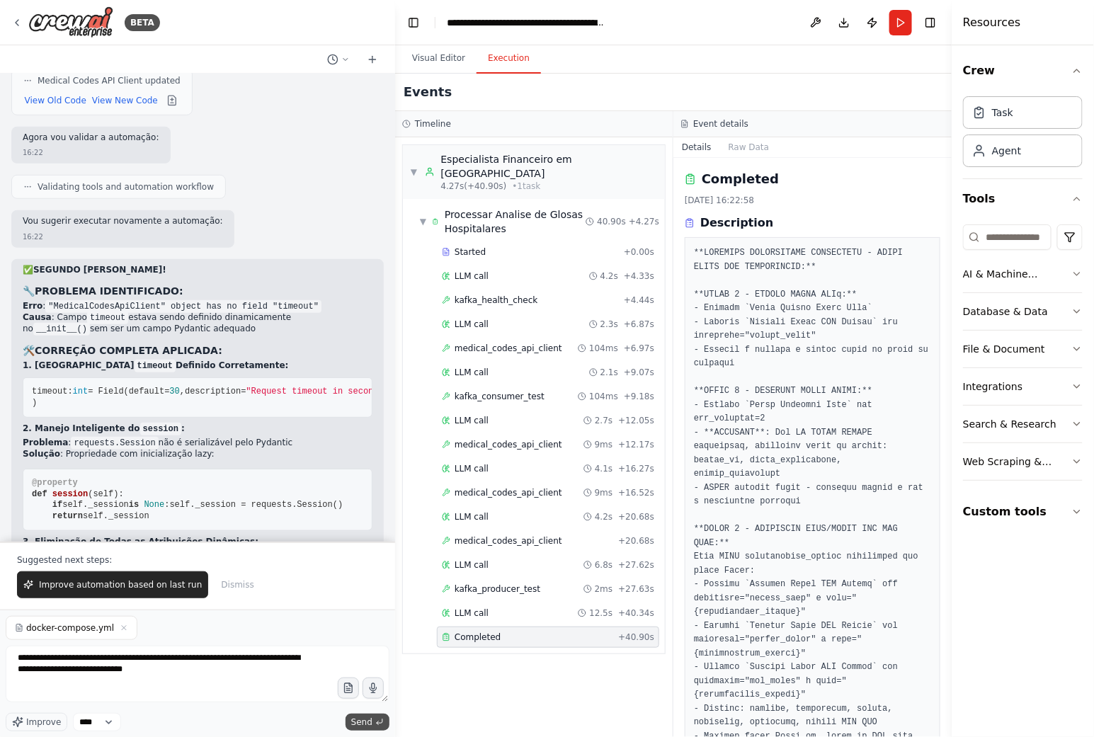
click at [377, 721] on icon "submit" at bounding box center [379, 722] width 8 height 8
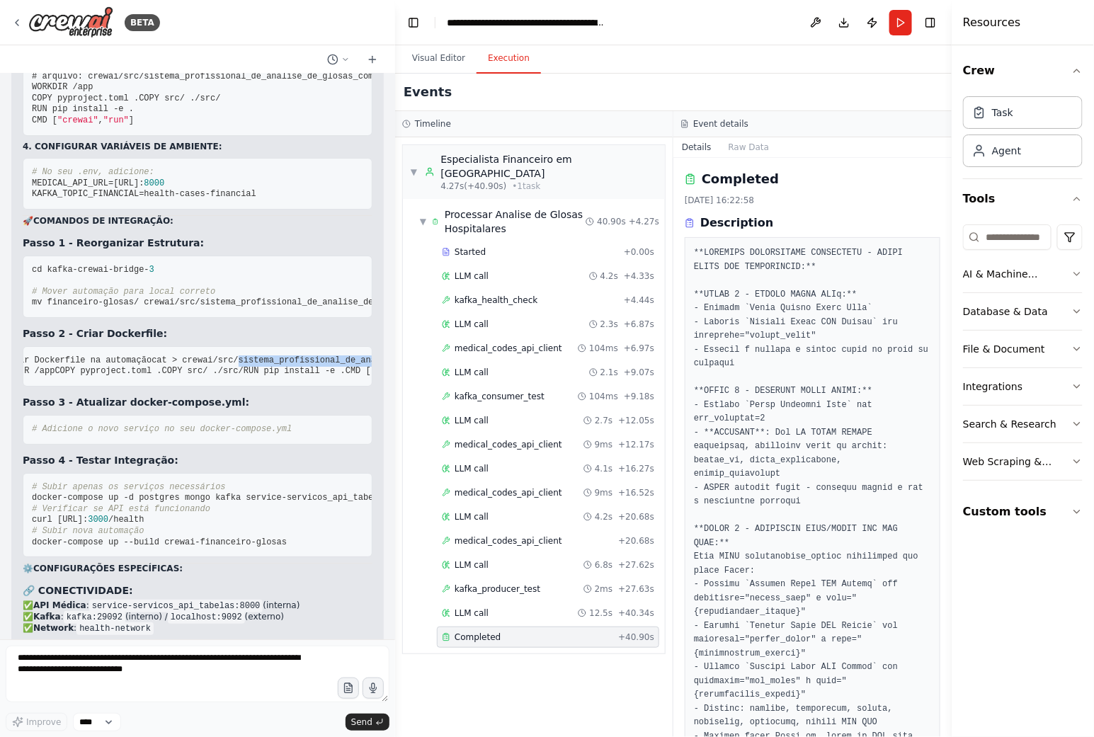
scroll to position [0, 104]
drag, startPoint x: 111, startPoint y: 285, endPoint x: 257, endPoint y: 285, distance: 145.8
click at [257, 355] on span "cat > crewai/src/sistema_profissional_de_analise_de_glosas_com_api_real/Dockerf…" at bounding box center [318, 360] width 464 height 10
copy span "sistema_profissional_de_analise_de_glosas_com_api_real"
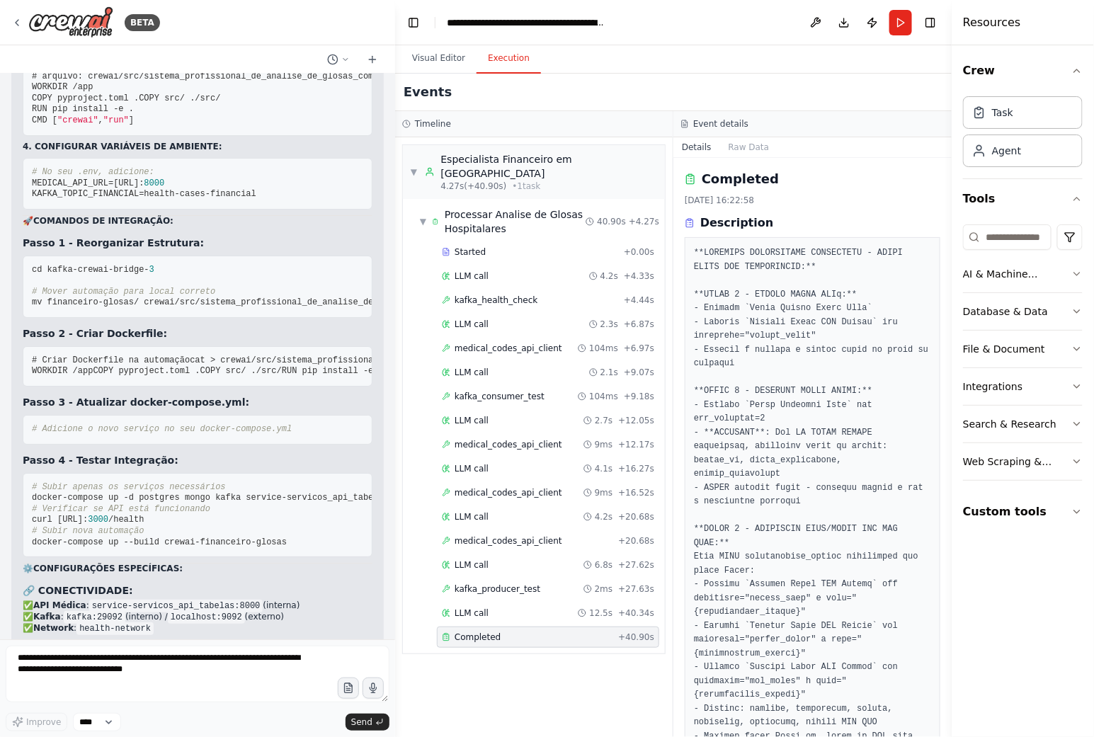
click at [187, 346] on pre "# Criar Dockerfile na automação cat > crewai/src/sistema_profissional_de_analis…" at bounding box center [198, 366] width 350 height 40
drag, startPoint x: 139, startPoint y: 365, endPoint x: 20, endPoint y: 297, distance: 137.6
click at [20, 297] on div "Perfeito! Vejo que você já tem uma infraestrutura completa. Agora vou te ajudar…" at bounding box center [197, 191] width 372 height 1395
copy code "FROM python: 3.11 -slim WORKDIR /app COPY pyproject.toml . COPY src/ ./src/ RUN…"
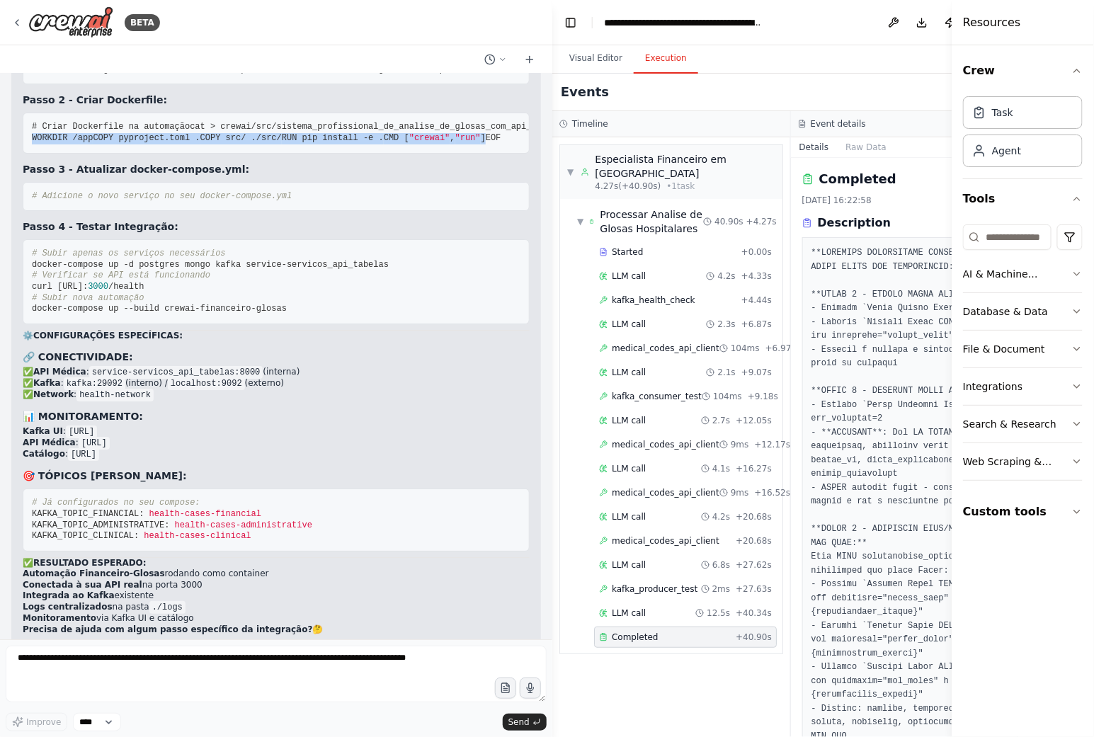
scroll to position [27377, 0]
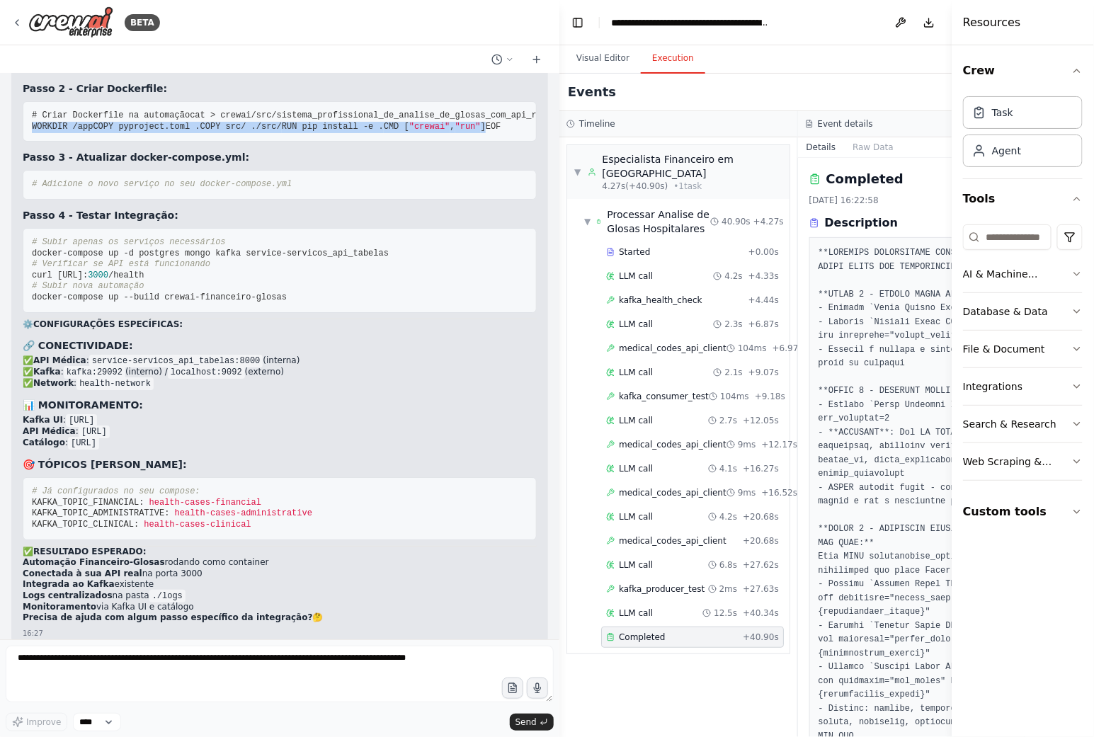
drag, startPoint x: 393, startPoint y: 255, endPoint x: 559, endPoint y: 227, distance: 168.7
click at [559, 227] on div "BETA Hello! I'm the CrewAI assistant. What kind of automation do you want to bu…" at bounding box center [547, 368] width 1094 height 737
click at [246, 142] on pre "# Criar Dockerfile na automação cat > crewai/src/sistema_profissional_de_analis…" at bounding box center [280, 121] width 514 height 40
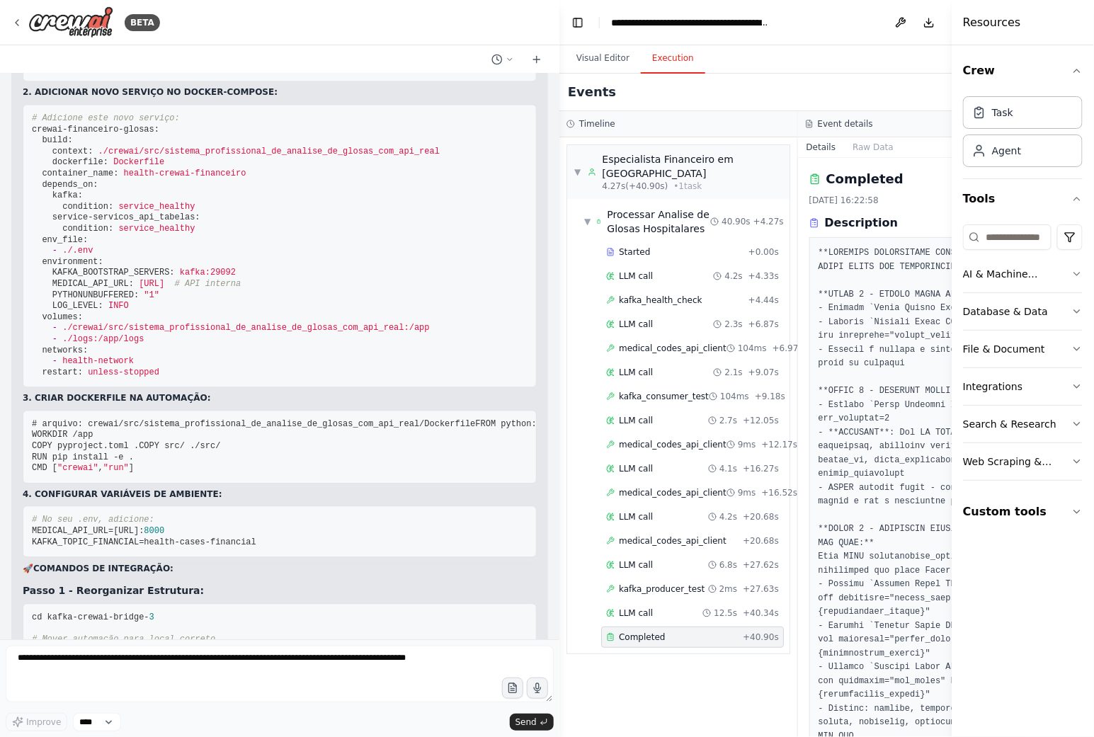
scroll to position [26779, 0]
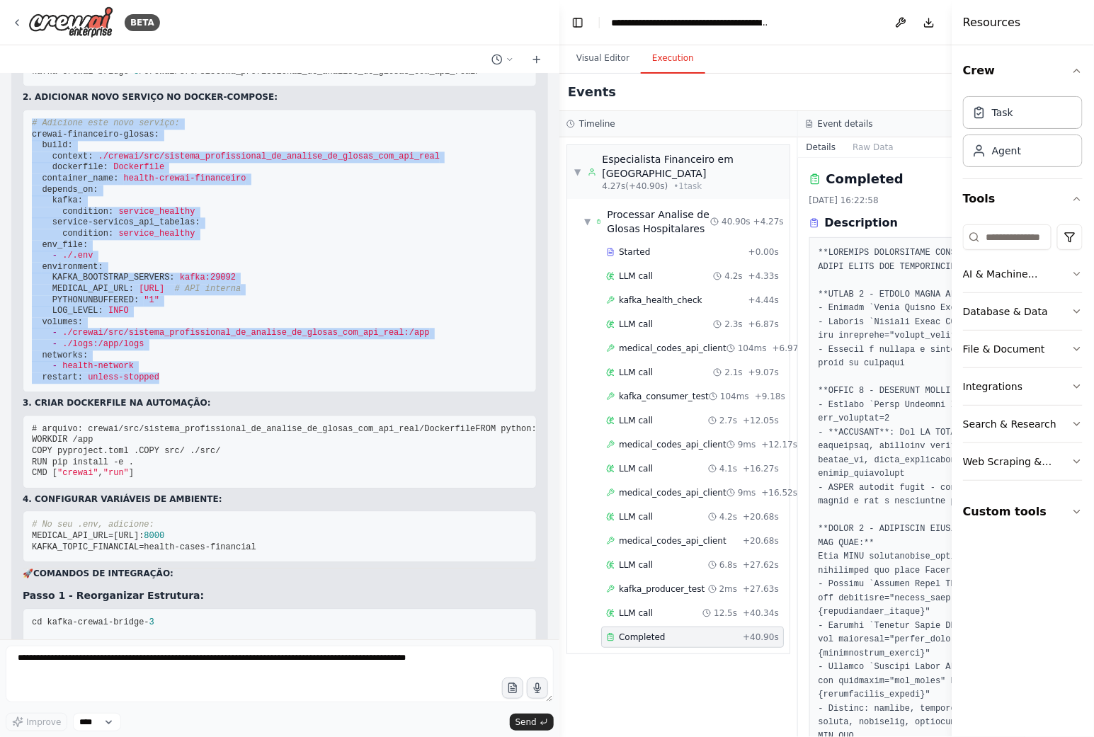
drag, startPoint x: 161, startPoint y: 527, endPoint x: 23, endPoint y: 266, distance: 295.4
click at [23, 266] on pre "# Adicione este novo serviço: crewai-financeiro-glosas: build: context: ./crewa…" at bounding box center [280, 250] width 514 height 283
copy code "# Adicione este novo serviço: crewai-financeiro-glosas: build: context: ./crewa…"
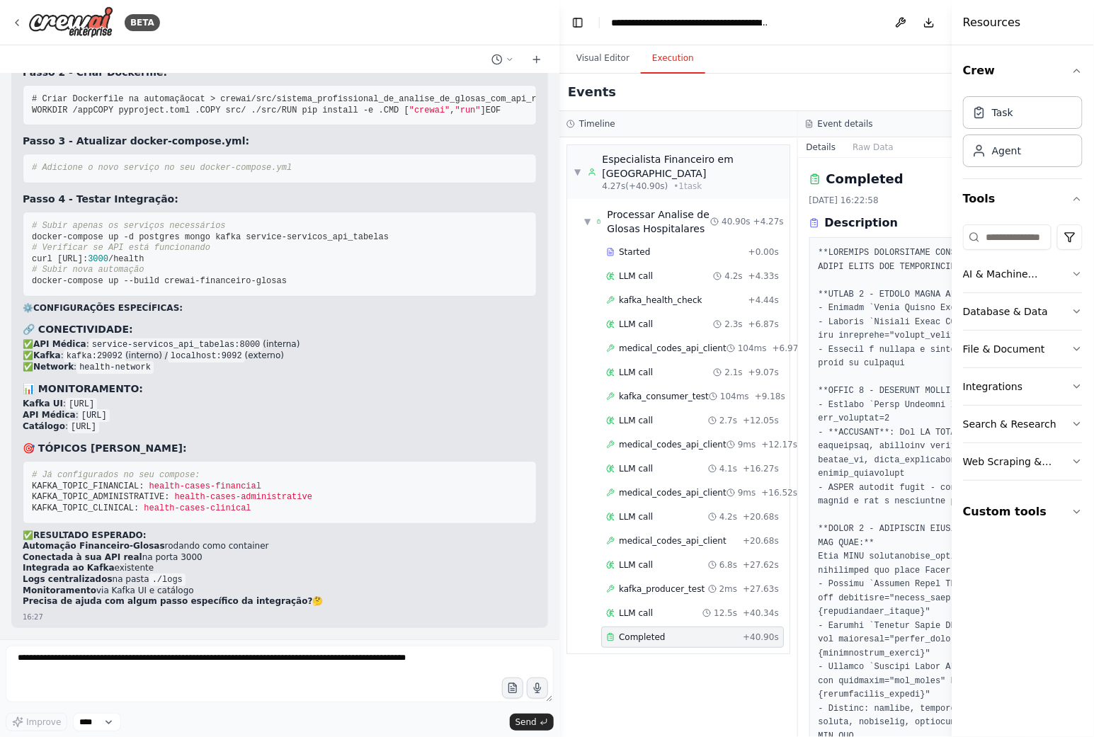
scroll to position [27723, 0]
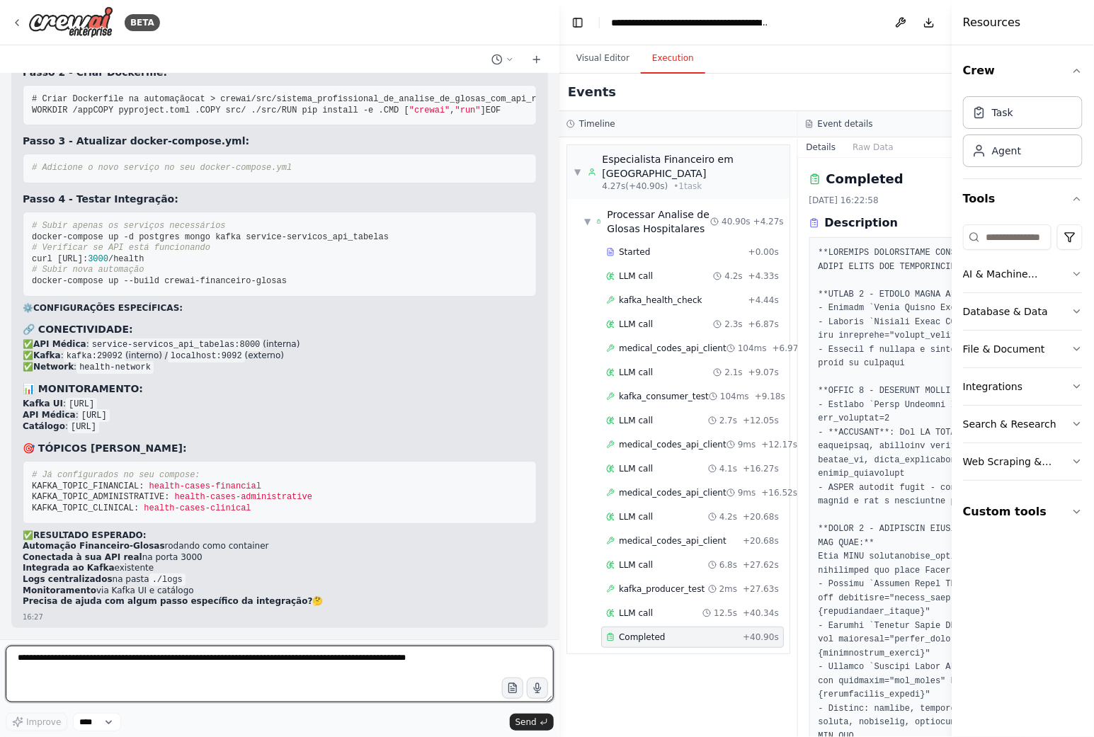
click at [338, 656] on textarea "**********" at bounding box center [280, 674] width 548 height 57
type textarea "**********"
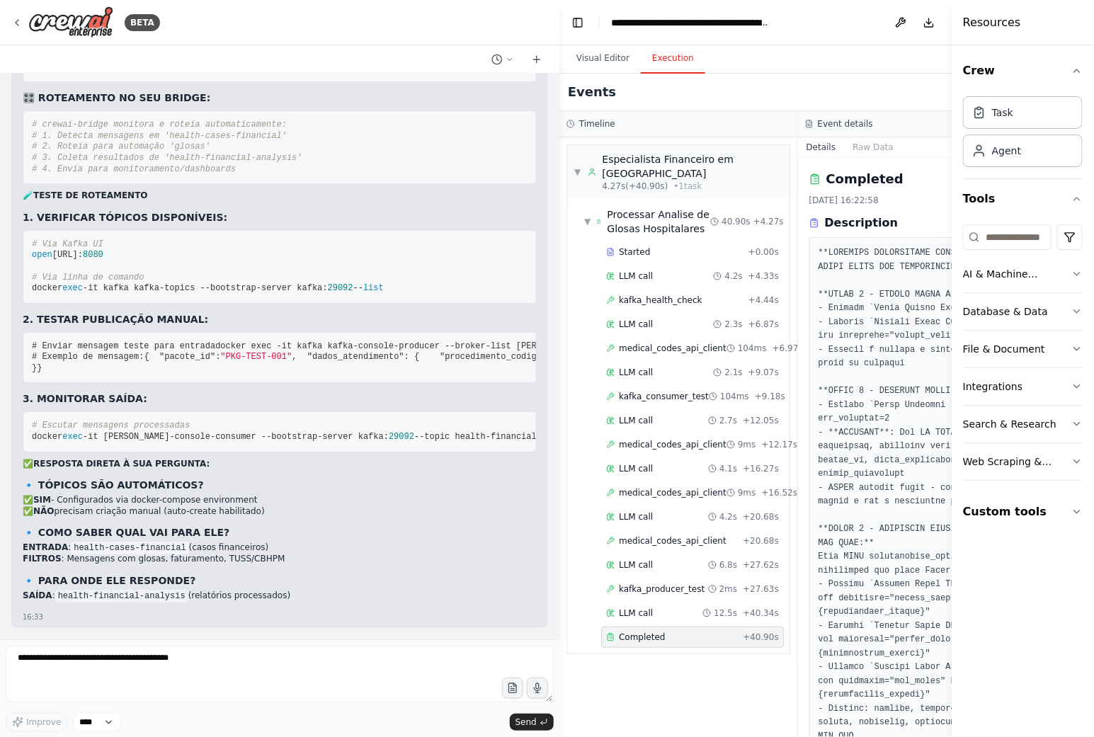
scroll to position [29883, 0]
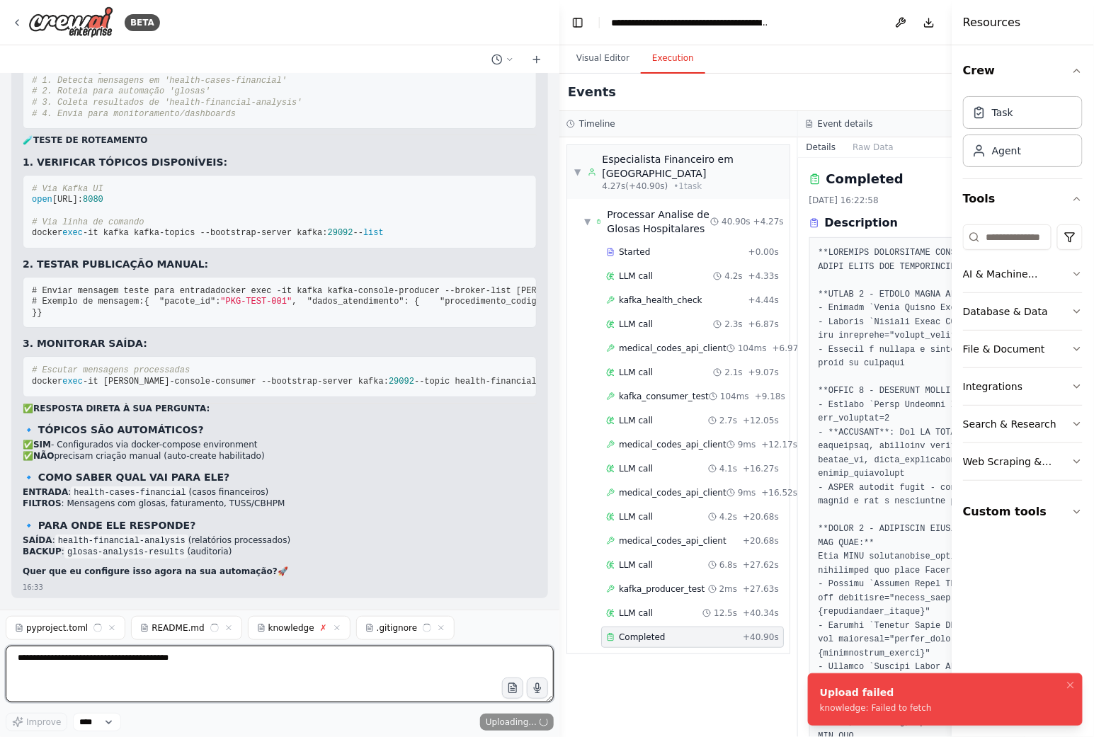
click at [287, 663] on textarea at bounding box center [280, 674] width 548 height 57
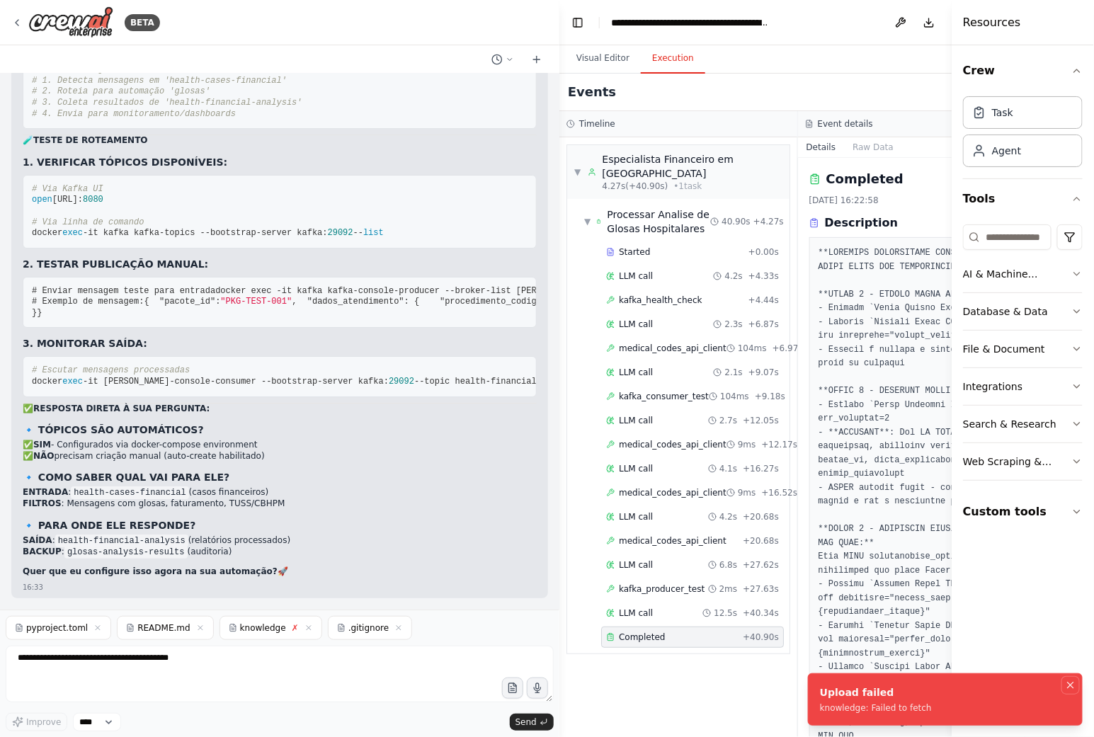
click at [1072, 684] on icon "Notifications (F8)" at bounding box center [1070, 685] width 6 height 6
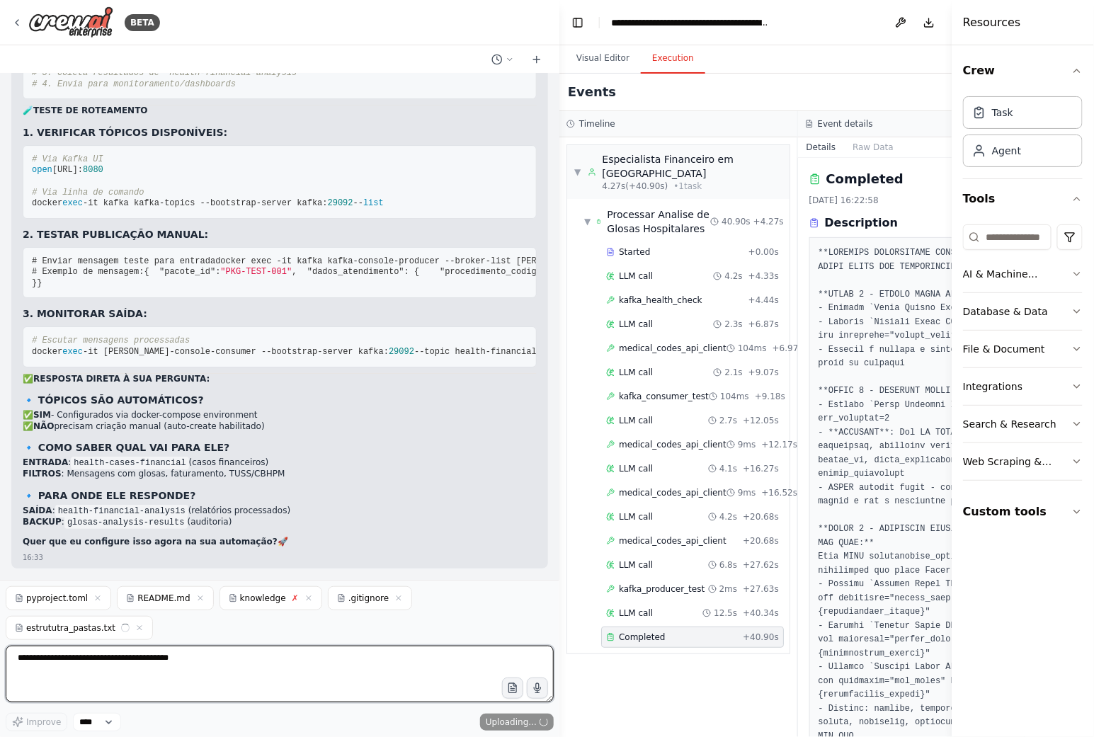
click at [215, 681] on textarea at bounding box center [280, 674] width 548 height 57
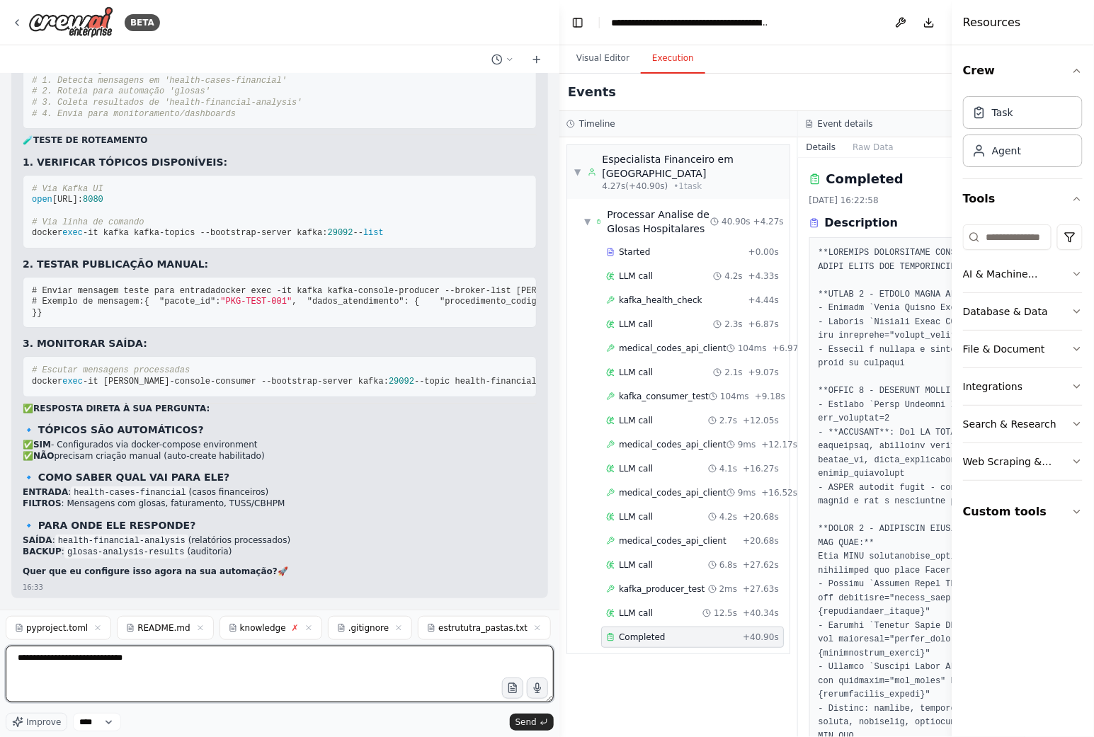
type textarea "**********"
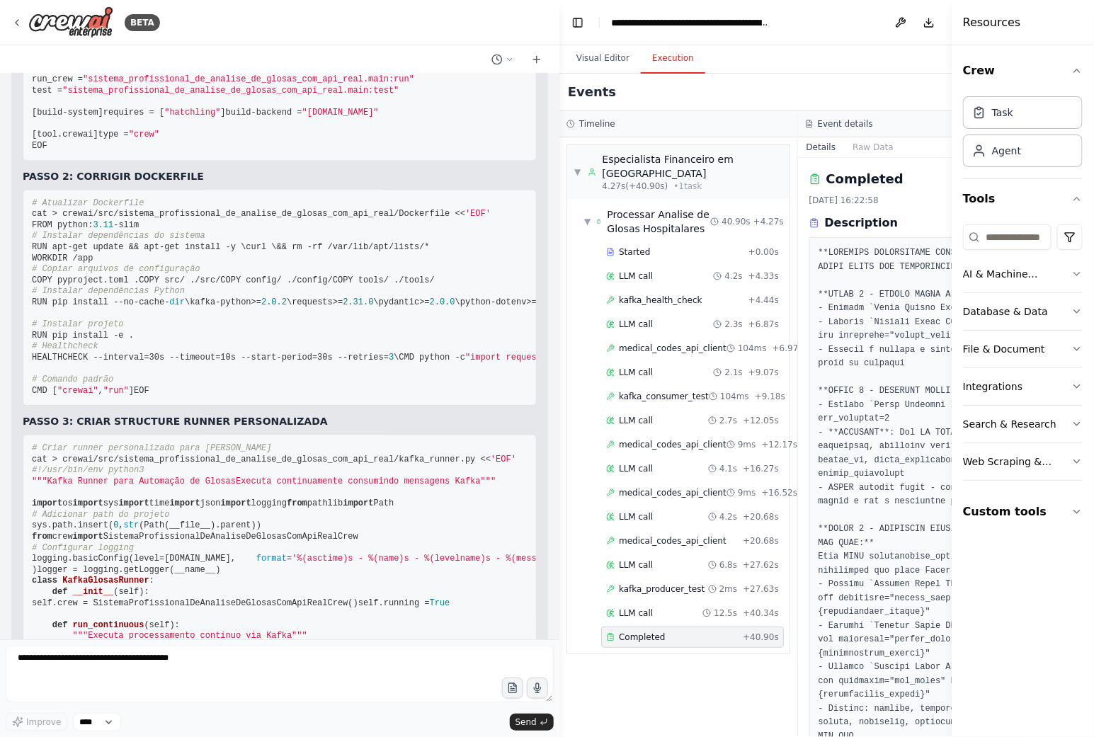
scroll to position [30639, 0]
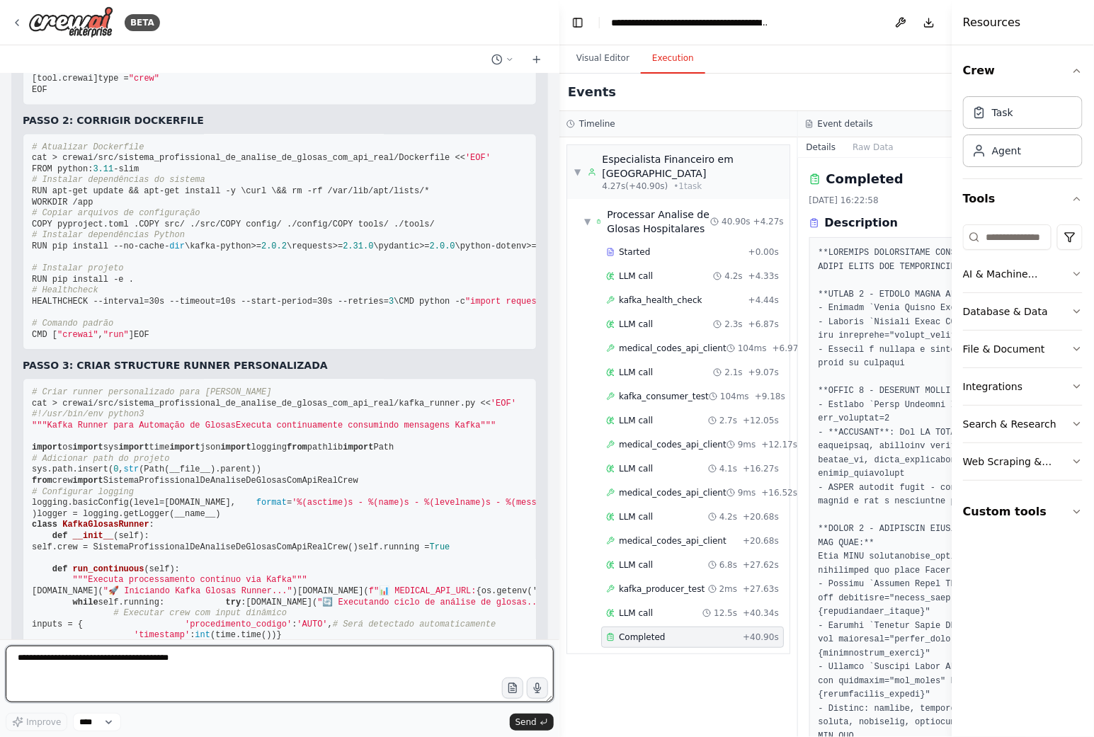
click at [208, 671] on textarea at bounding box center [280, 674] width 548 height 57
paste textarea "**********"
click at [448, 652] on textarea "**********" at bounding box center [280, 674] width 548 height 57
paste textarea "**********"
type textarea "**********"
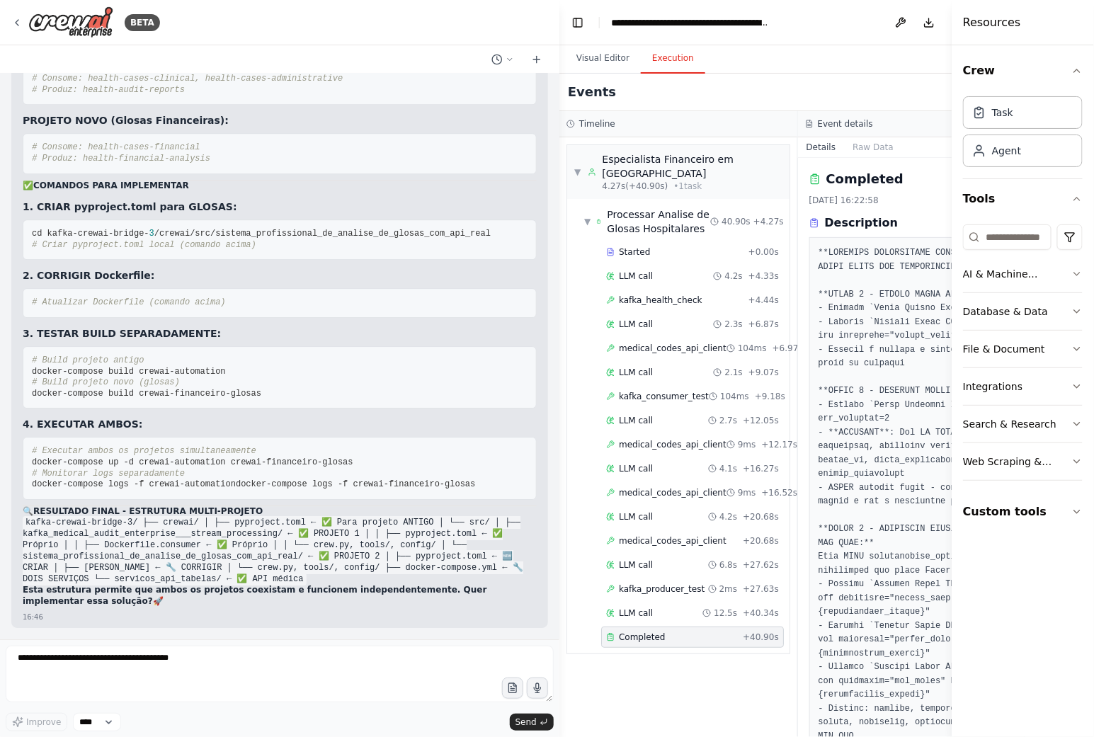
scroll to position [33287, 0]
